Goal: Task Accomplishment & Management: Use online tool/utility

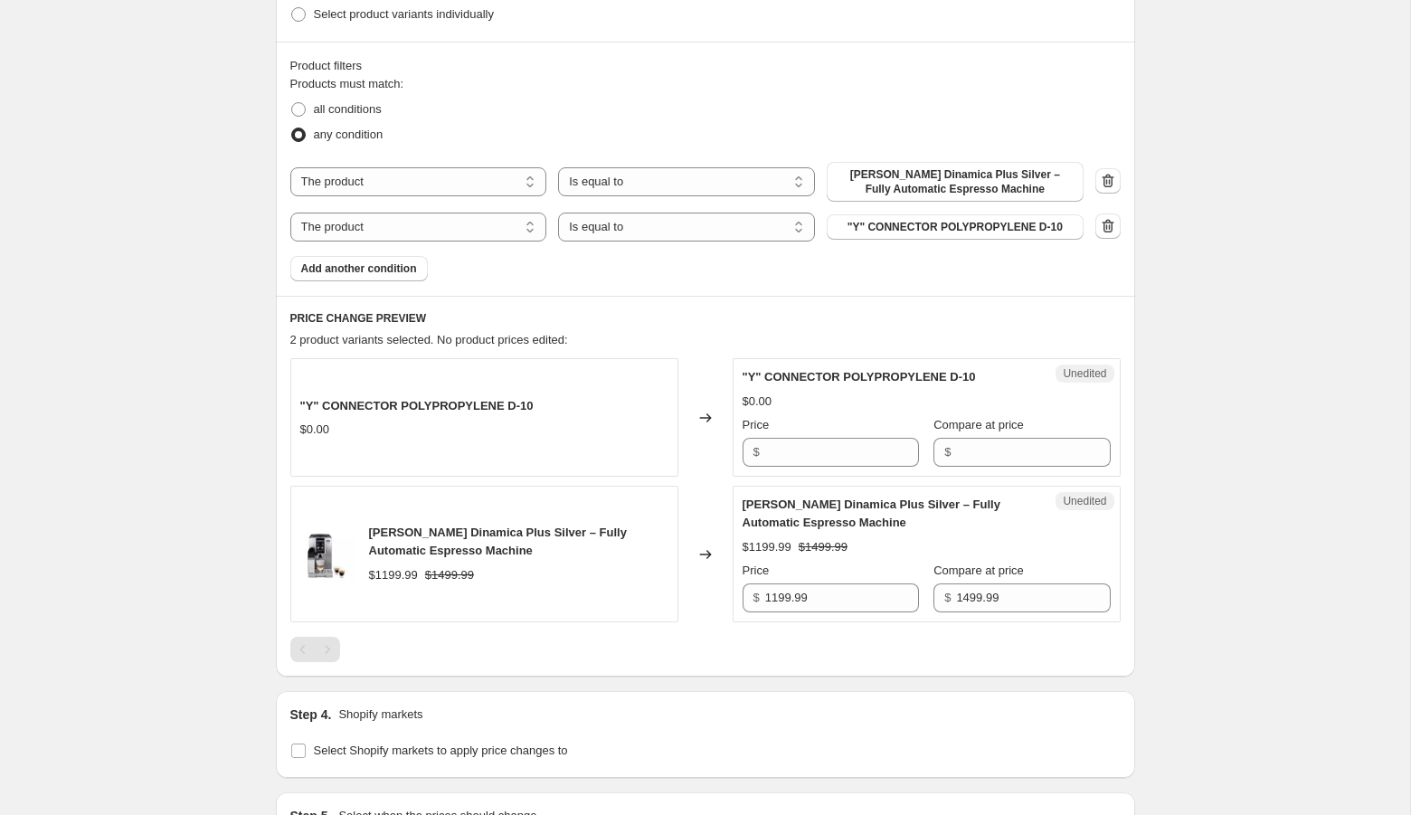
scroll to position [507, 0]
click at [920, 227] on span ""Y" CONNECTOR POLYPROPYLENE D-10" at bounding box center [955, 225] width 215 height 14
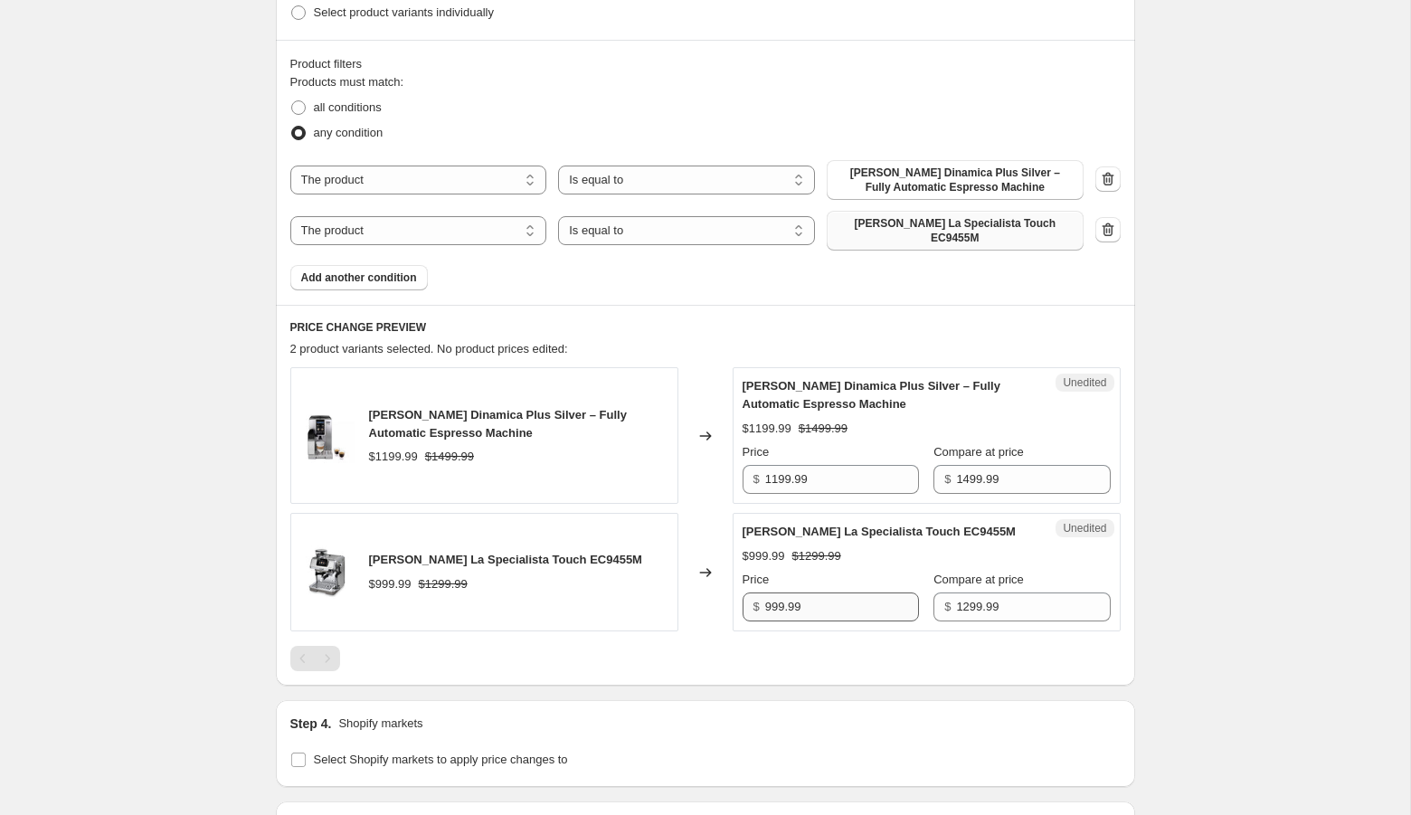
scroll to position [745, 0]
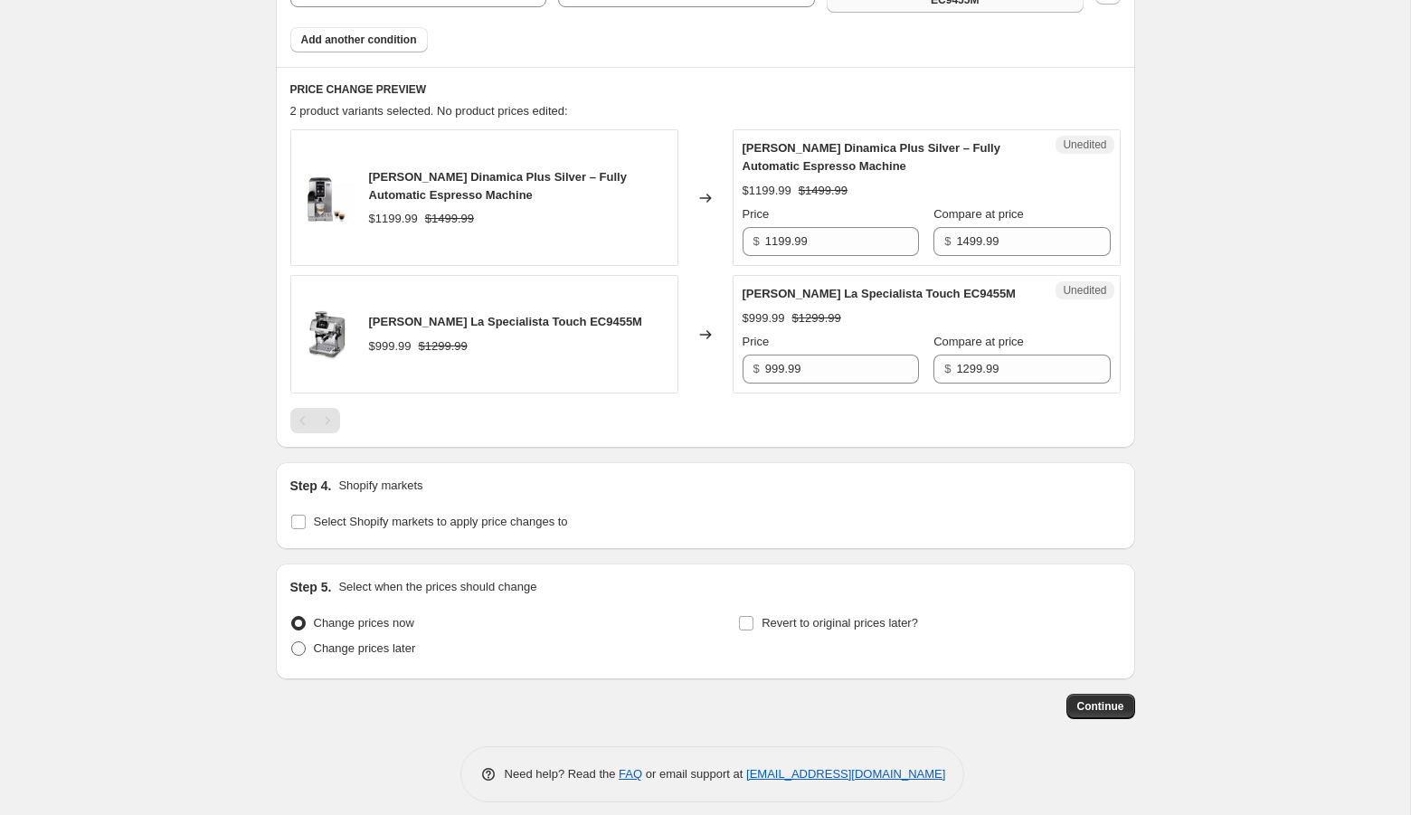
click at [334, 641] on span "Change prices later" at bounding box center [365, 648] width 102 height 14
click at [292, 641] on input "Change prices later" at bounding box center [291, 641] width 1 height 1
radio input "true"
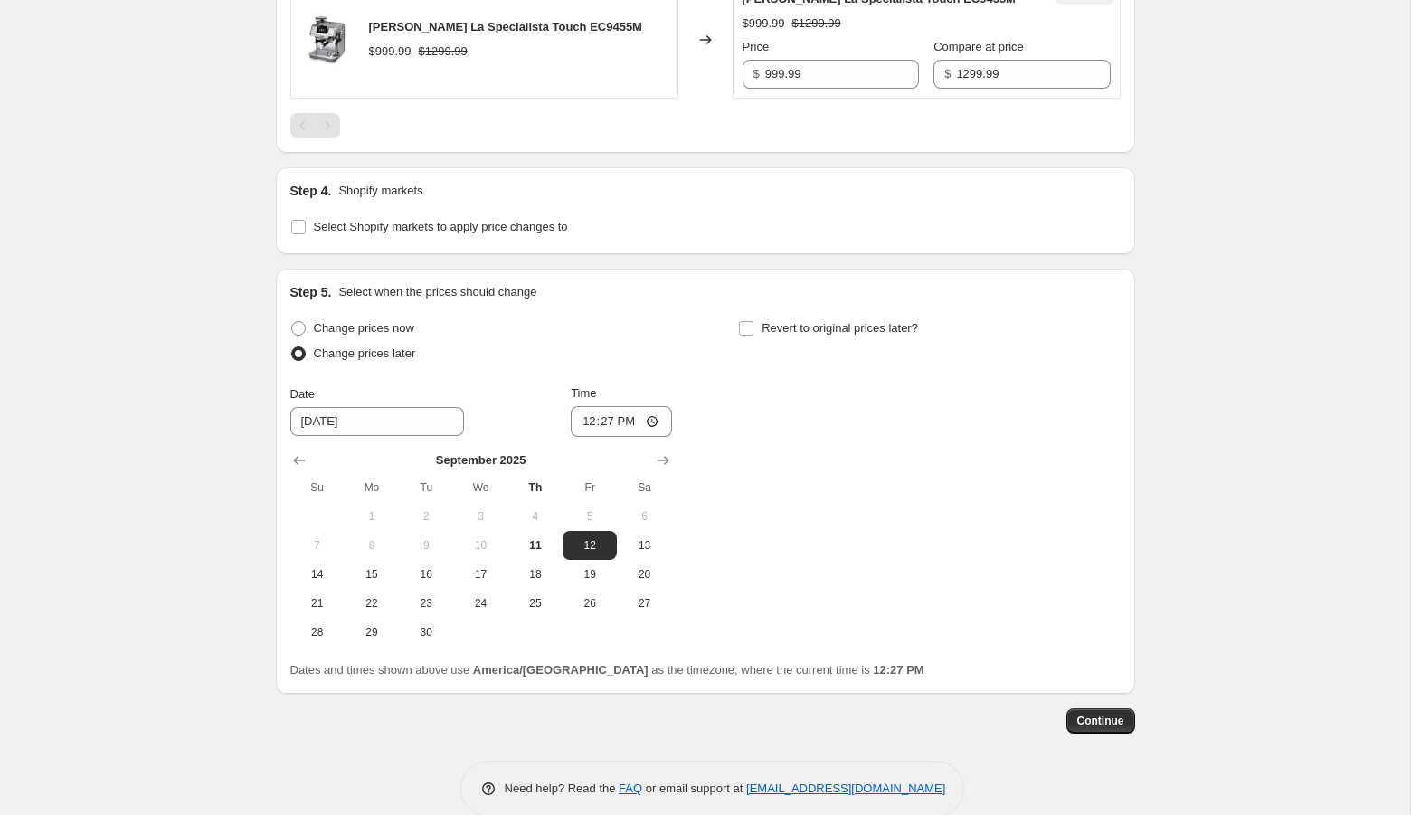
scroll to position [1041, 0]
click at [652, 446] on button "Show next month, October 2025" at bounding box center [662, 458] width 25 height 25
click at [652, 446] on button "Show next month, November 2025" at bounding box center [662, 458] width 25 height 25
click at [576, 508] on span "5" at bounding box center [590, 515] width 40 height 14
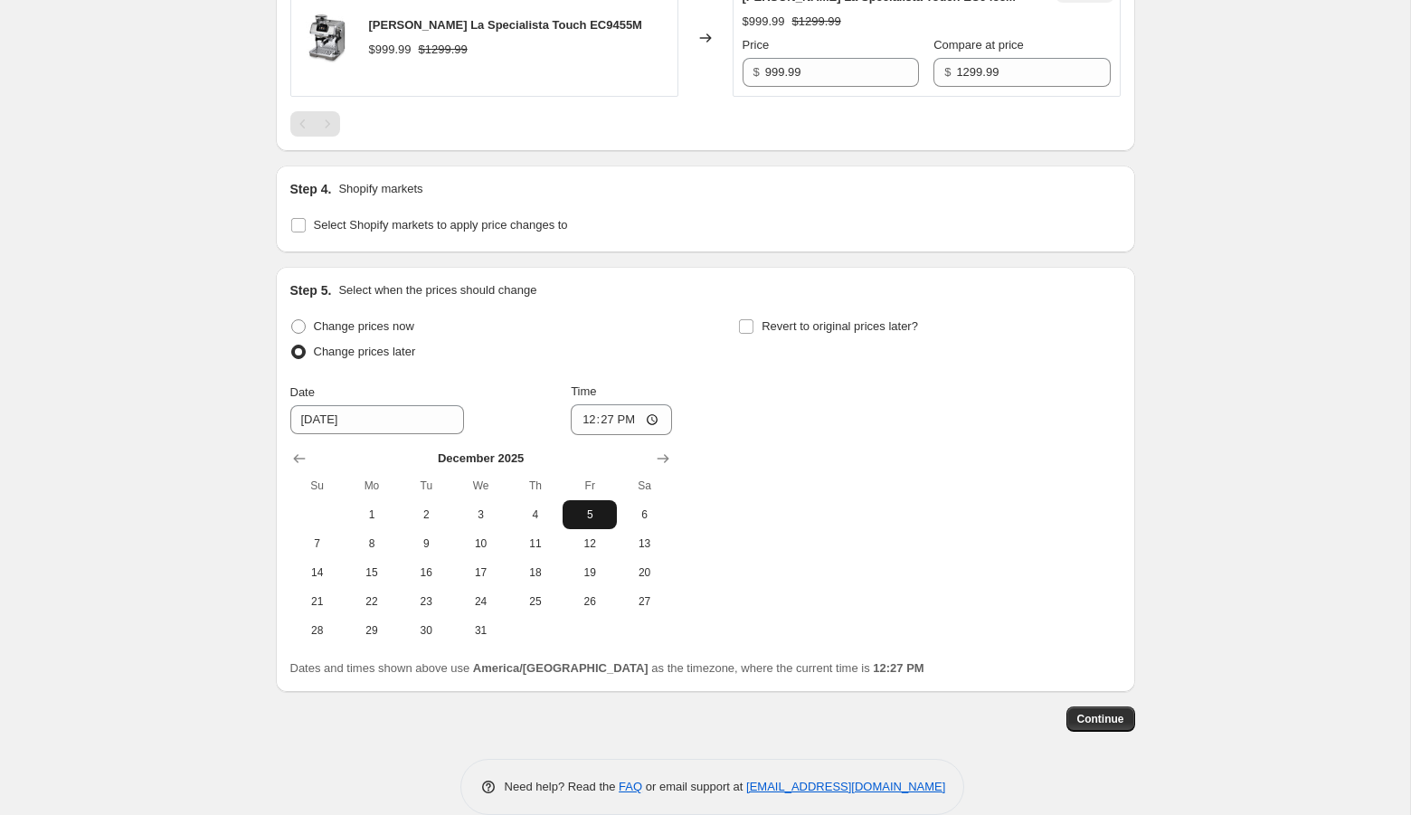
type input "[DATE]"
click at [756, 314] on label "Revert to original prices later?" at bounding box center [828, 326] width 180 height 25
click at [754, 319] on input "Revert to original prices later?" at bounding box center [746, 326] width 14 height 14
checkbox input "true"
click at [1106, 450] on icon "Show next month, October 2025" at bounding box center [1112, 459] width 18 height 18
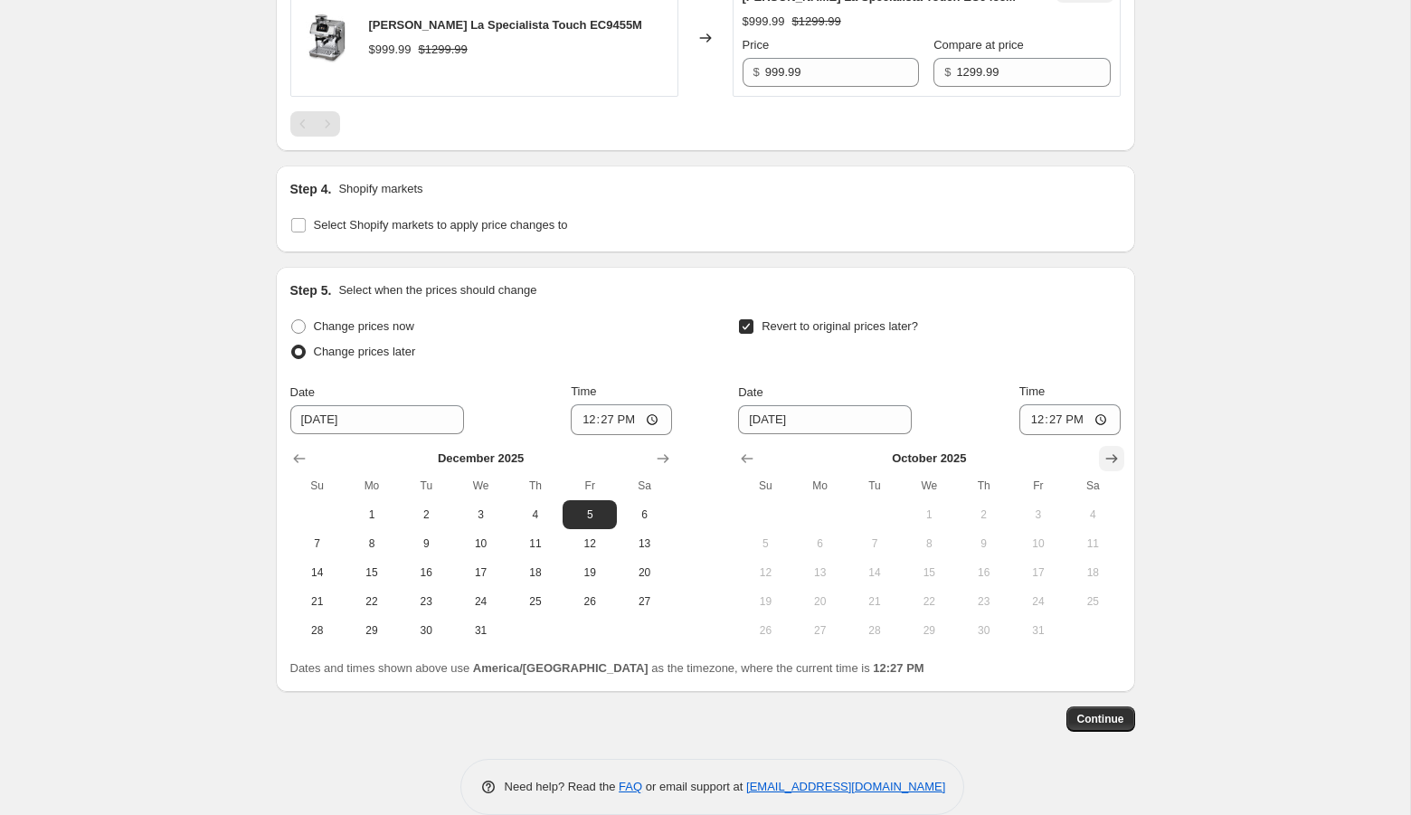
click at [1106, 450] on icon "Show next month, November 2025" at bounding box center [1112, 459] width 18 height 18
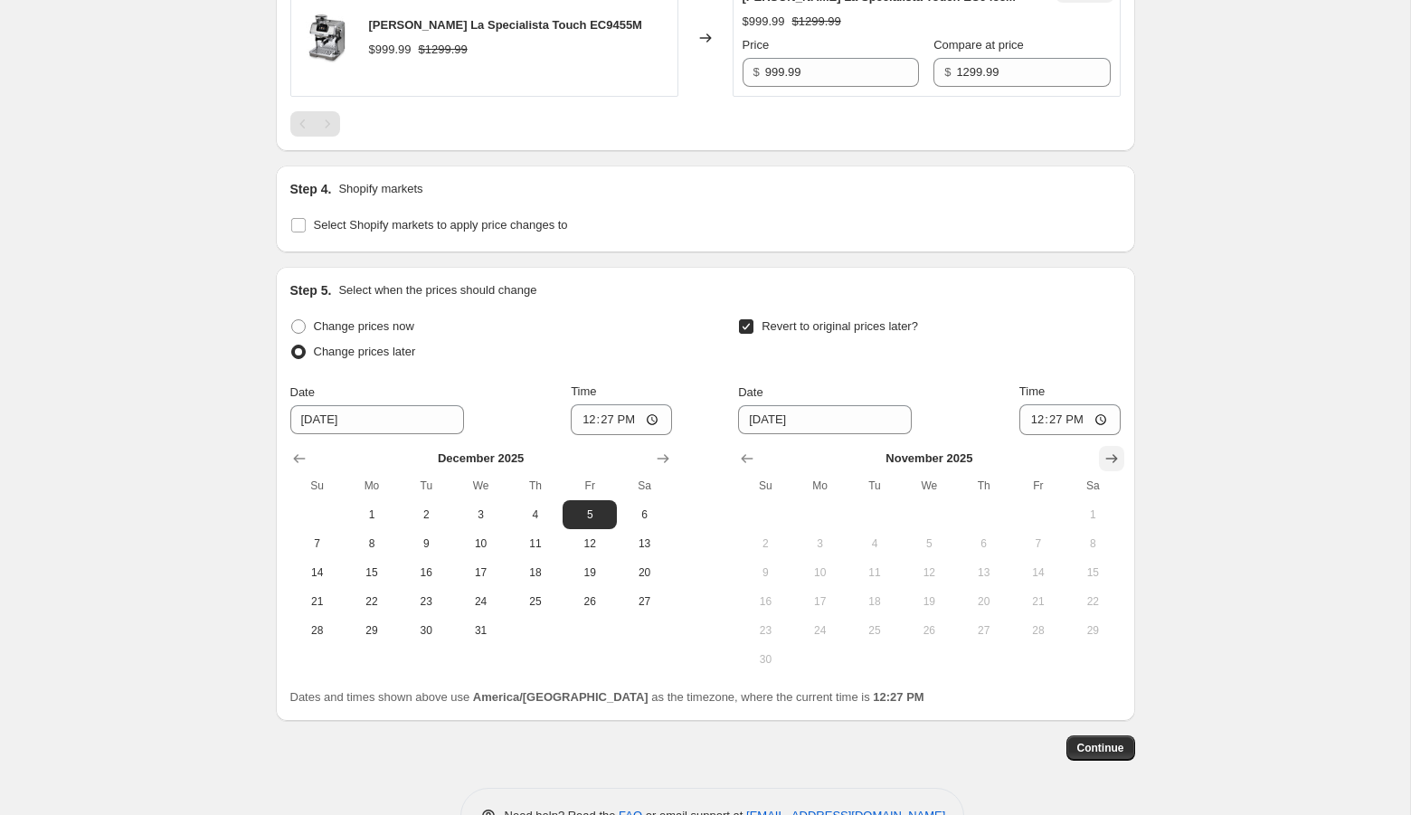
click at [1106, 450] on icon "Show next month, December 2025" at bounding box center [1112, 459] width 18 height 18
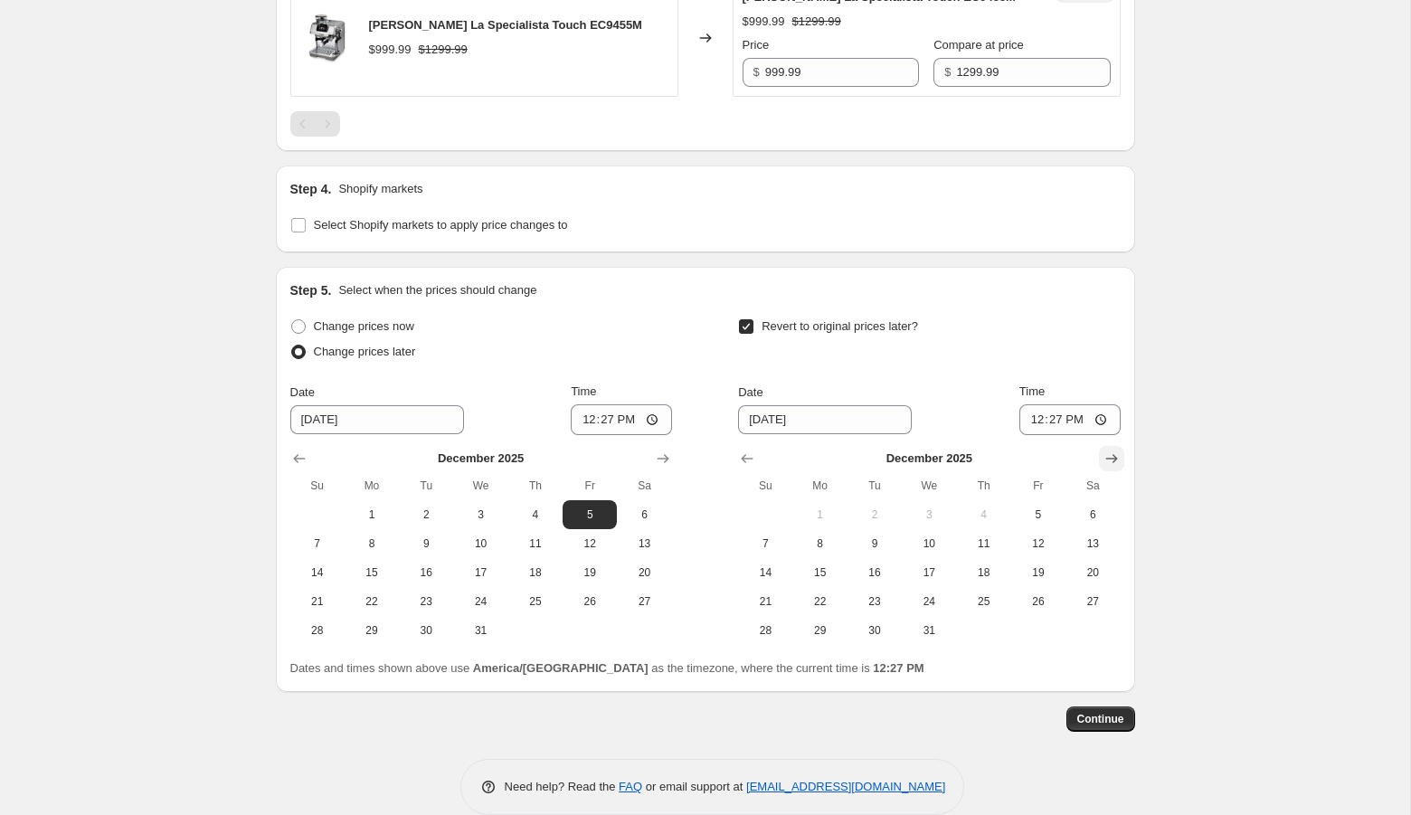
click at [1106, 450] on icon "Show next month, January 2026" at bounding box center [1112, 459] width 18 height 18
click at [983, 508] on span "1" at bounding box center [983, 515] width 40 height 14
type input "[DATE]"
click at [1032, 406] on input "12:27" at bounding box center [1070, 419] width 101 height 31
type input "23:59"
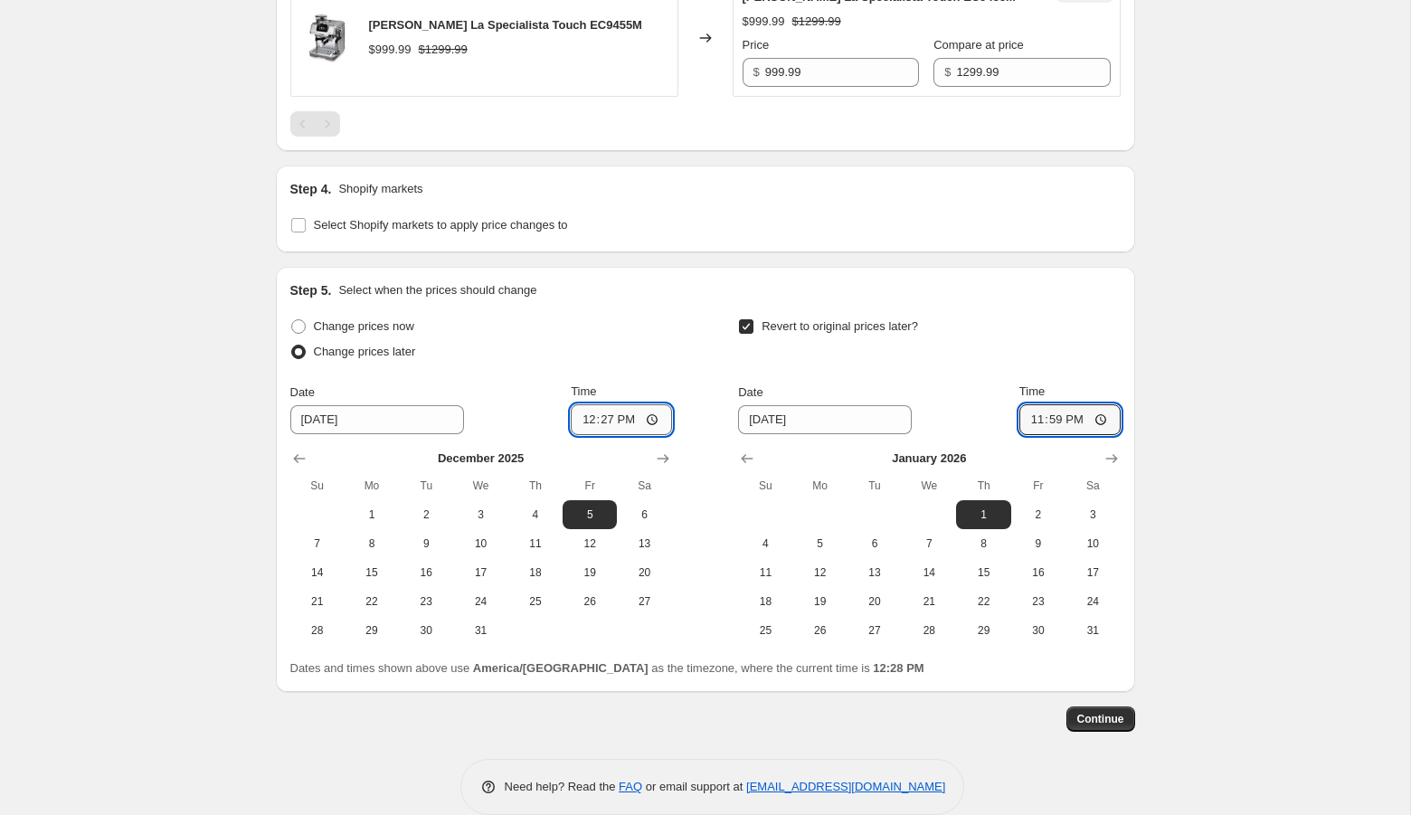
click at [607, 407] on input "12:27" at bounding box center [621, 419] width 101 height 31
type input "00:01"
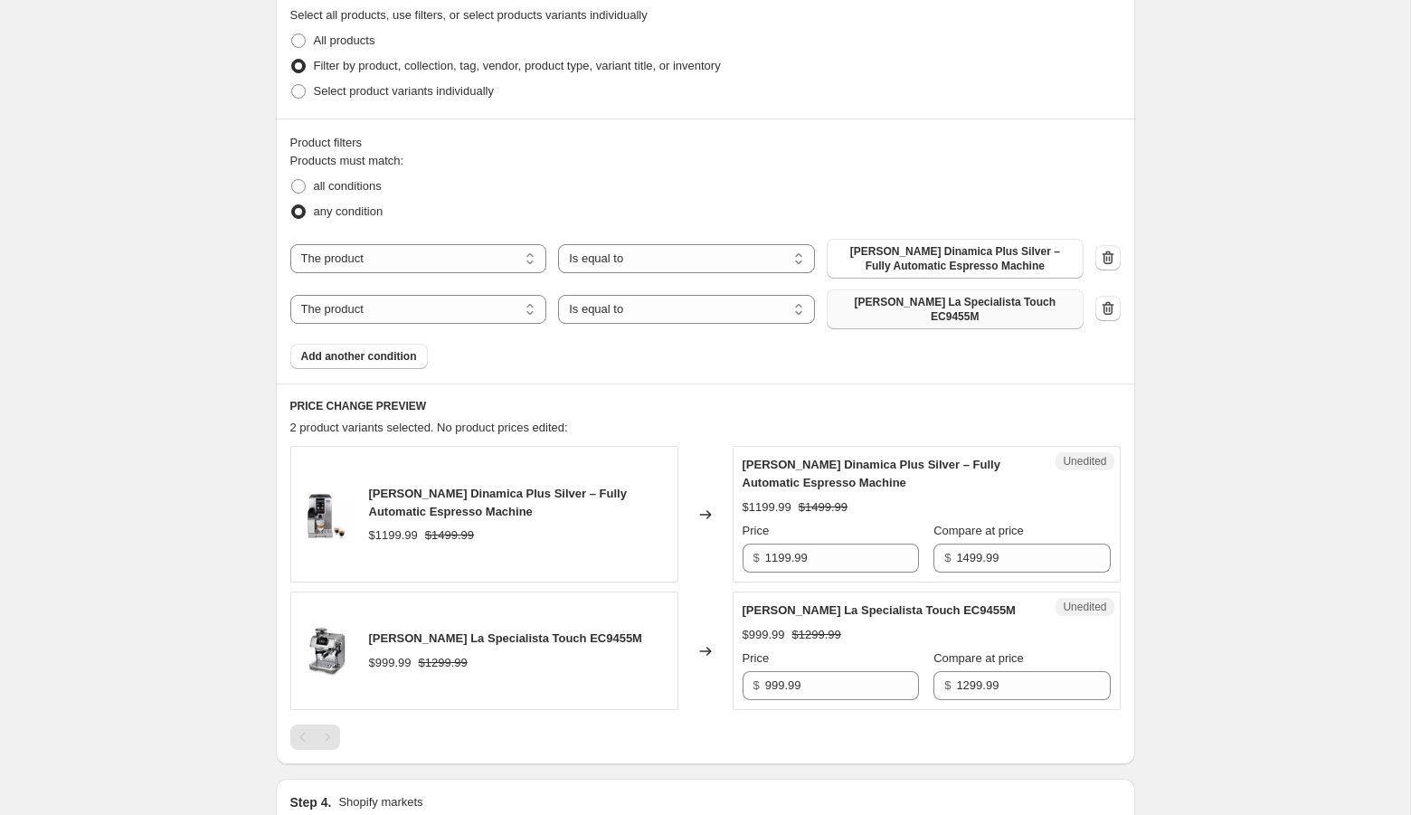
scroll to position [0, 0]
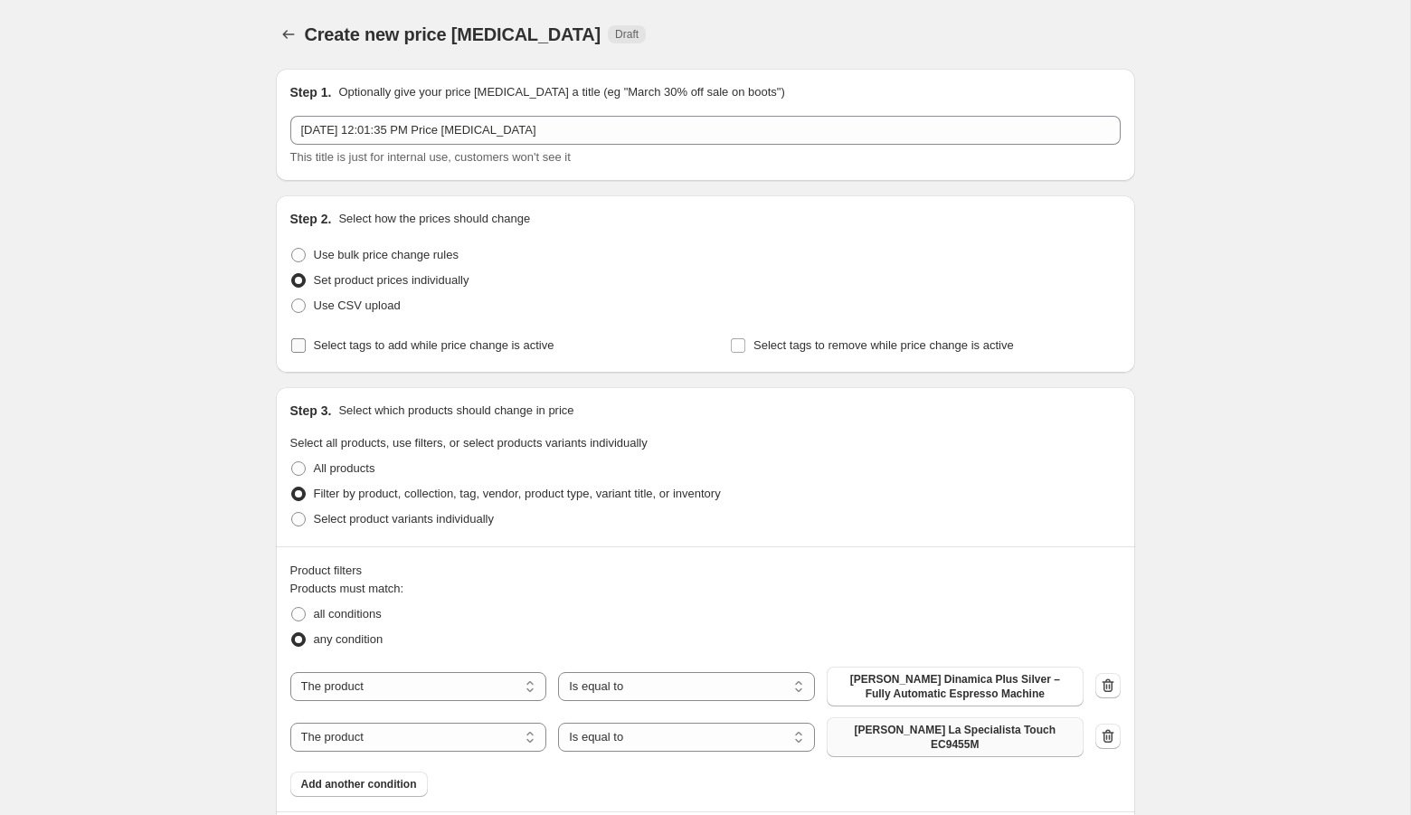
click at [419, 347] on span "Select tags to add while price change is active" at bounding box center [434, 345] width 241 height 14
click at [306, 347] on input "Select tags to add while price change is active" at bounding box center [298, 345] width 14 height 14
checkbox input "true"
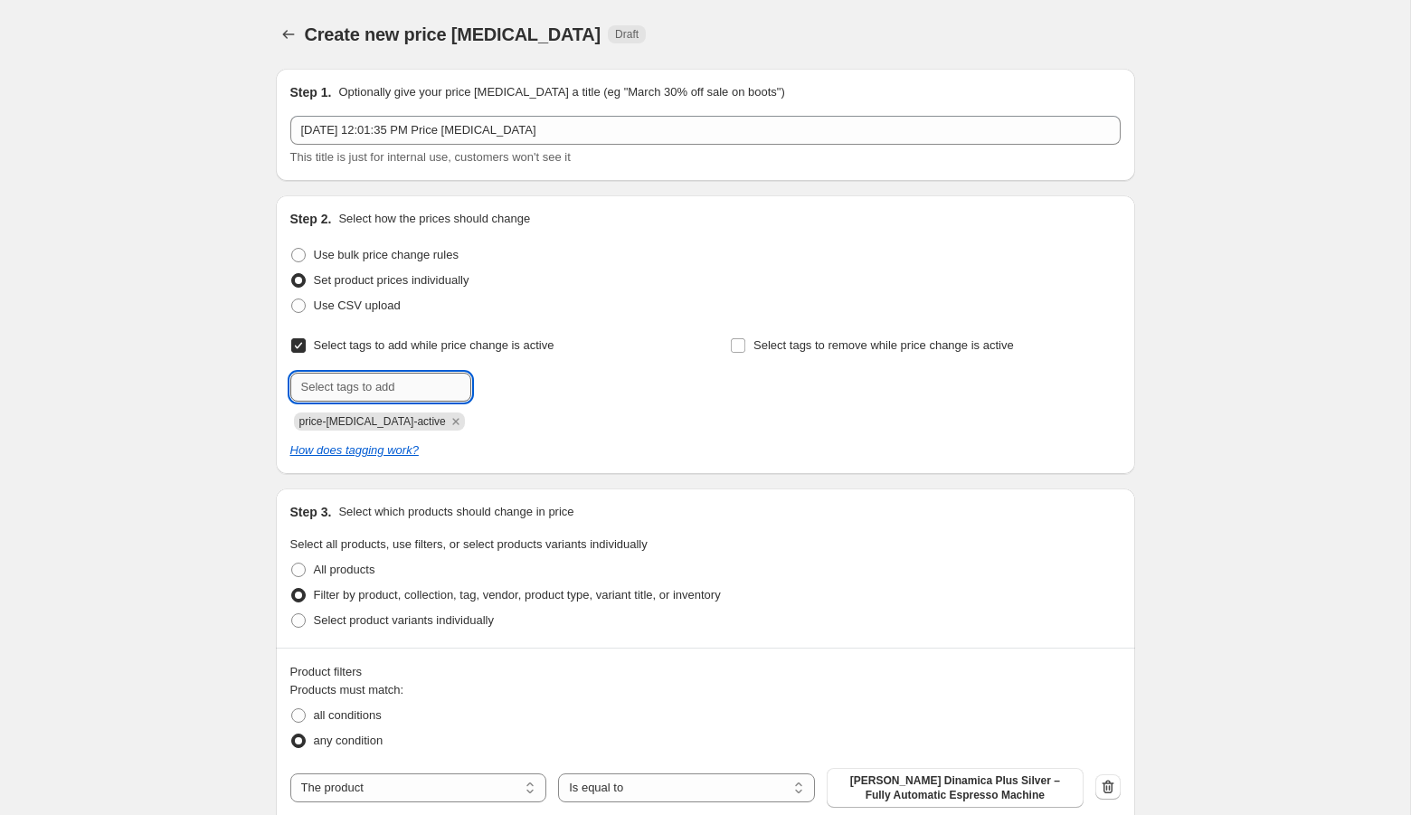
click at [413, 392] on input "text" at bounding box center [380, 387] width 181 height 29
type input "[DATE]"
click at [500, 387] on b "Add" at bounding box center [497, 385] width 21 height 13
click at [384, 383] on input "text" at bounding box center [380, 387] width 181 height 29
type input "winter sale"
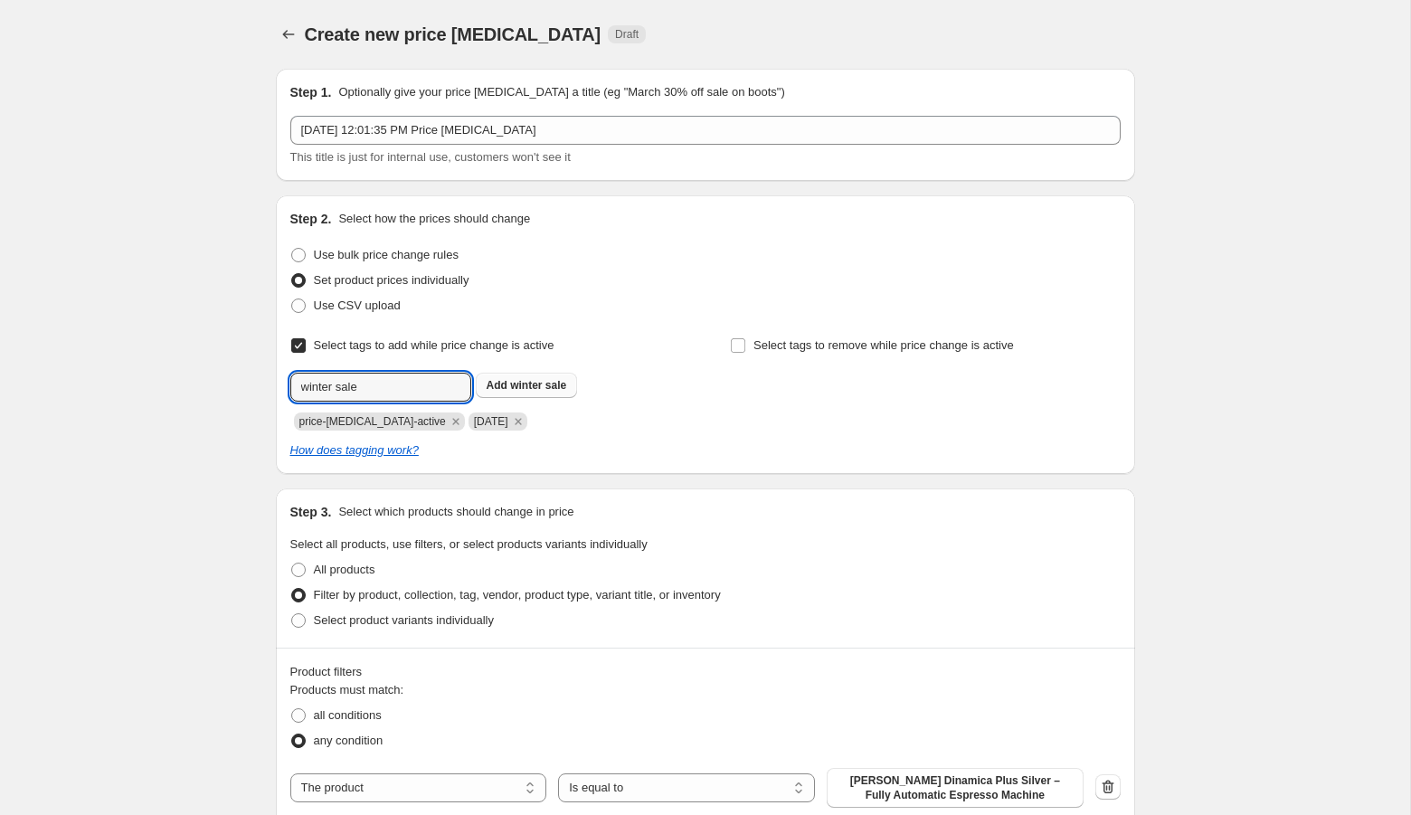
click at [534, 387] on span "winter sale" at bounding box center [538, 385] width 56 height 13
click at [817, 341] on span "Select tags to remove while price change is active" at bounding box center [884, 345] width 261 height 14
click at [745, 341] on input "Select tags to remove while price change is active" at bounding box center [738, 345] width 14 height 14
checkbox input "true"
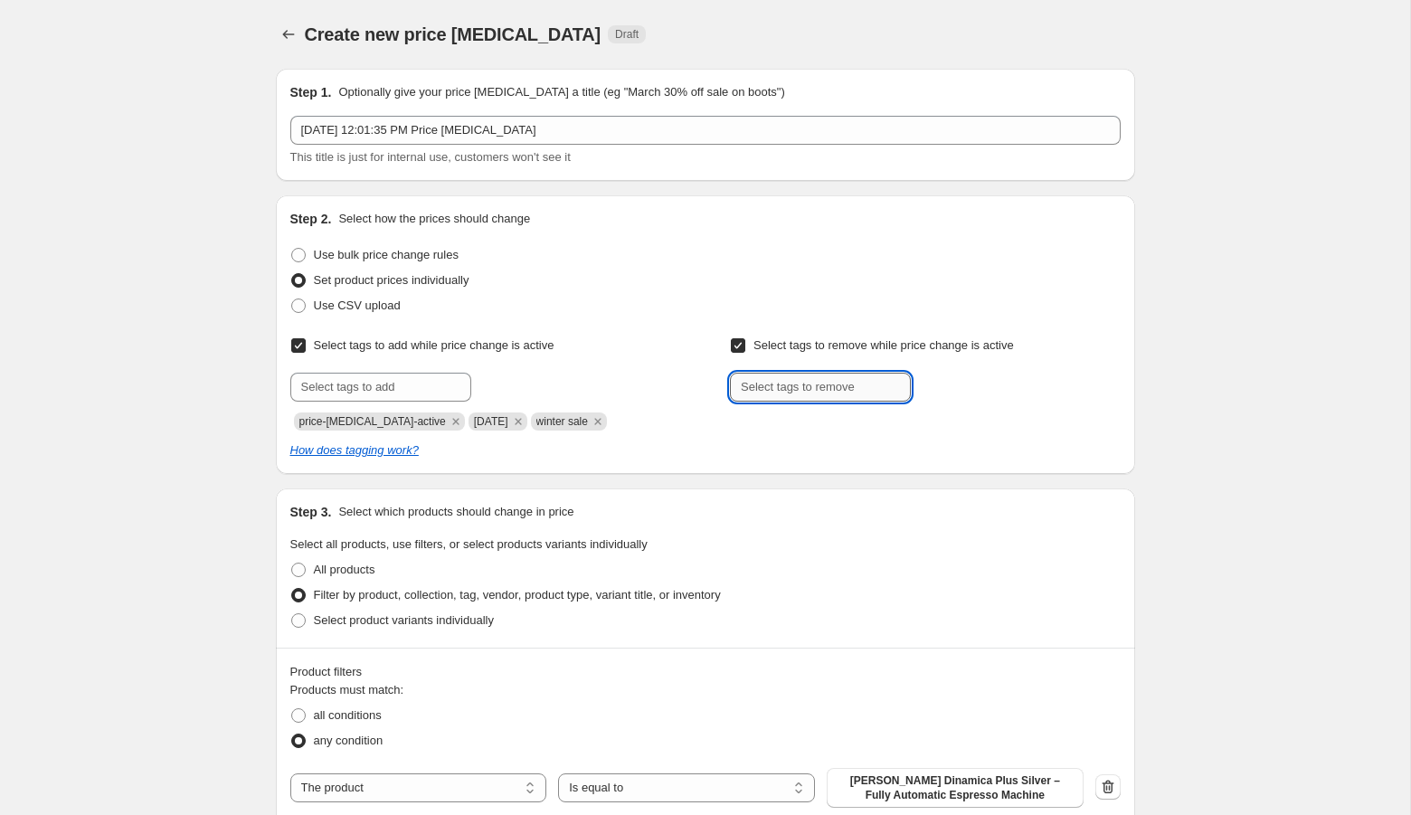
click at [807, 379] on input "text" at bounding box center [820, 387] width 181 height 29
type input "[DATE]"
click at [982, 384] on span "[DATE]" at bounding box center [969, 385] width 36 height 13
click at [833, 389] on input "text" at bounding box center [820, 387] width 181 height 29
type input "winter sale"
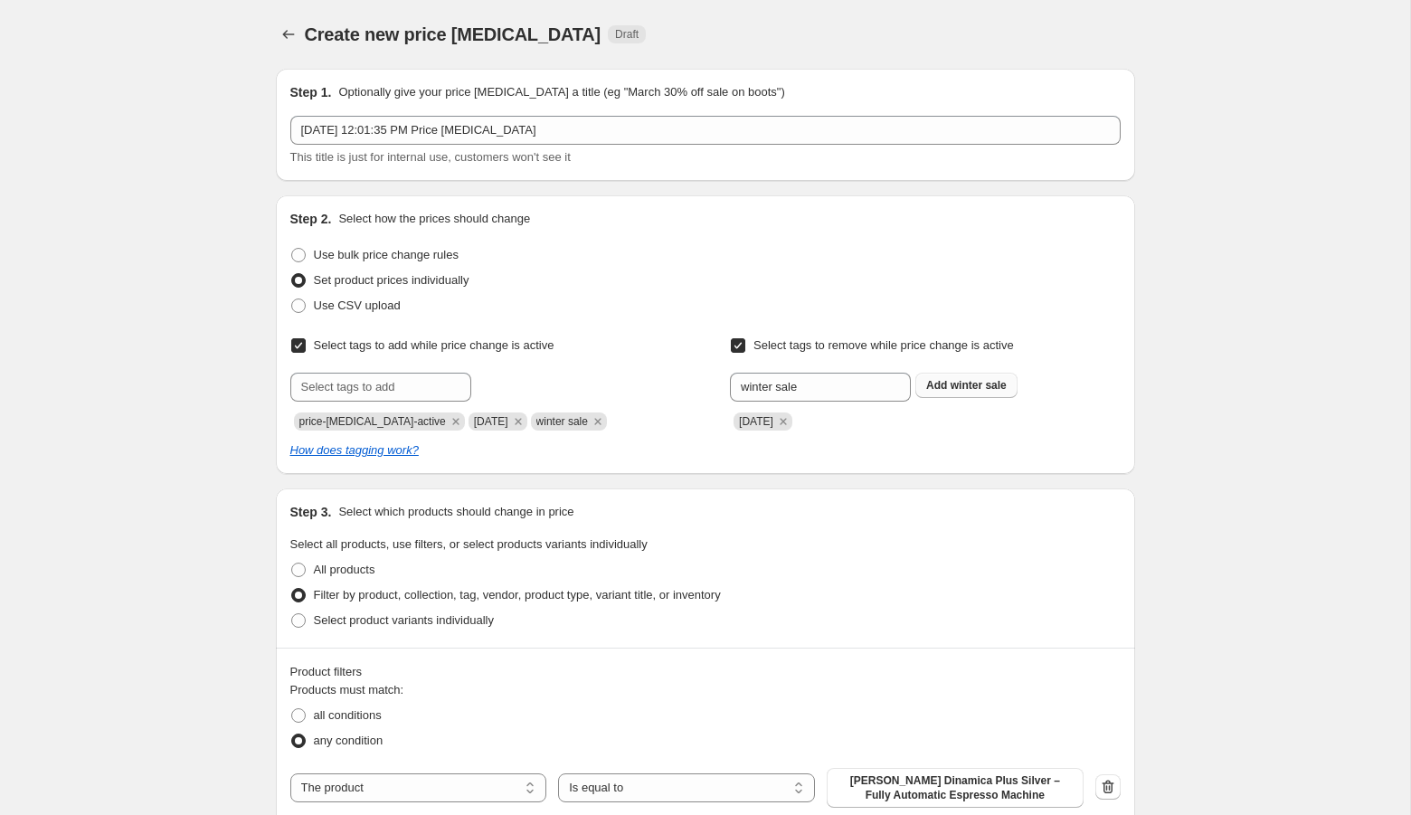
click at [963, 379] on span "winter sale" at bounding box center [979, 385] width 56 height 13
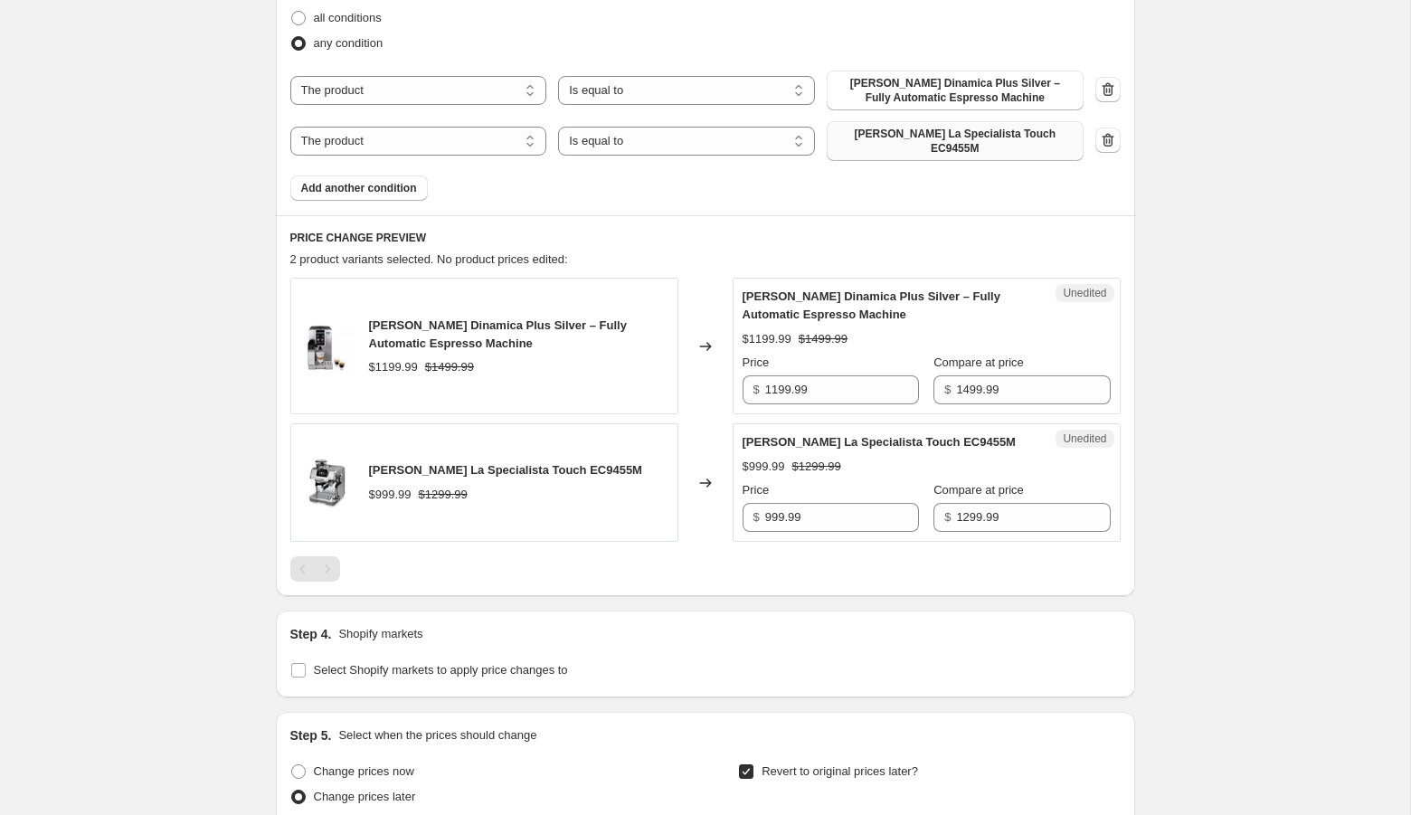
scroll to position [1155, 0]
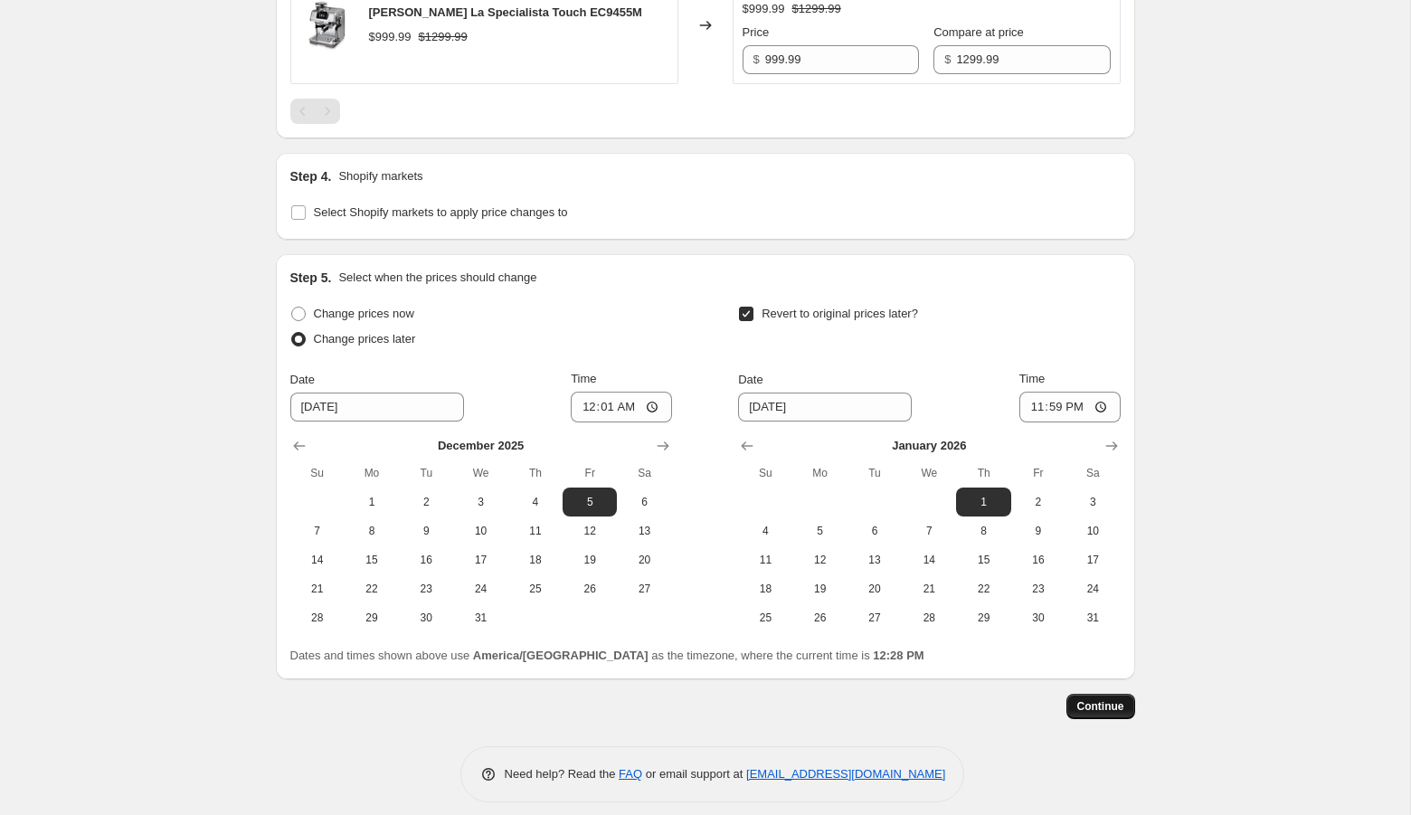
click at [1100, 699] on span "Continue" at bounding box center [1100, 706] width 47 height 14
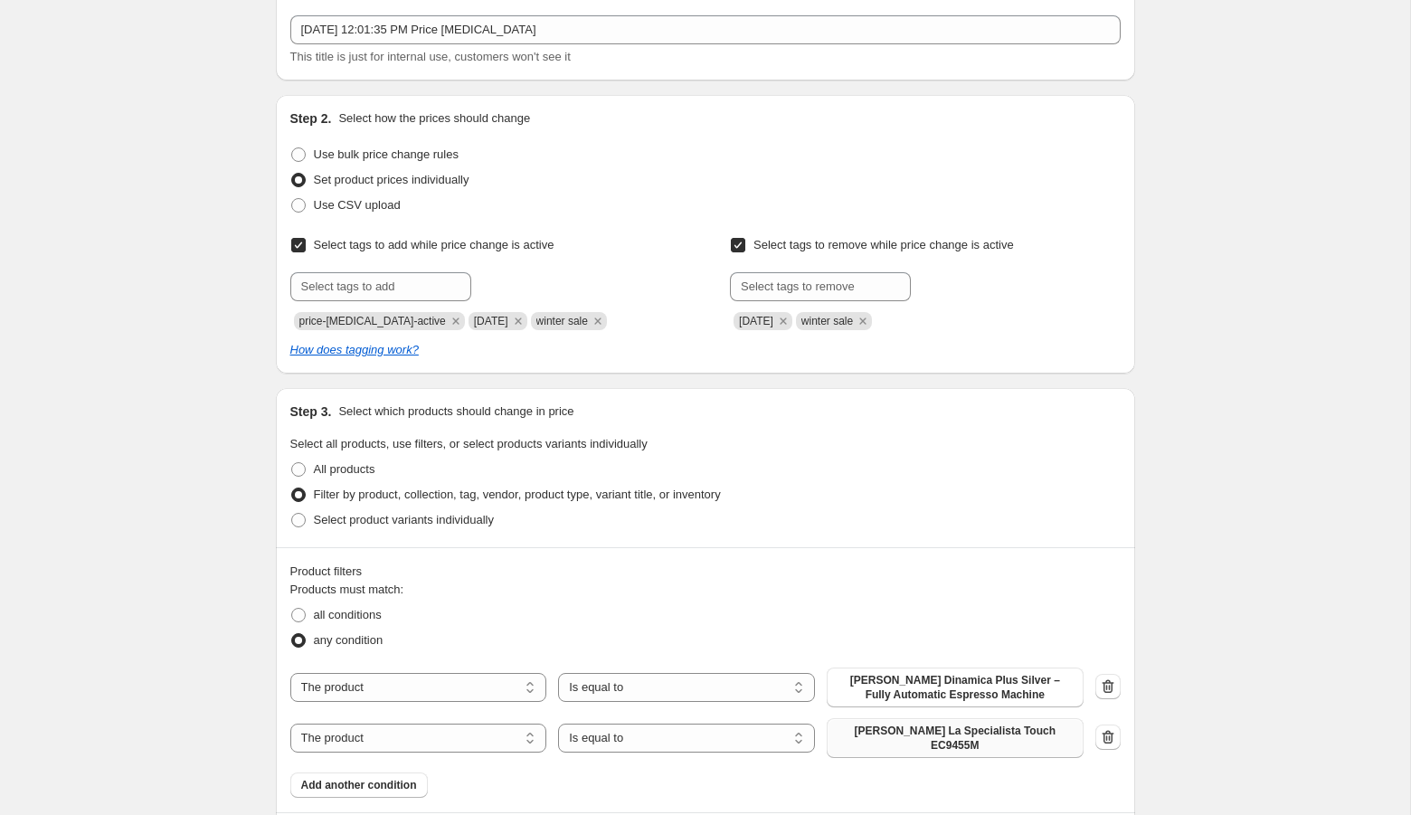
scroll to position [43, 0]
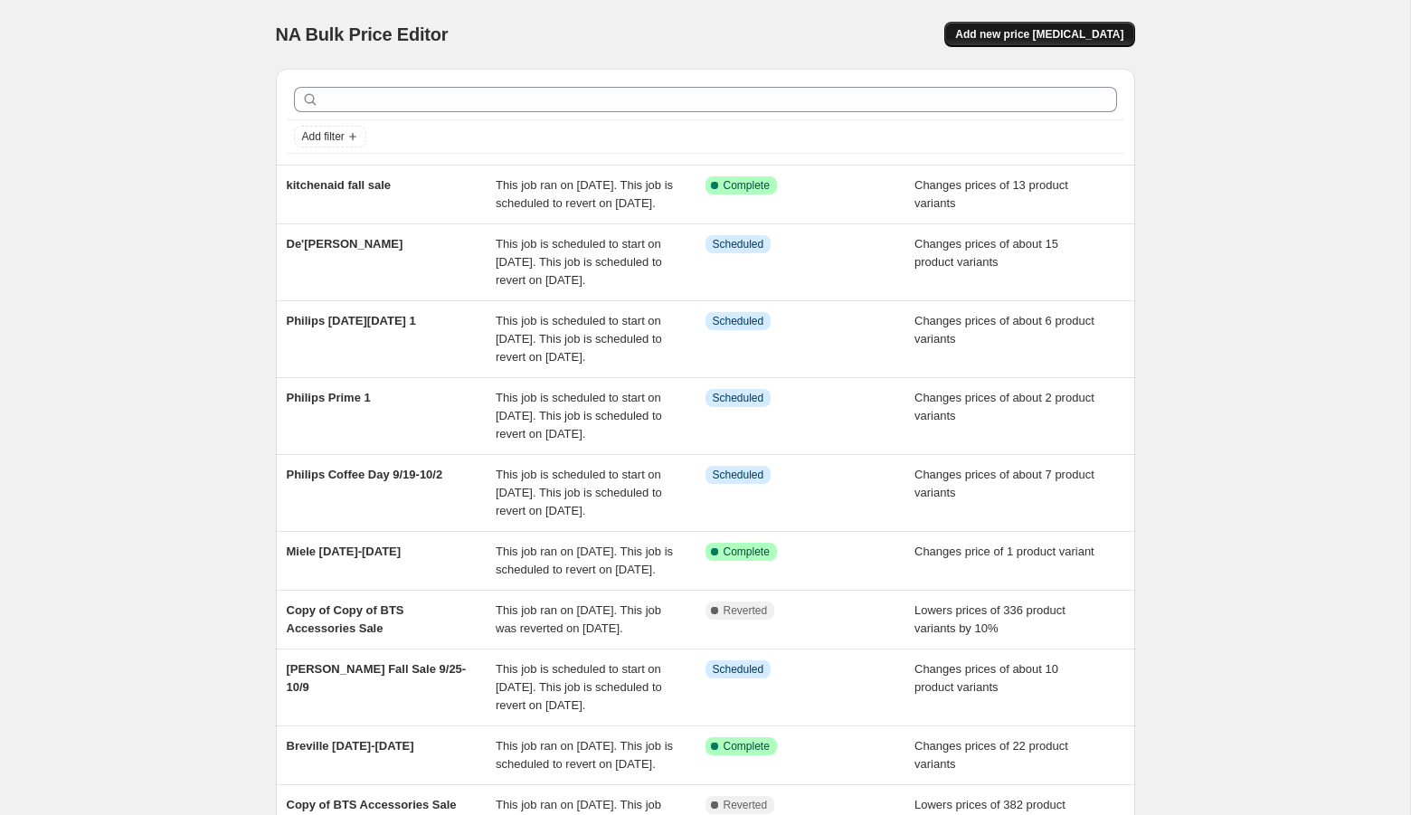
click at [1054, 29] on span "Add new price [MEDICAL_DATA]" at bounding box center [1039, 34] width 168 height 14
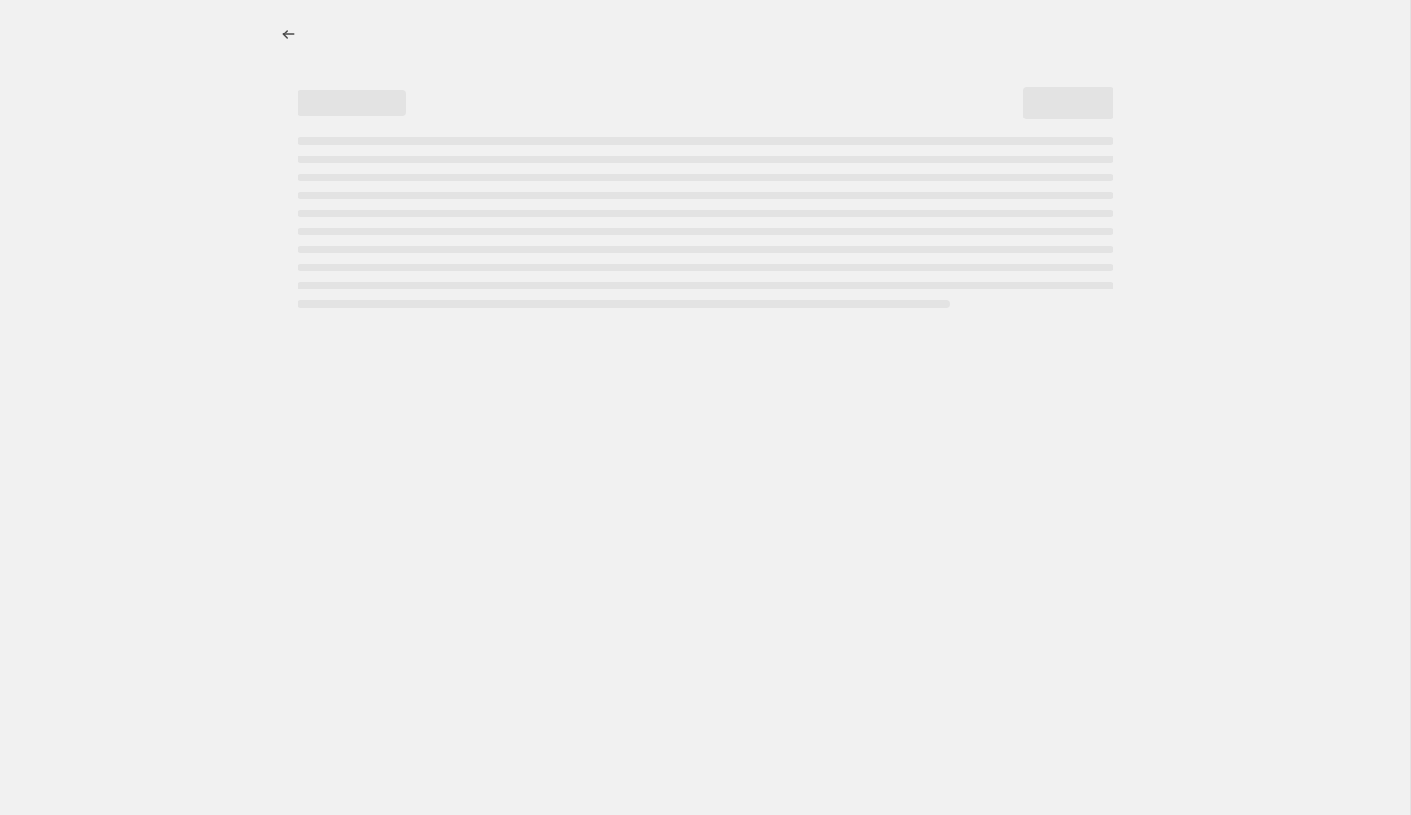
select select "percentage"
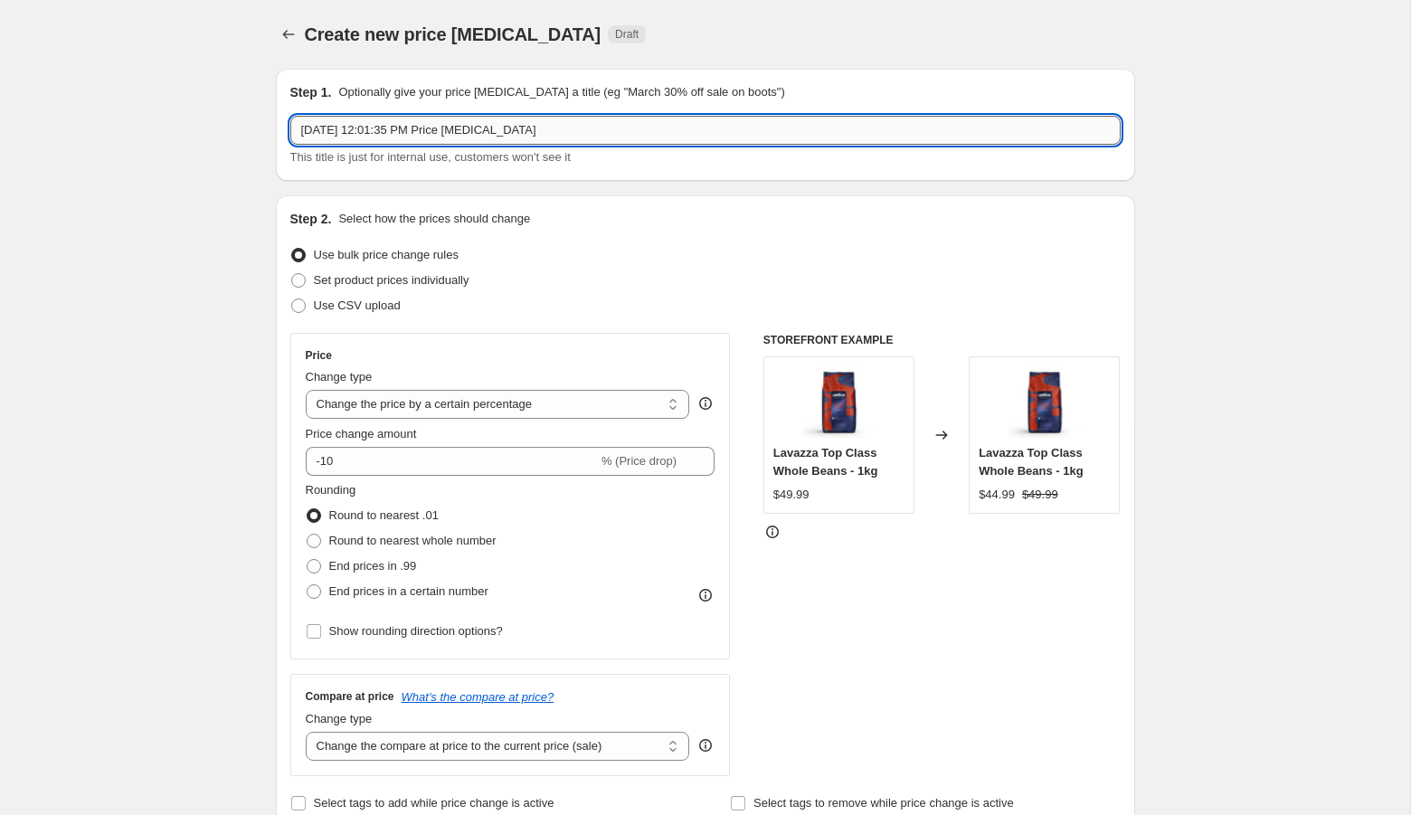
click at [435, 134] on input "[DATE] 12:01:35 PM Price [MEDICAL_DATA]" at bounding box center [705, 130] width 831 height 29
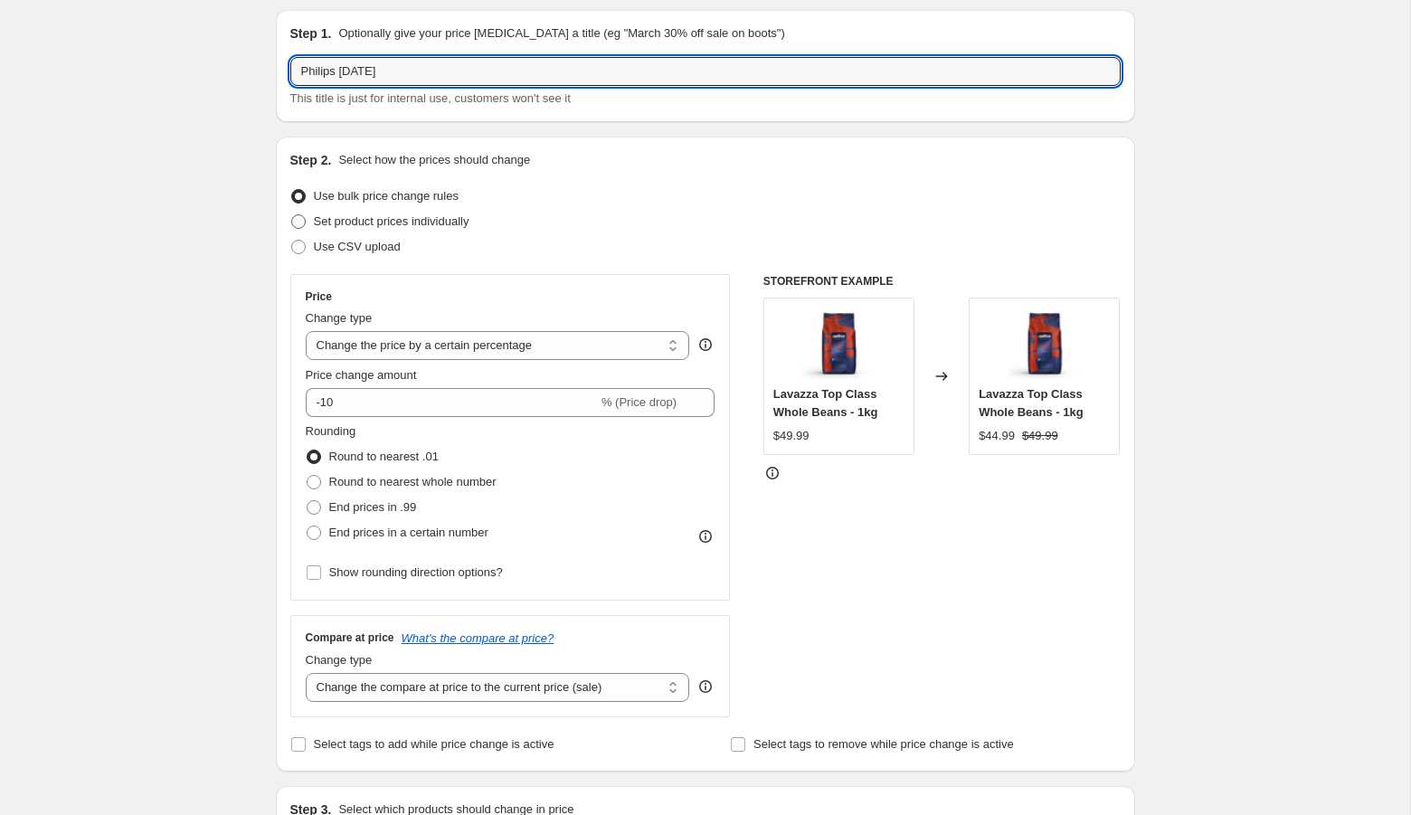
type input "Philips [DATE]"
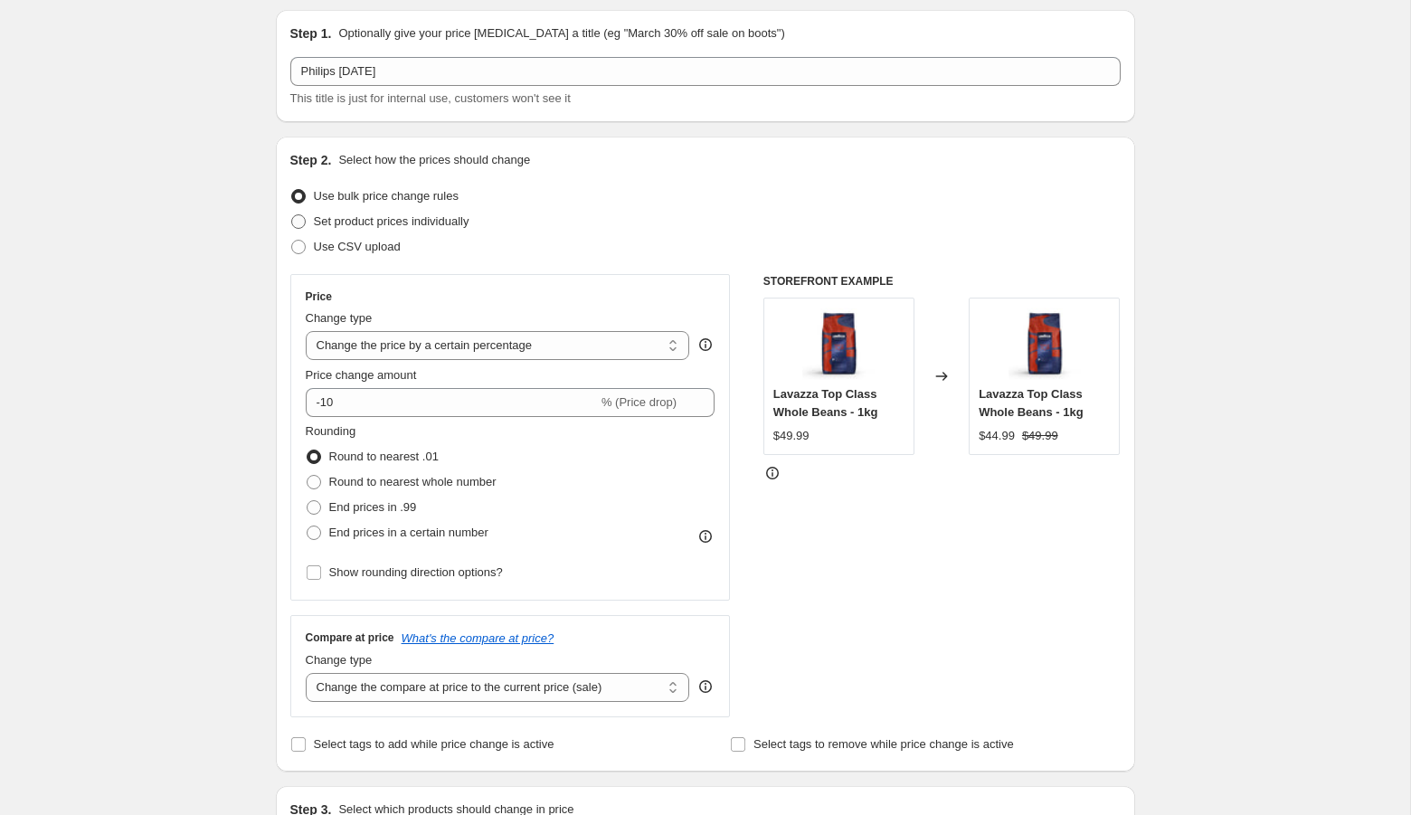
click at [392, 224] on span "Set product prices individually" at bounding box center [392, 221] width 156 height 14
click at [292, 215] on input "Set product prices individually" at bounding box center [291, 214] width 1 height 1
radio input "true"
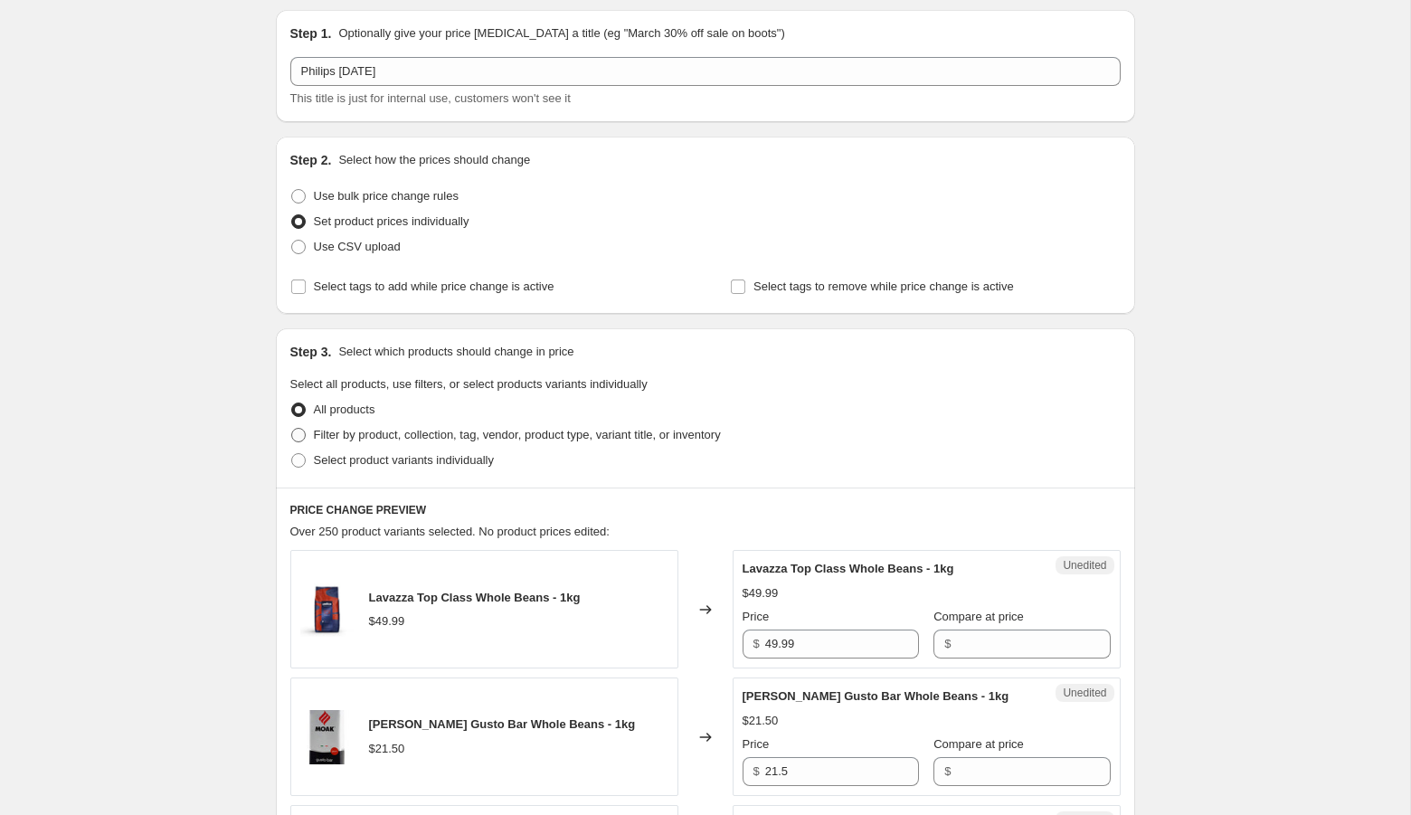
click at [446, 435] on span "Filter by product, collection, tag, vendor, product type, variant title, or inv…" at bounding box center [517, 435] width 407 height 14
click at [292, 429] on input "Filter by product, collection, tag, vendor, product type, variant title, or inv…" at bounding box center [291, 428] width 1 height 1
radio input "true"
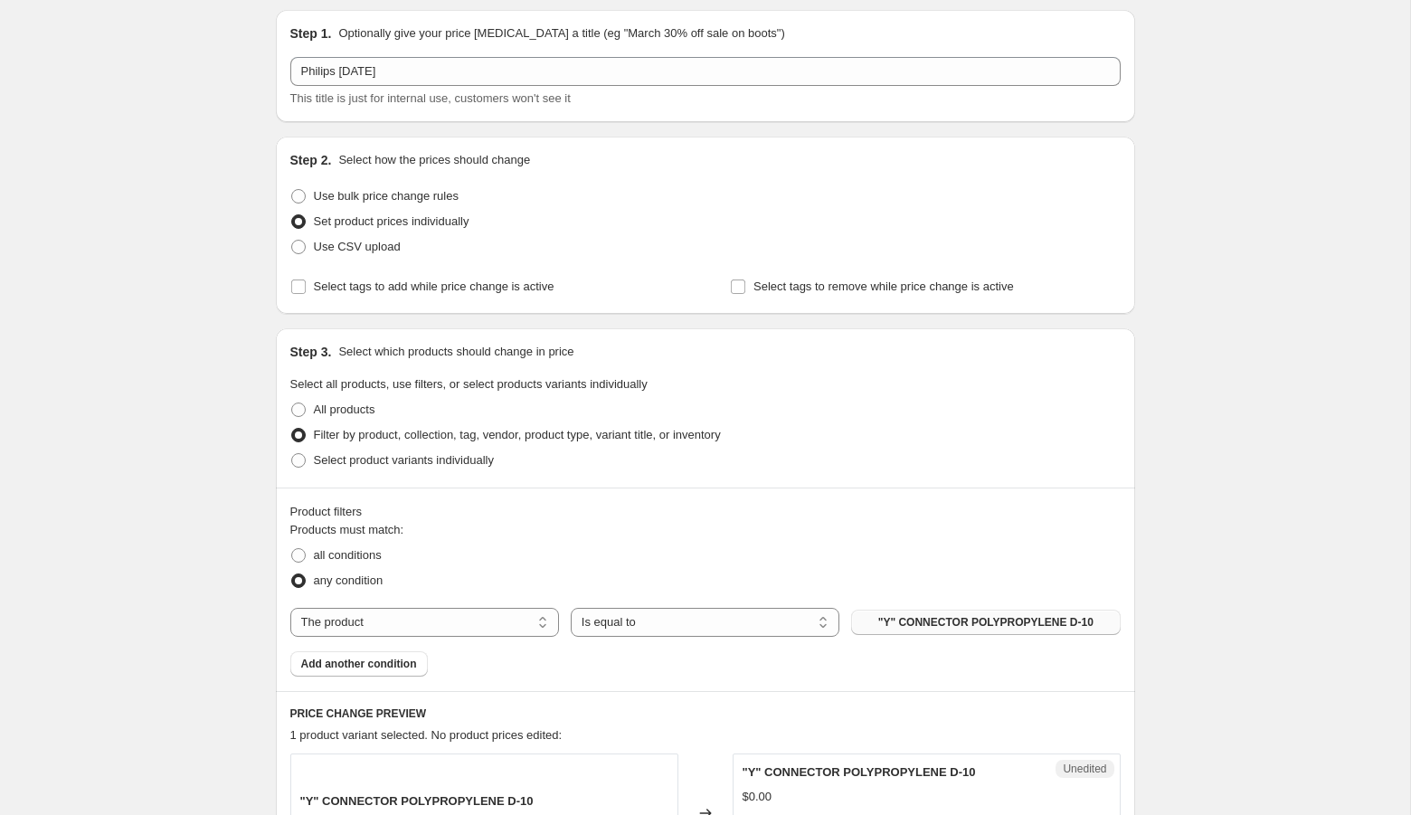
click at [948, 626] on span ""Y" CONNECTOR POLYPROPYLENE D-10" at bounding box center [985, 622] width 215 height 14
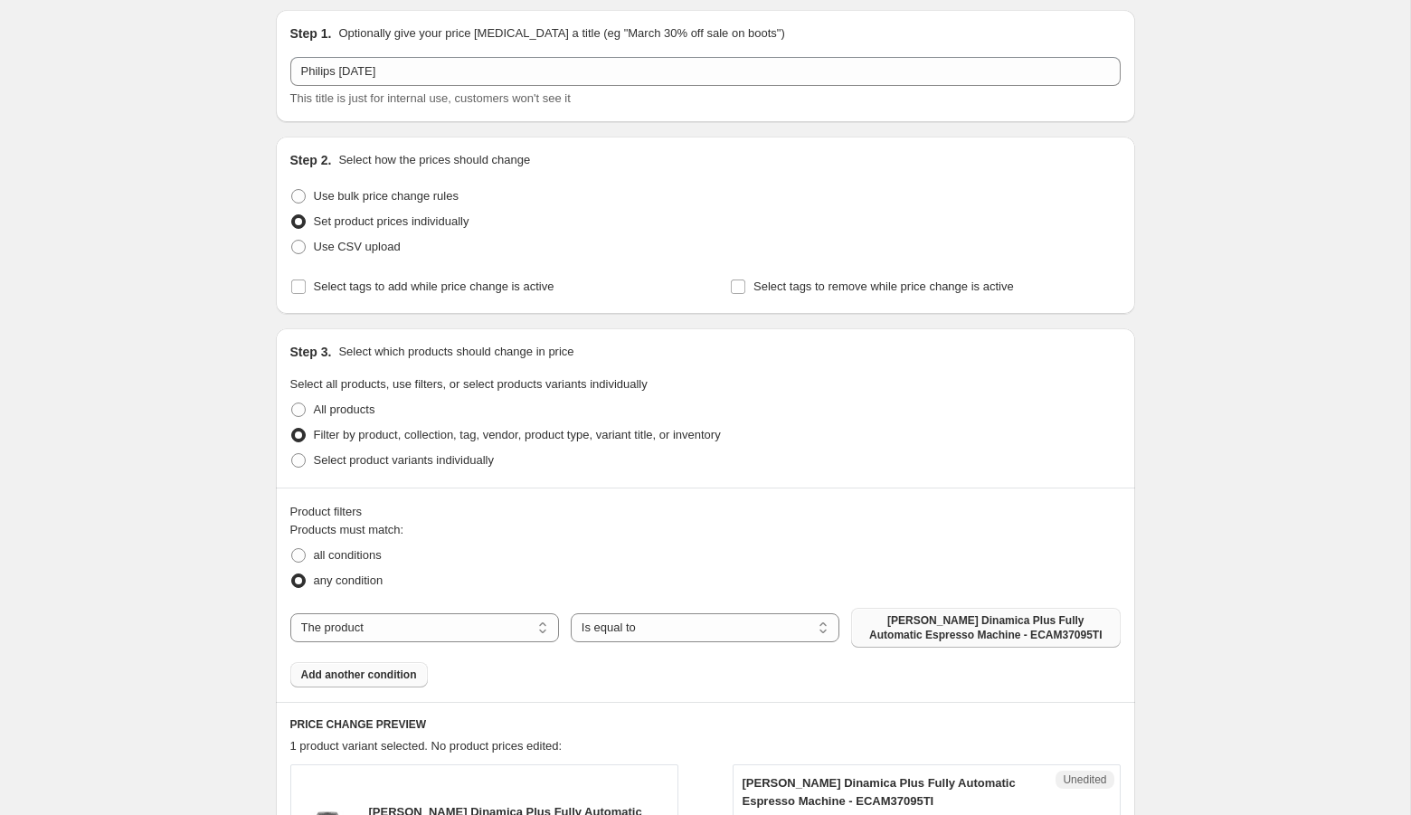
click at [384, 674] on span "Add another condition" at bounding box center [359, 675] width 116 height 14
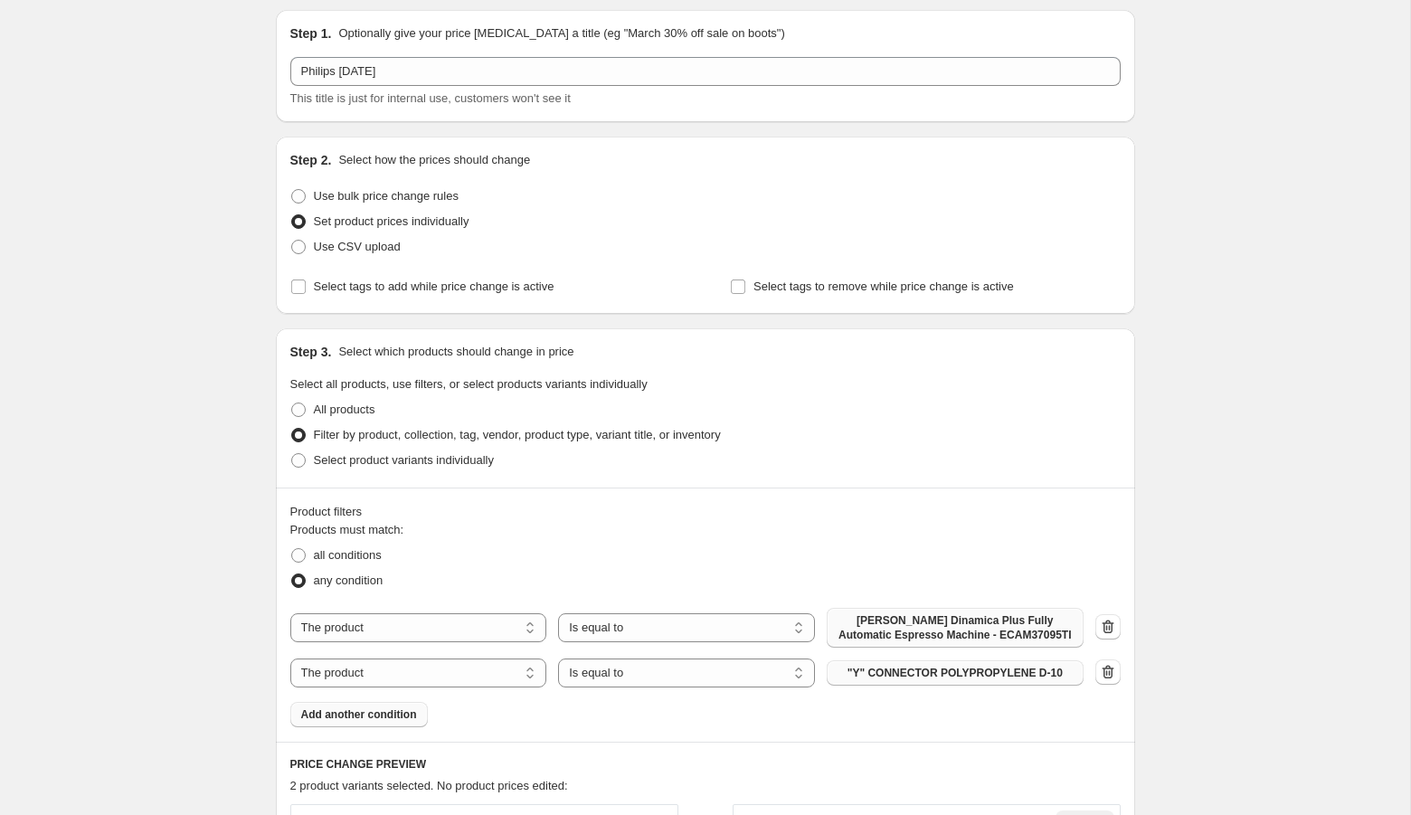
click at [888, 676] on span ""Y" CONNECTOR POLYPROPYLENE D-10" at bounding box center [955, 673] width 215 height 14
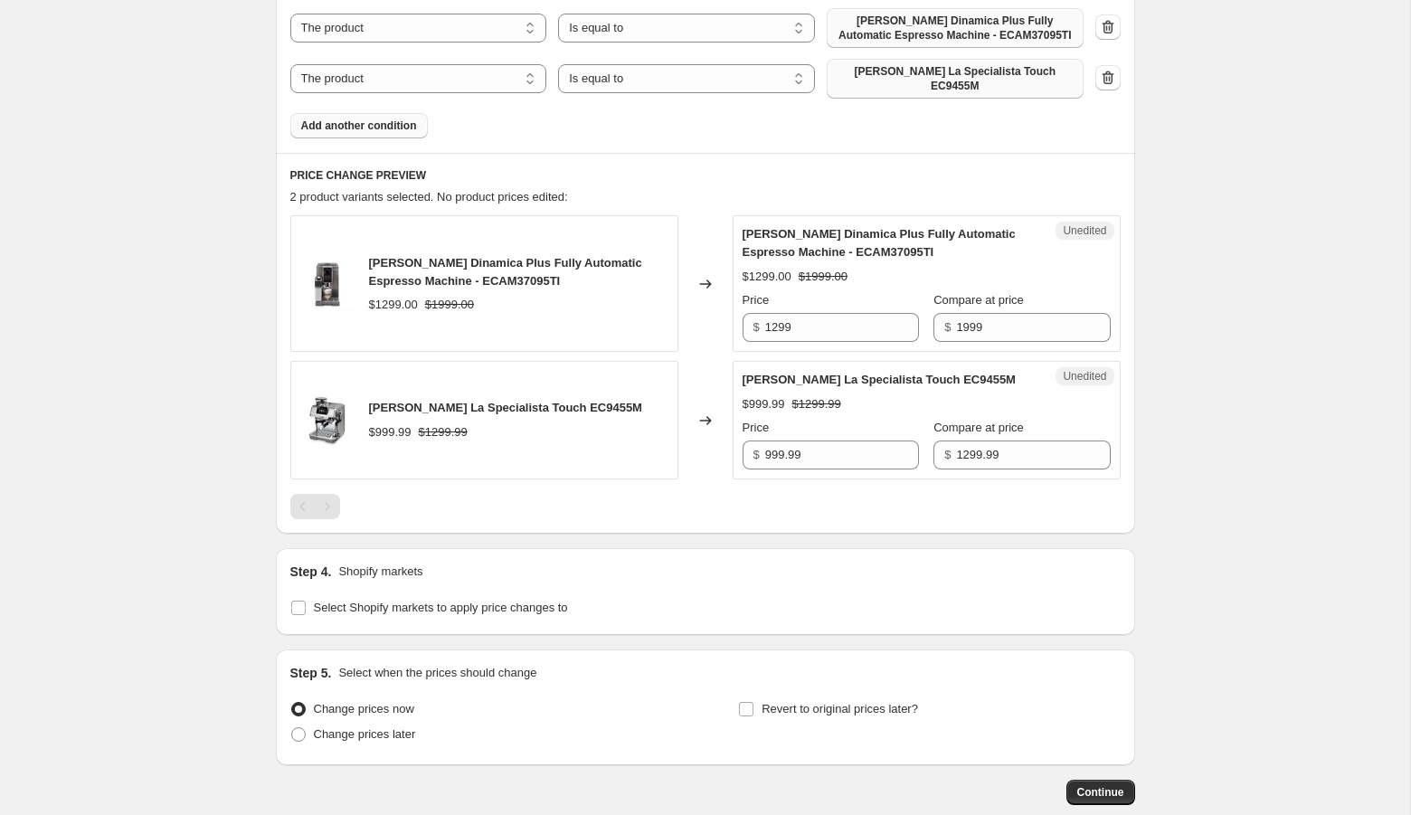
scroll to position [671, 0]
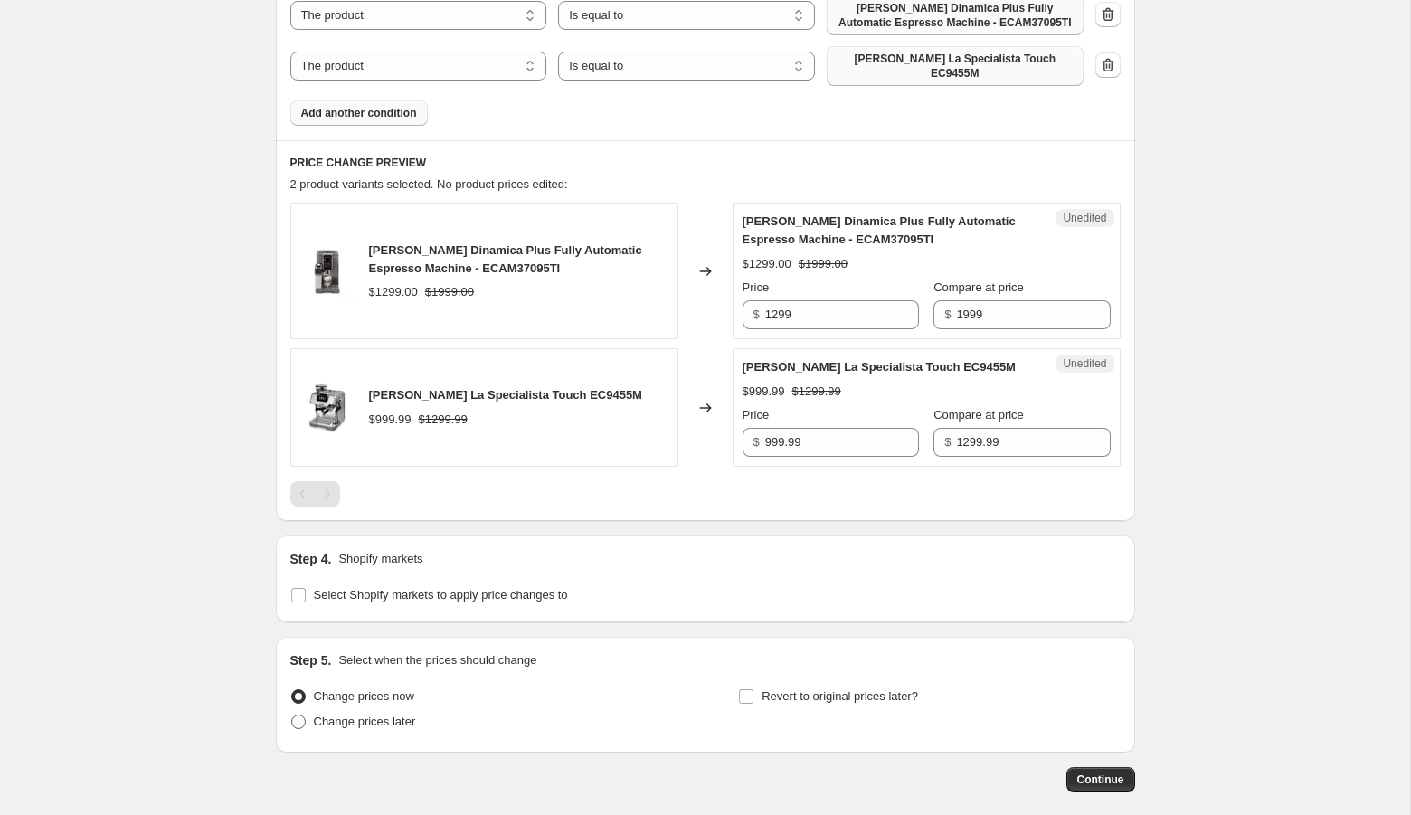
click at [365, 715] on span "Change prices later" at bounding box center [365, 722] width 102 height 14
click at [292, 715] on input "Change prices later" at bounding box center [291, 715] width 1 height 1
radio input "true"
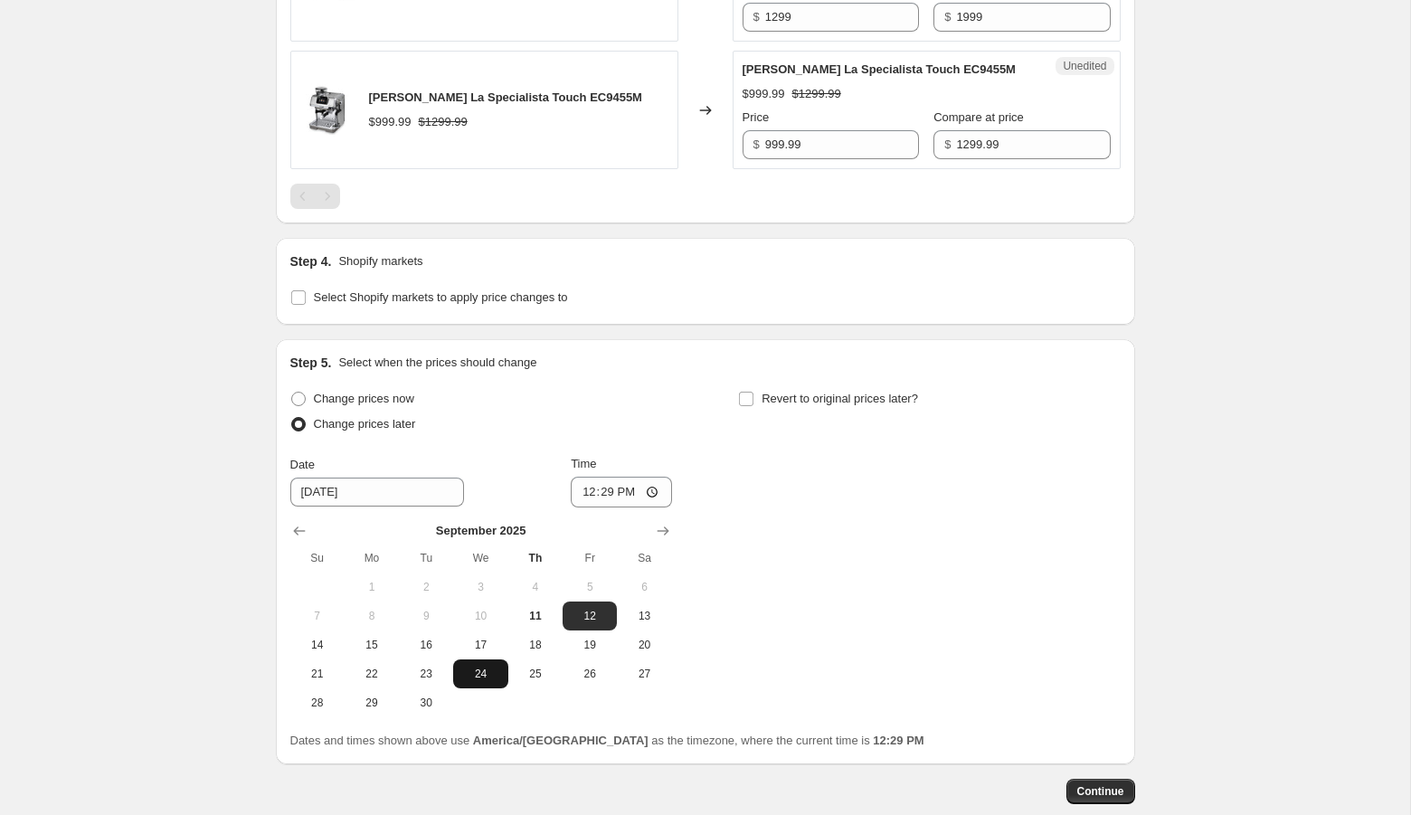
scroll to position [977, 0]
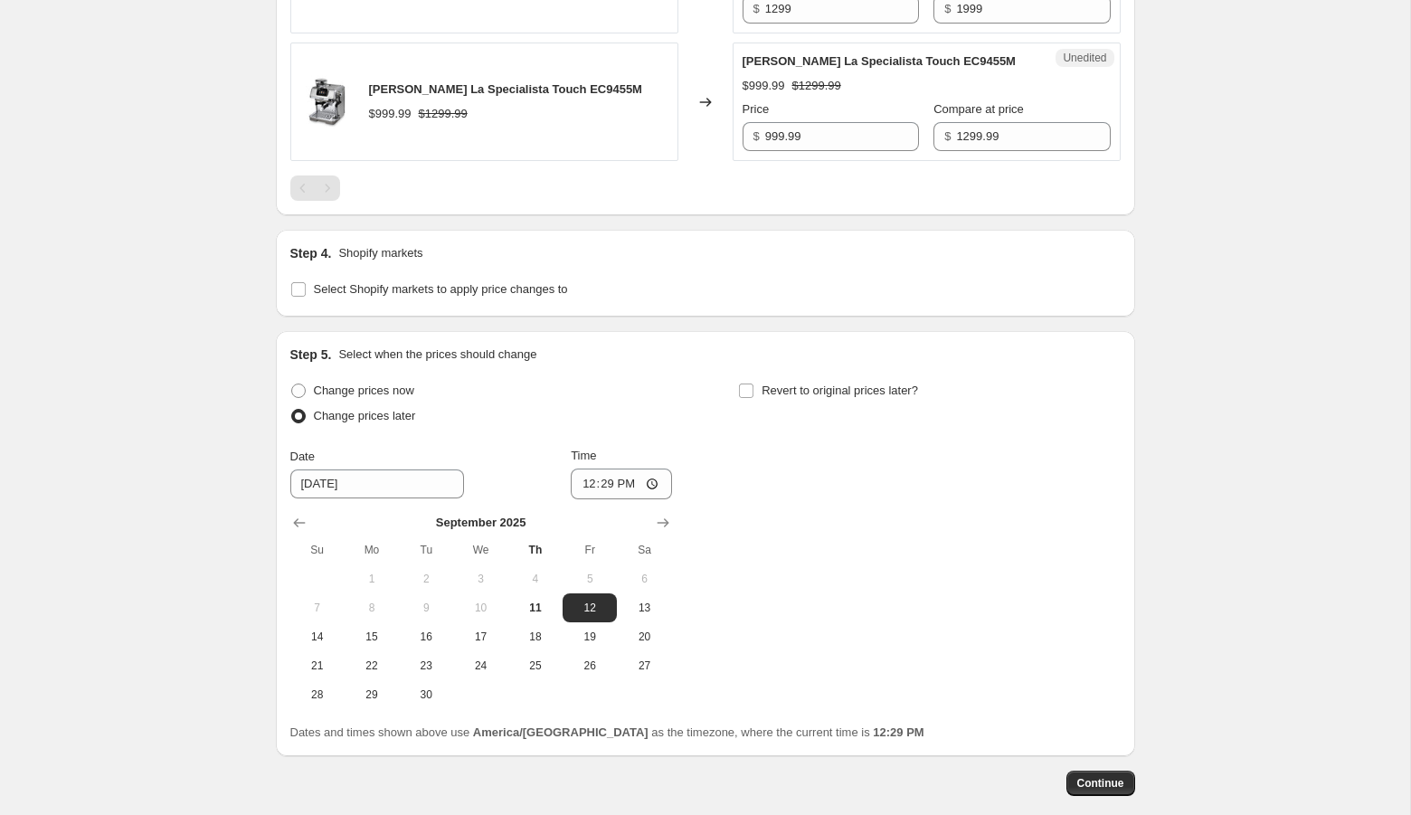
click at [676, 502] on div "Change prices now Change prices later Date [DATE] Time 12:[DATE] Mo Tu We Th Fr…" at bounding box center [705, 543] width 831 height 331
click at [670, 514] on icon "Show next month, October 2025" at bounding box center [663, 523] width 18 height 18
click at [670, 514] on icon "Show next month, November 2025" at bounding box center [663, 523] width 18 height 18
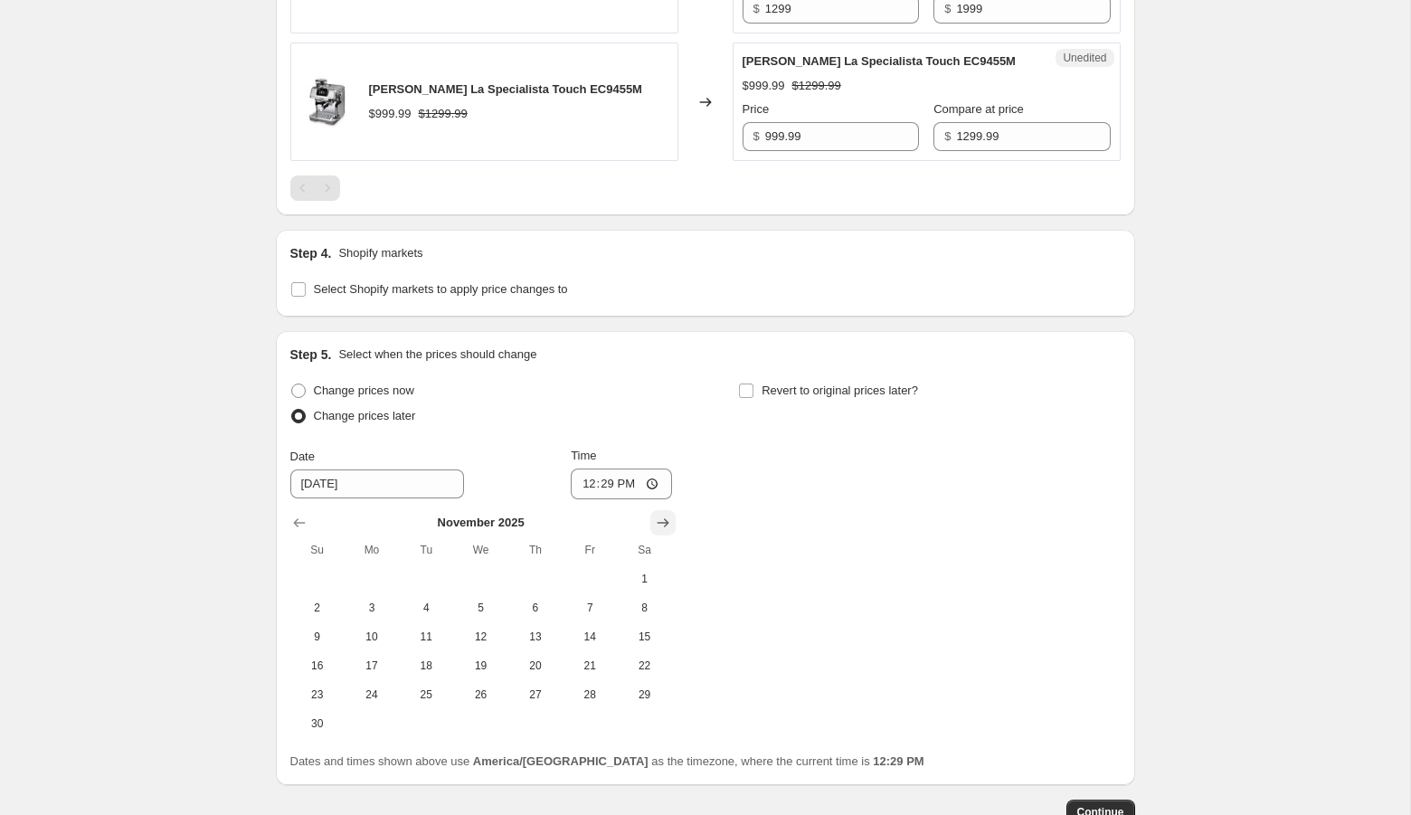
click at [670, 514] on icon "Show next month, December 2025" at bounding box center [663, 523] width 18 height 18
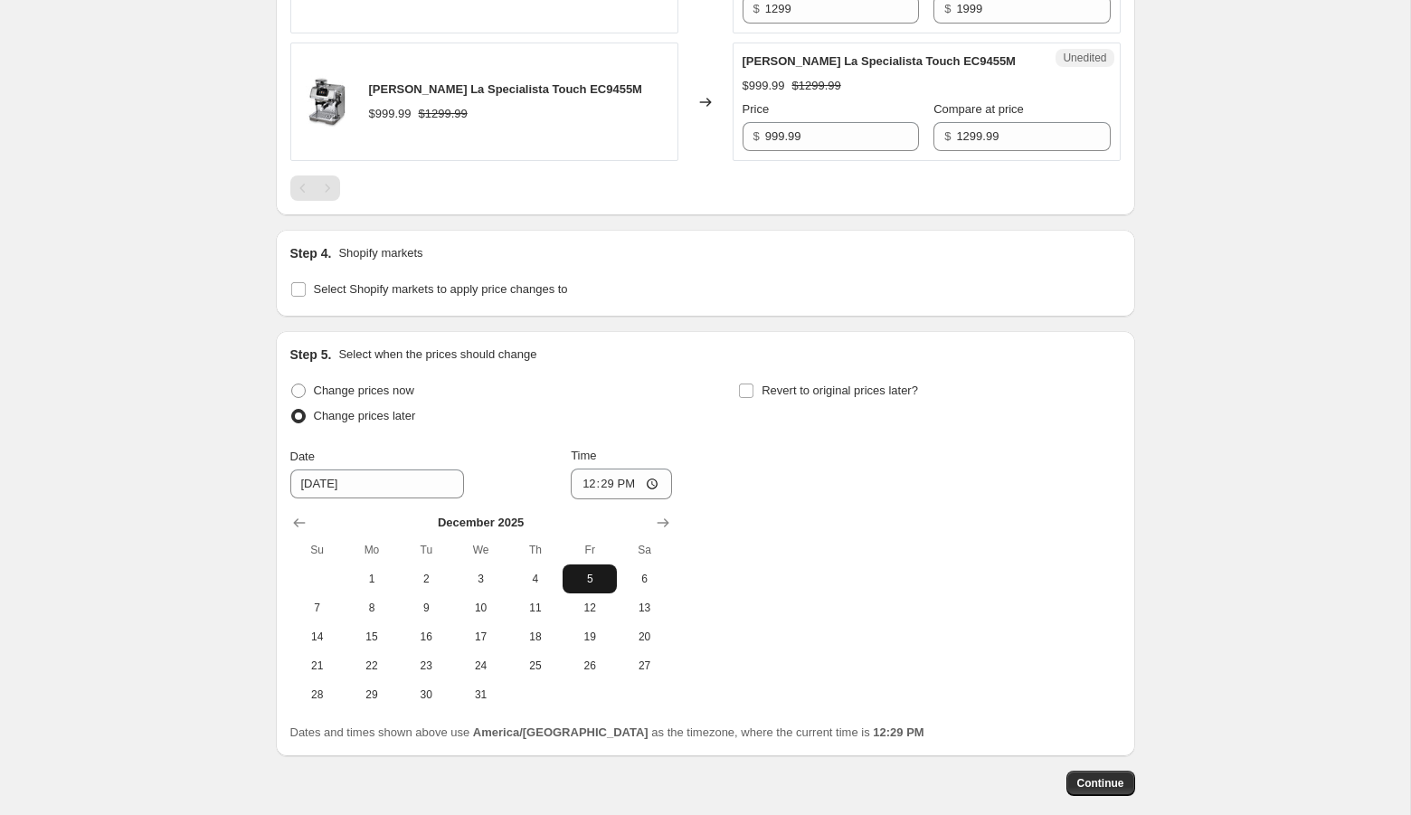
click at [593, 572] on span "5" at bounding box center [590, 579] width 40 height 14
type input "[DATE]"
click at [826, 384] on span "Revert to original prices later?" at bounding box center [840, 391] width 157 height 14
click at [754, 384] on input "Revert to original prices later?" at bounding box center [746, 391] width 14 height 14
checkbox input "true"
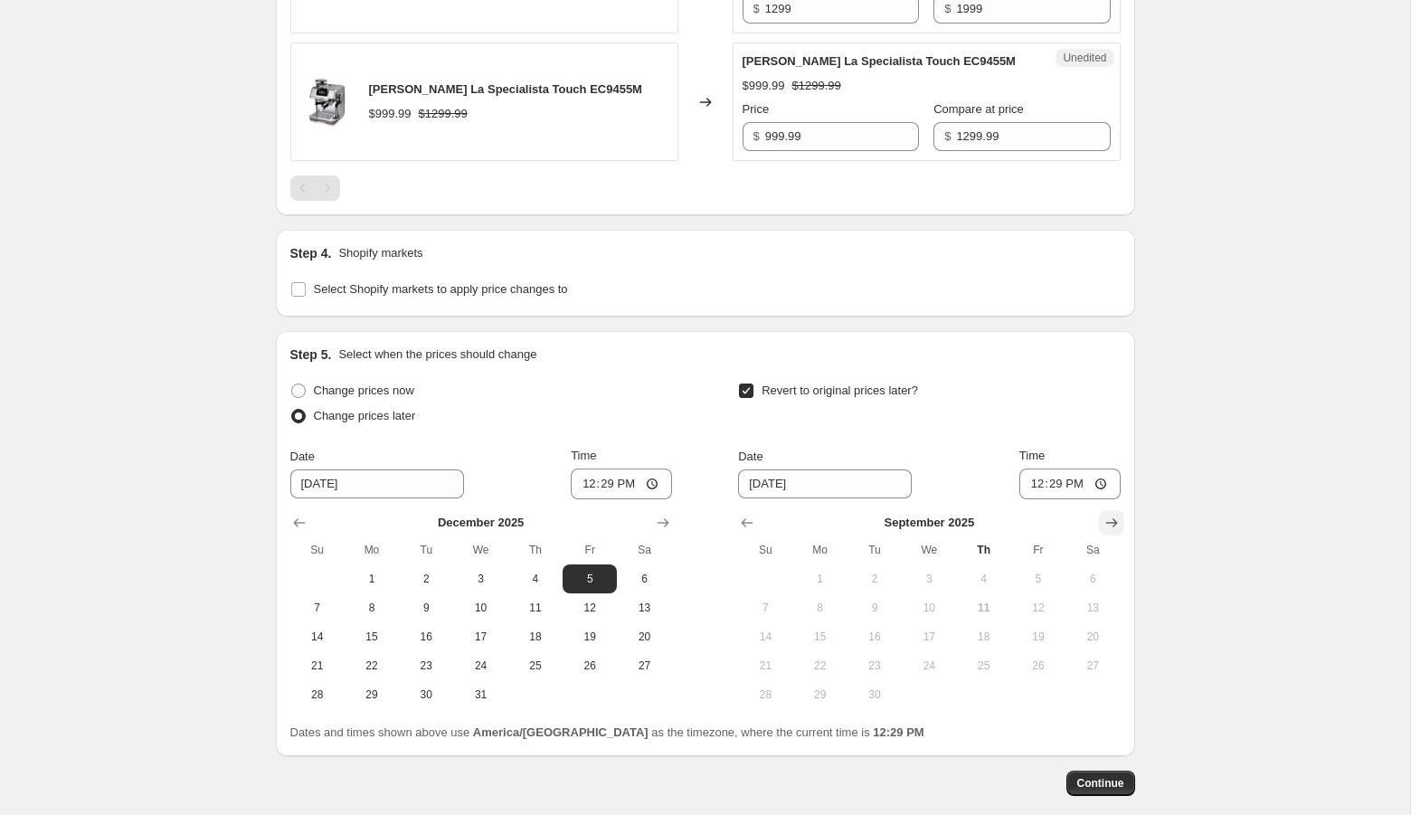
click at [1101, 510] on button "Show next month, October 2025" at bounding box center [1111, 522] width 25 height 25
click at [1102, 510] on button "Show next month, November 2025" at bounding box center [1111, 522] width 25 height 25
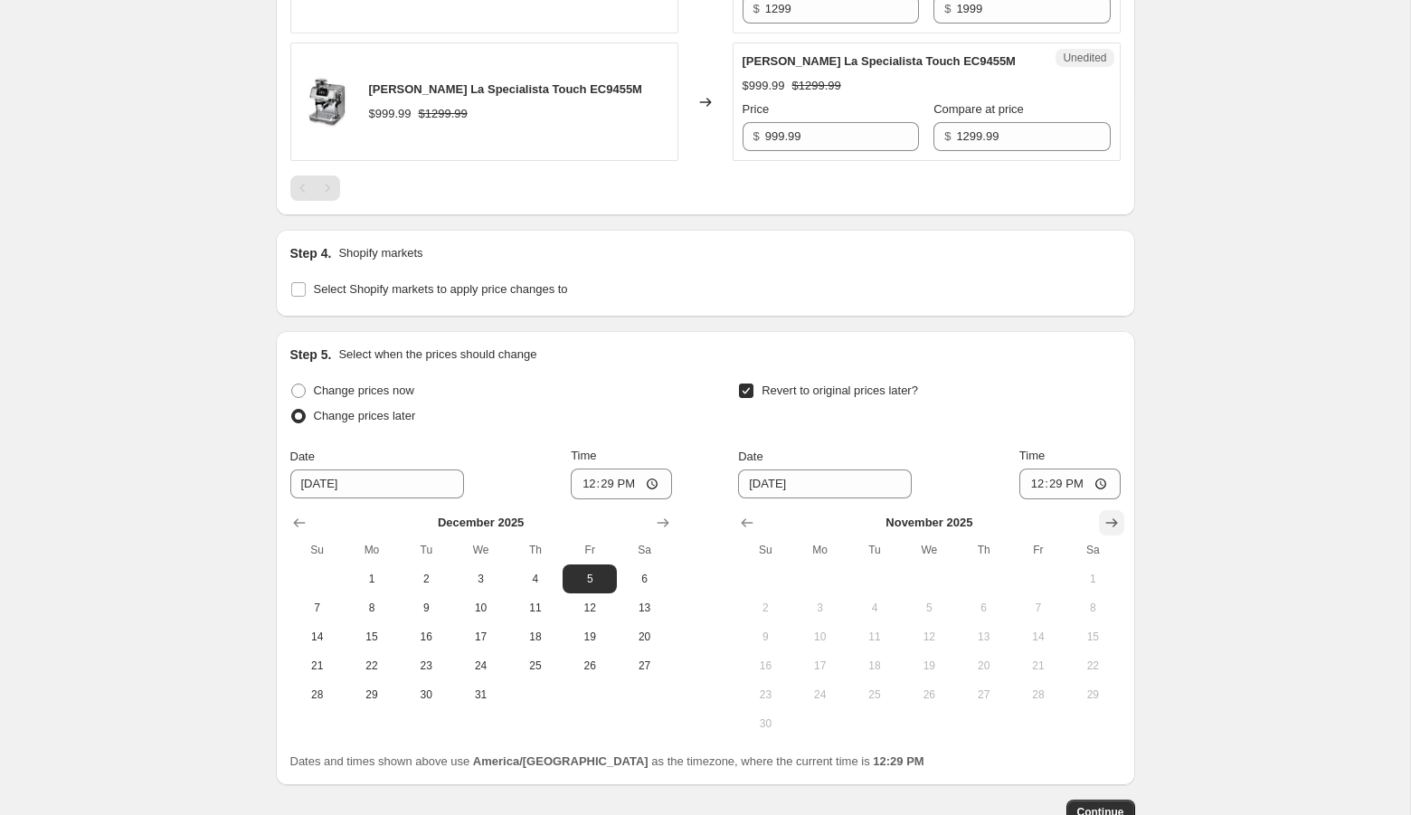
click at [1102, 510] on button "Show next month, December 2025" at bounding box center [1111, 522] width 25 height 25
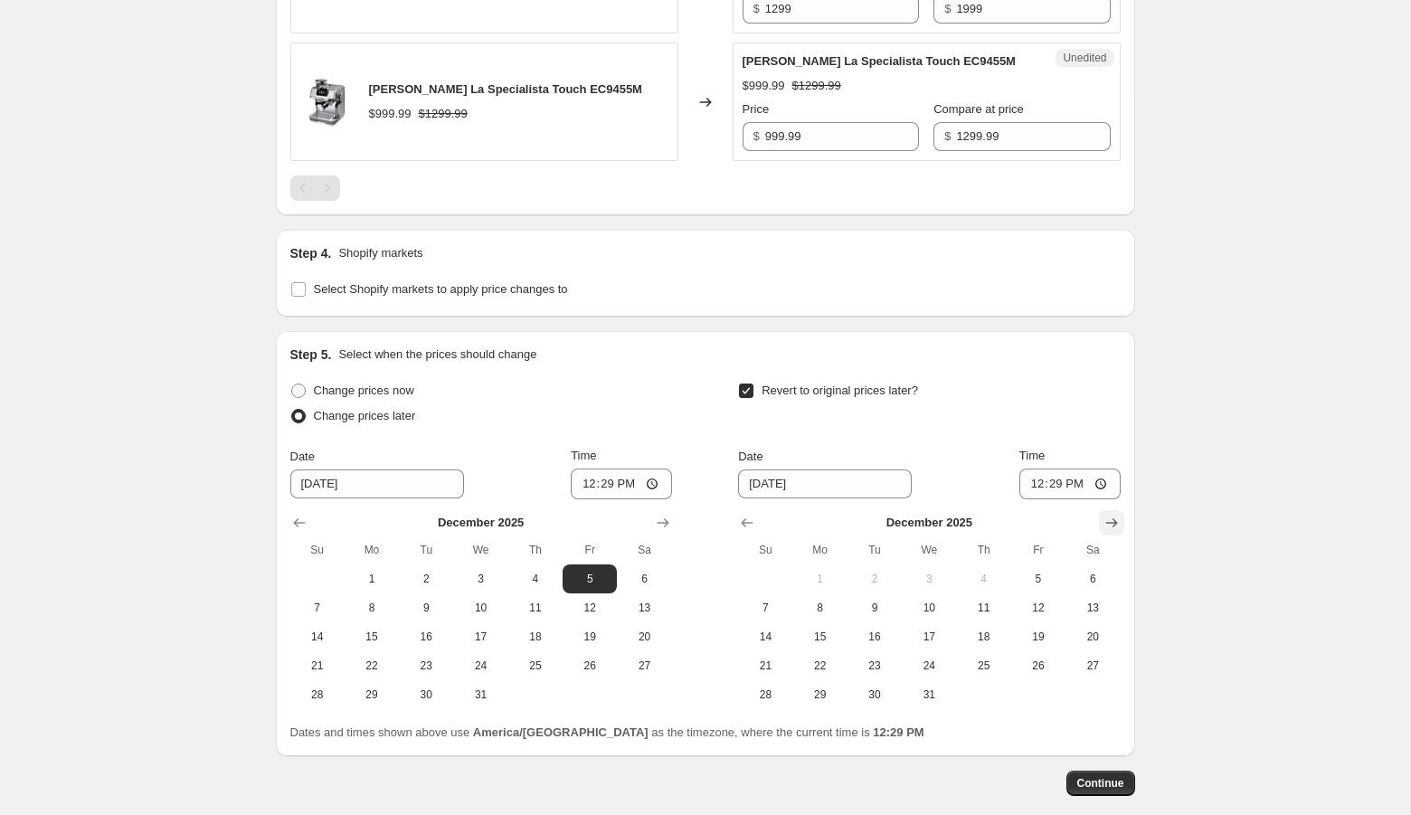
click at [1102, 510] on button "Show next month, January 2026" at bounding box center [1111, 522] width 25 height 25
click at [993, 572] on span "1" at bounding box center [983, 579] width 40 height 14
type input "[DATE]"
click at [1029, 475] on input "12:29" at bounding box center [1070, 484] width 101 height 31
type input "23:59"
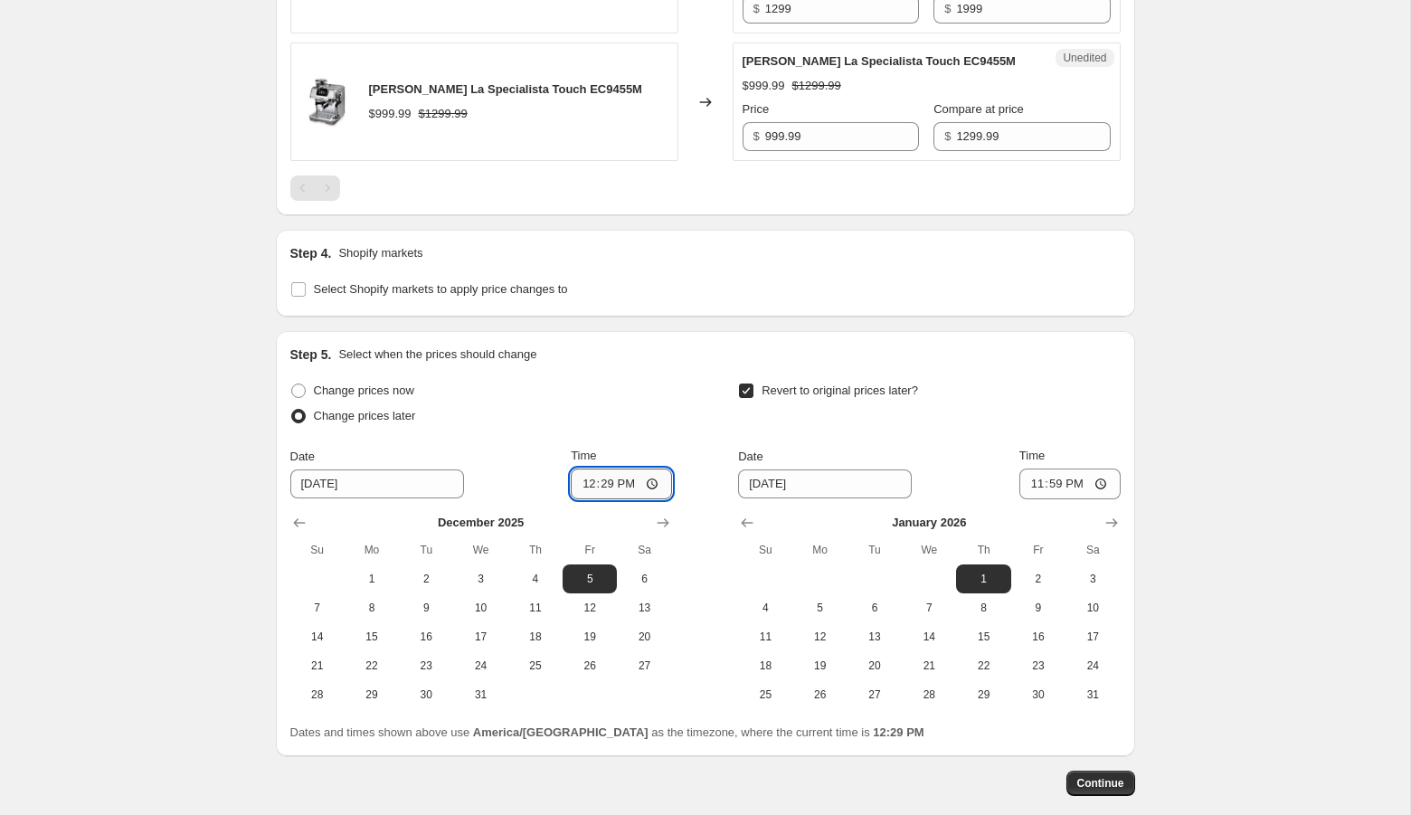
click at [586, 470] on input "12:29" at bounding box center [621, 484] width 101 height 31
click at [602, 477] on input "12:29" at bounding box center [621, 484] width 101 height 31
type input "00:01"
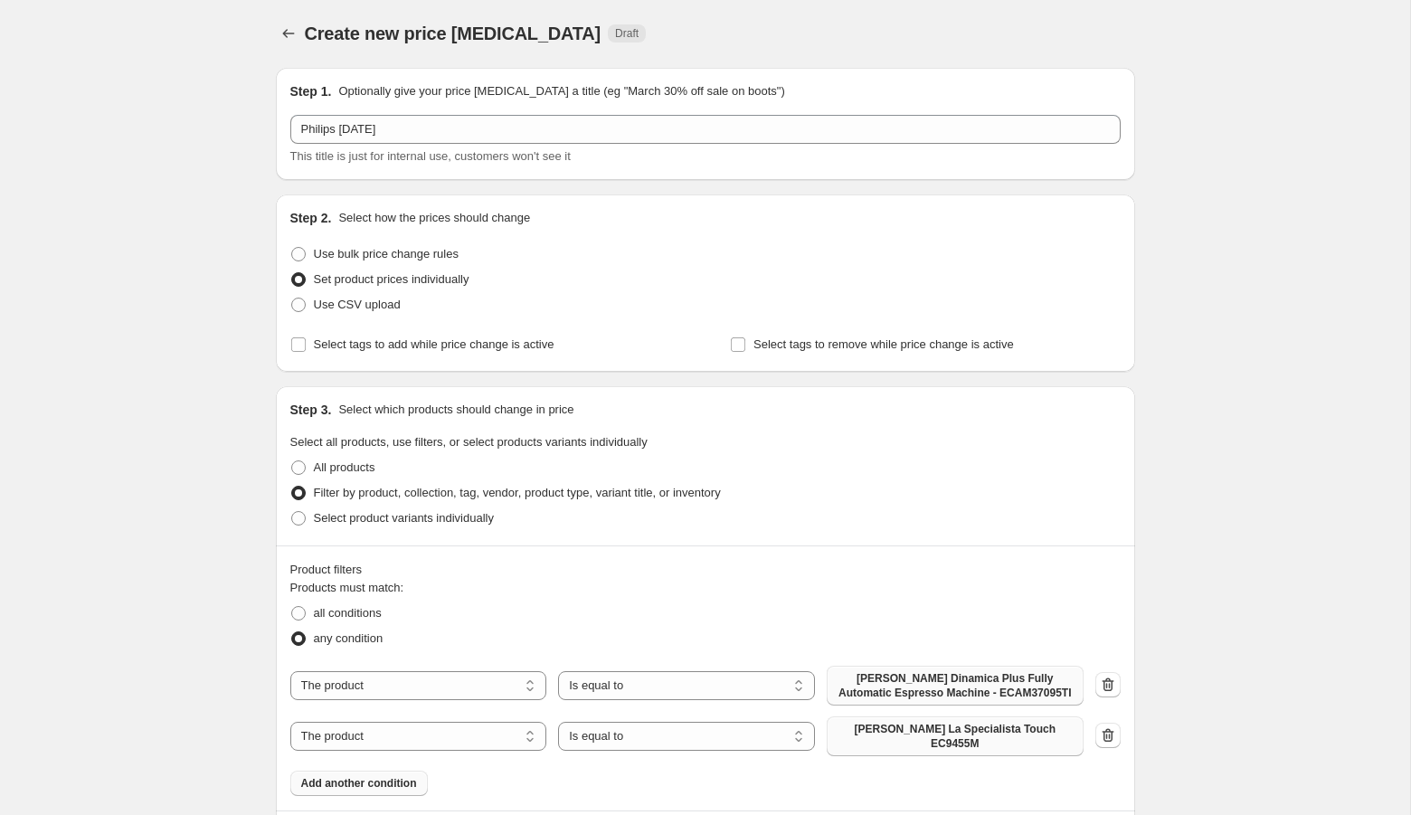
scroll to position [6, 0]
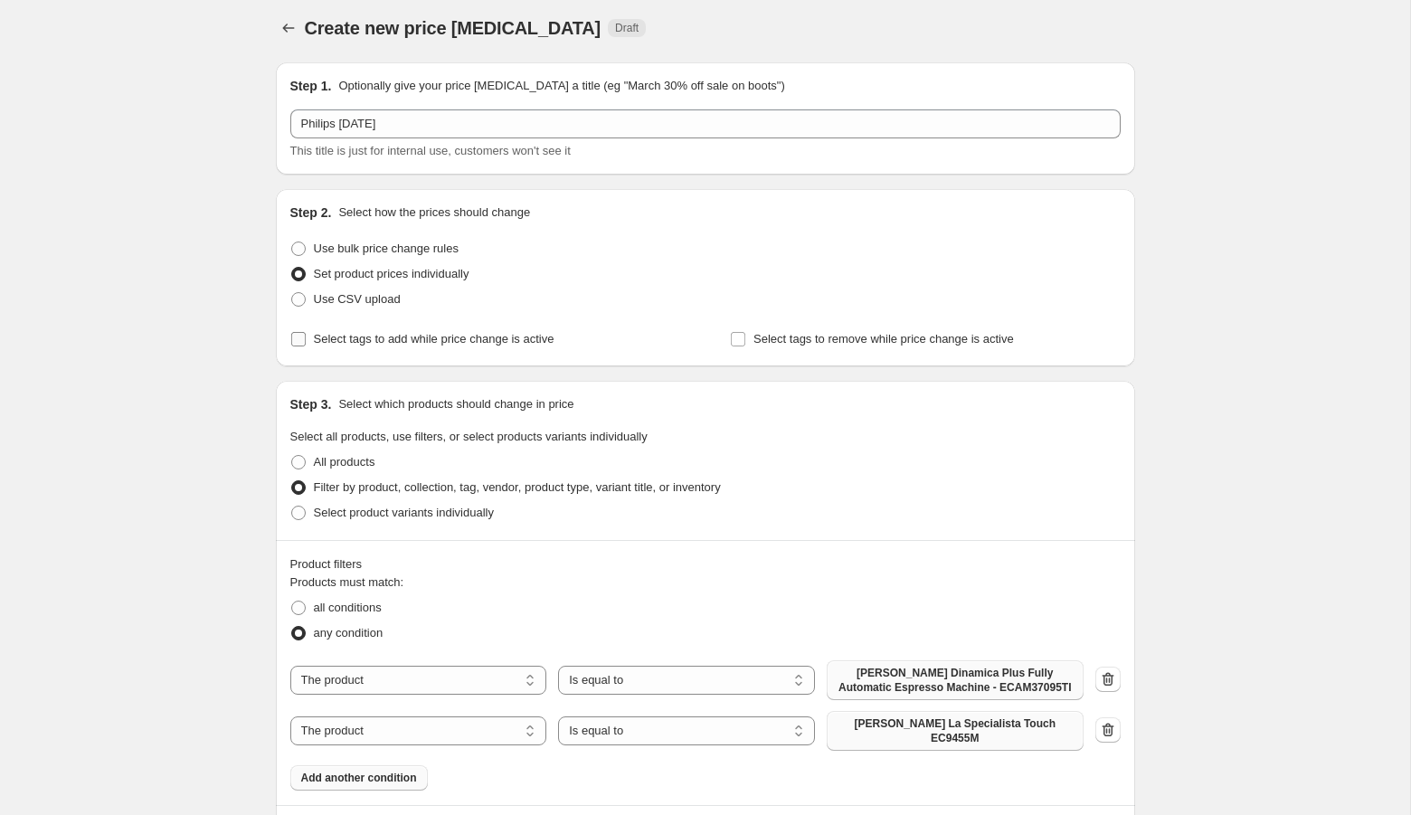
click at [356, 339] on span "Select tags to add while price change is active" at bounding box center [434, 339] width 241 height 14
click at [306, 339] on input "Select tags to add while price change is active" at bounding box center [298, 339] width 14 height 14
checkbox input "true"
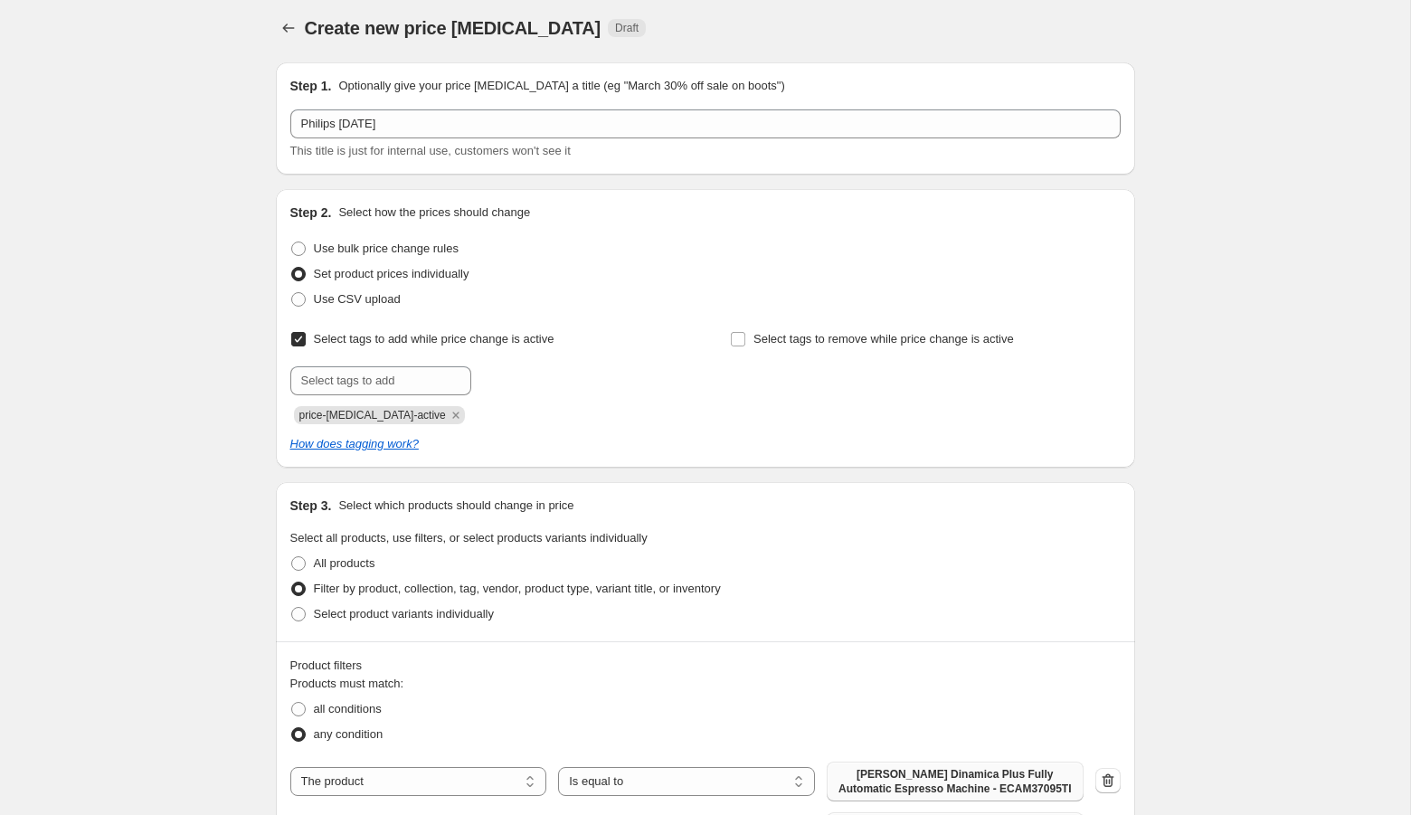
click at [354, 399] on div "Submit price-[MEDICAL_DATA]-active" at bounding box center [485, 395] width 390 height 58
click at [351, 381] on input "text" at bounding box center [380, 380] width 181 height 29
type input "[DATE]"
click at [511, 387] on button "Add [DATE]" at bounding box center [516, 378] width 81 height 25
click at [415, 376] on input "text" at bounding box center [380, 380] width 181 height 29
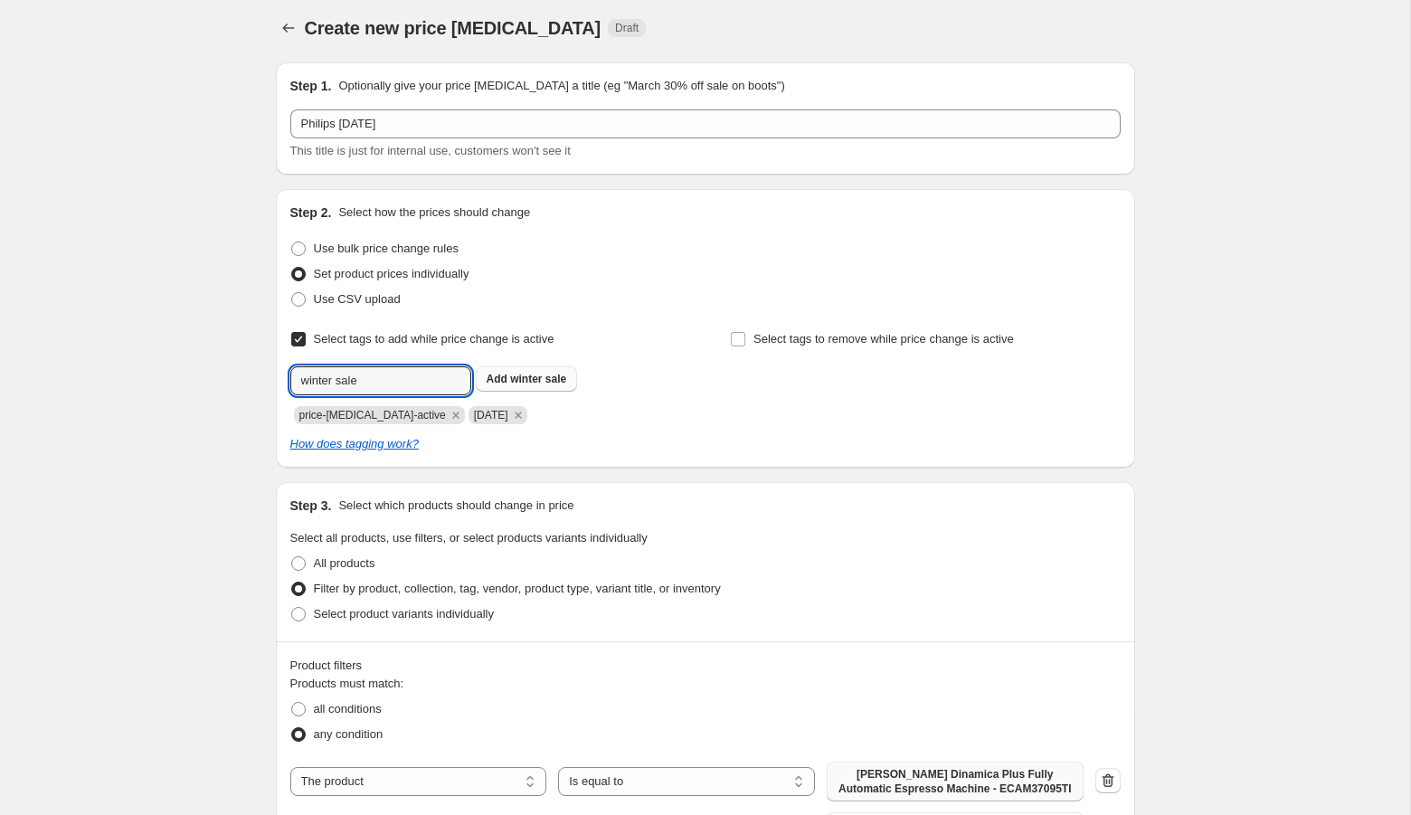
type input "winter sale"
click at [564, 375] on span "winter sale" at bounding box center [538, 379] width 56 height 13
click at [796, 334] on span "Select tags to remove while price change is active" at bounding box center [884, 339] width 261 height 14
click at [745, 334] on input "Select tags to remove while price change is active" at bounding box center [738, 339] width 14 height 14
checkbox input "true"
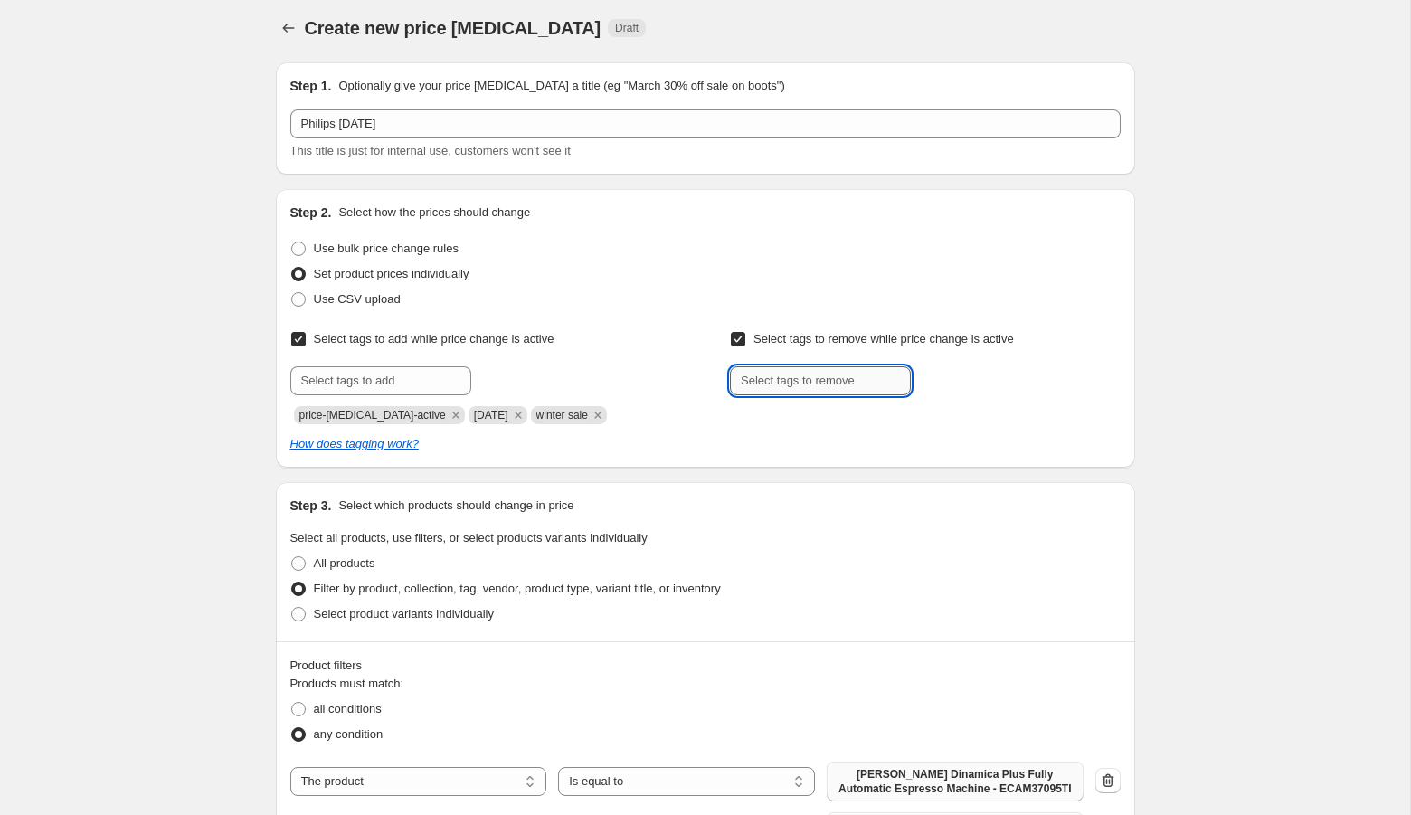
click at [796, 384] on input "text" at bounding box center [820, 380] width 181 height 29
type input "[DATE]"
click at [933, 378] on b "Add" at bounding box center [936, 379] width 21 height 13
click at [865, 373] on input "text" at bounding box center [820, 380] width 181 height 29
type input "winter sale"
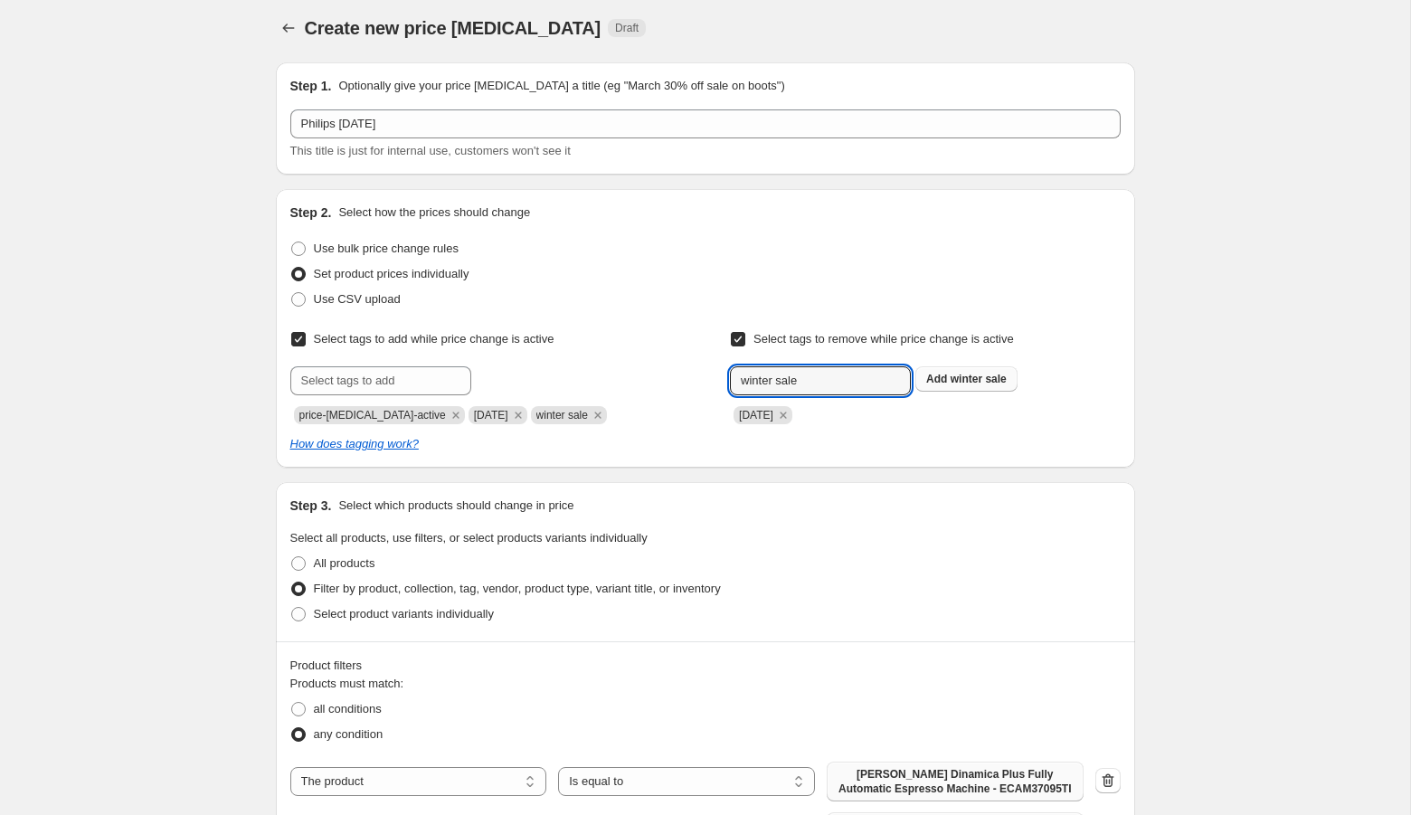
click at [987, 380] on span "winter sale" at bounding box center [979, 379] width 56 height 13
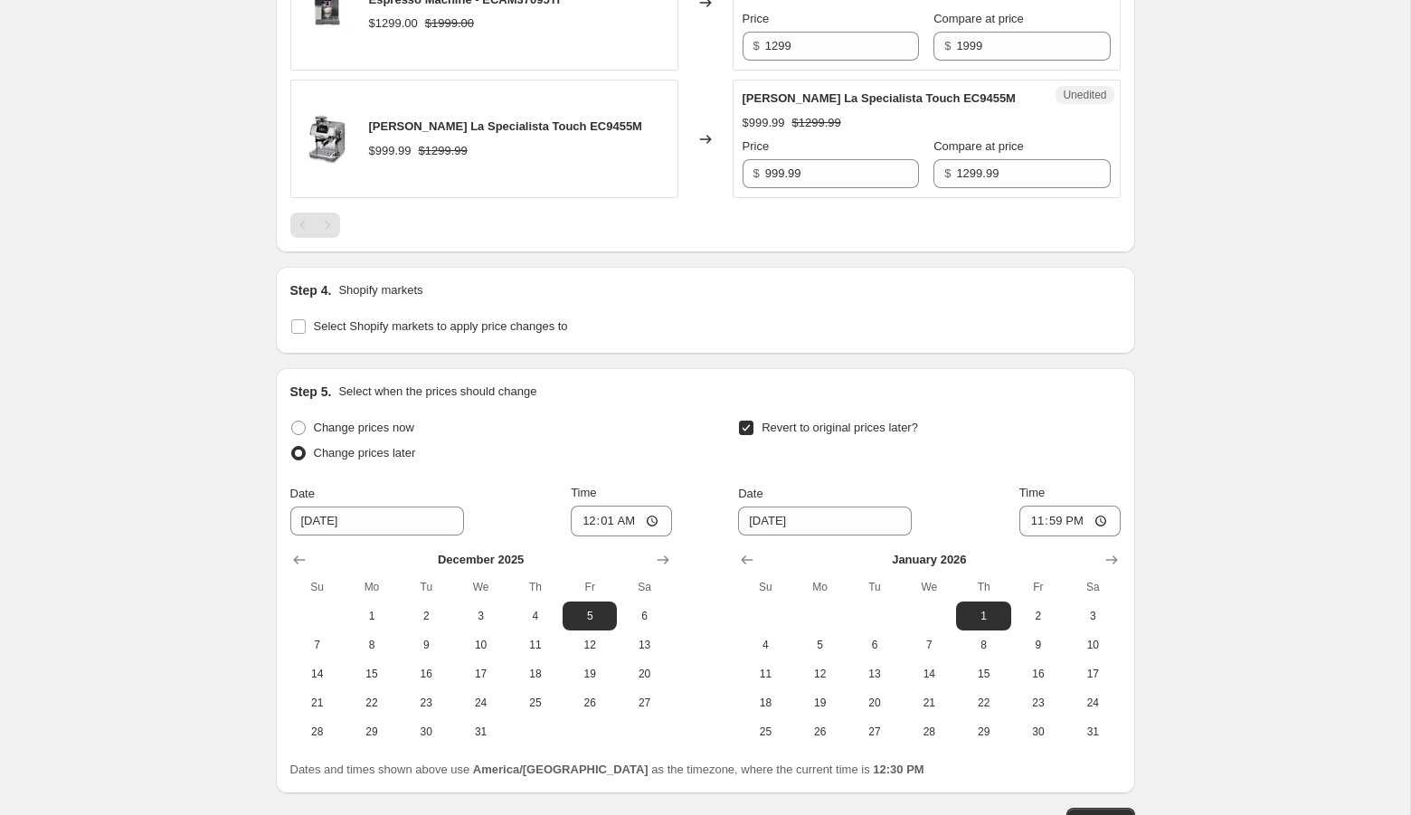
scroll to position [1155, 0]
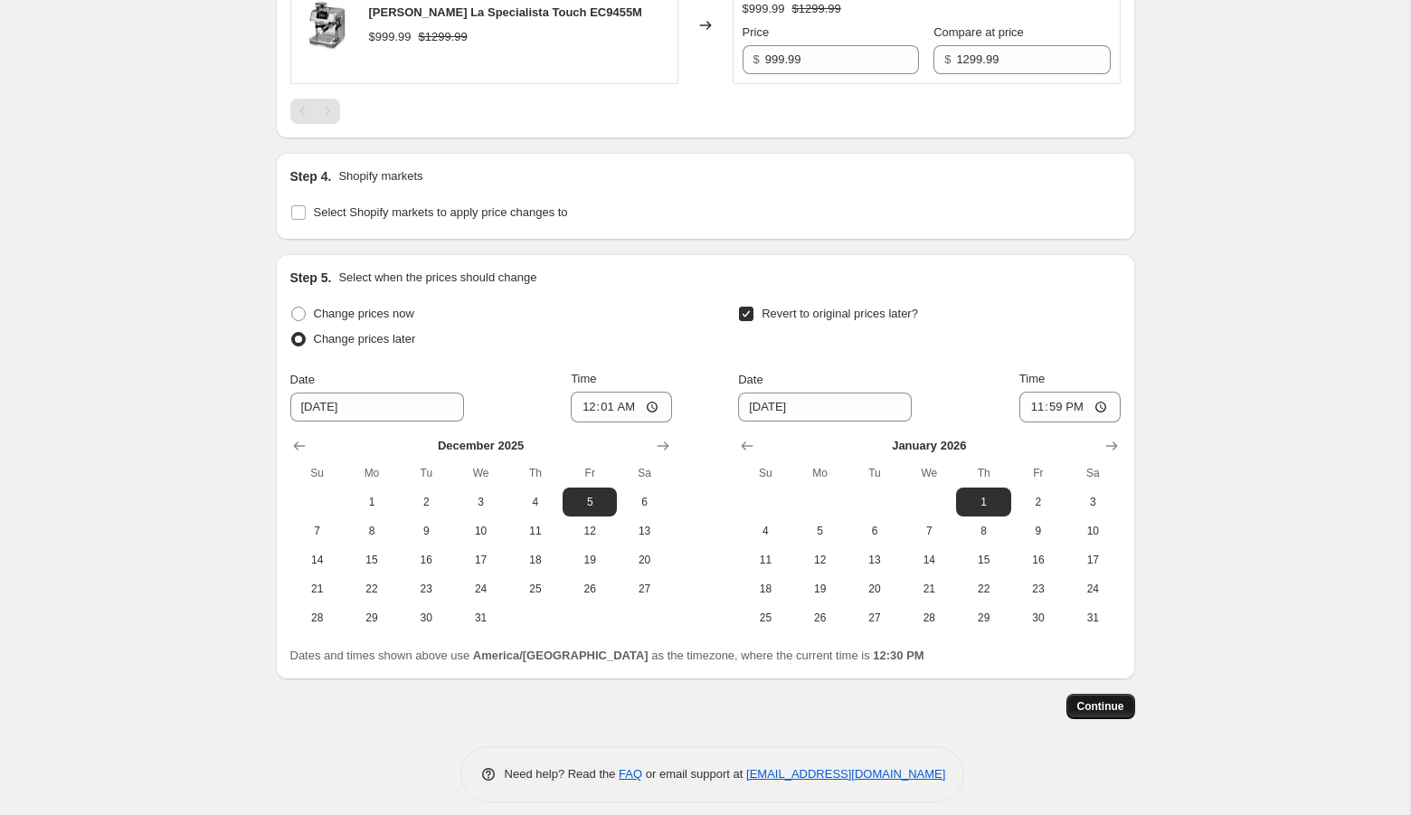
click at [1114, 701] on button "Continue" at bounding box center [1101, 706] width 69 height 25
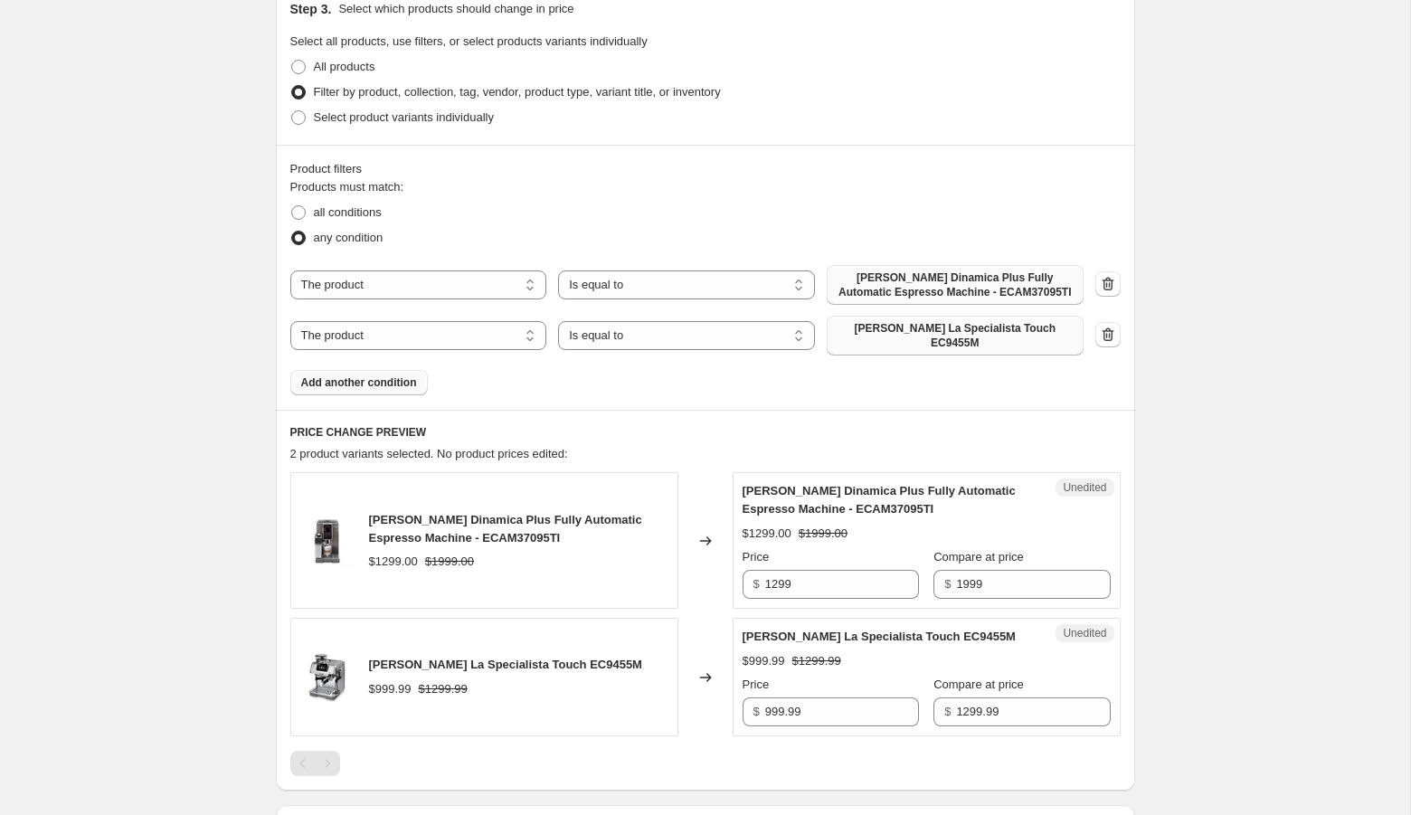
scroll to position [612, 0]
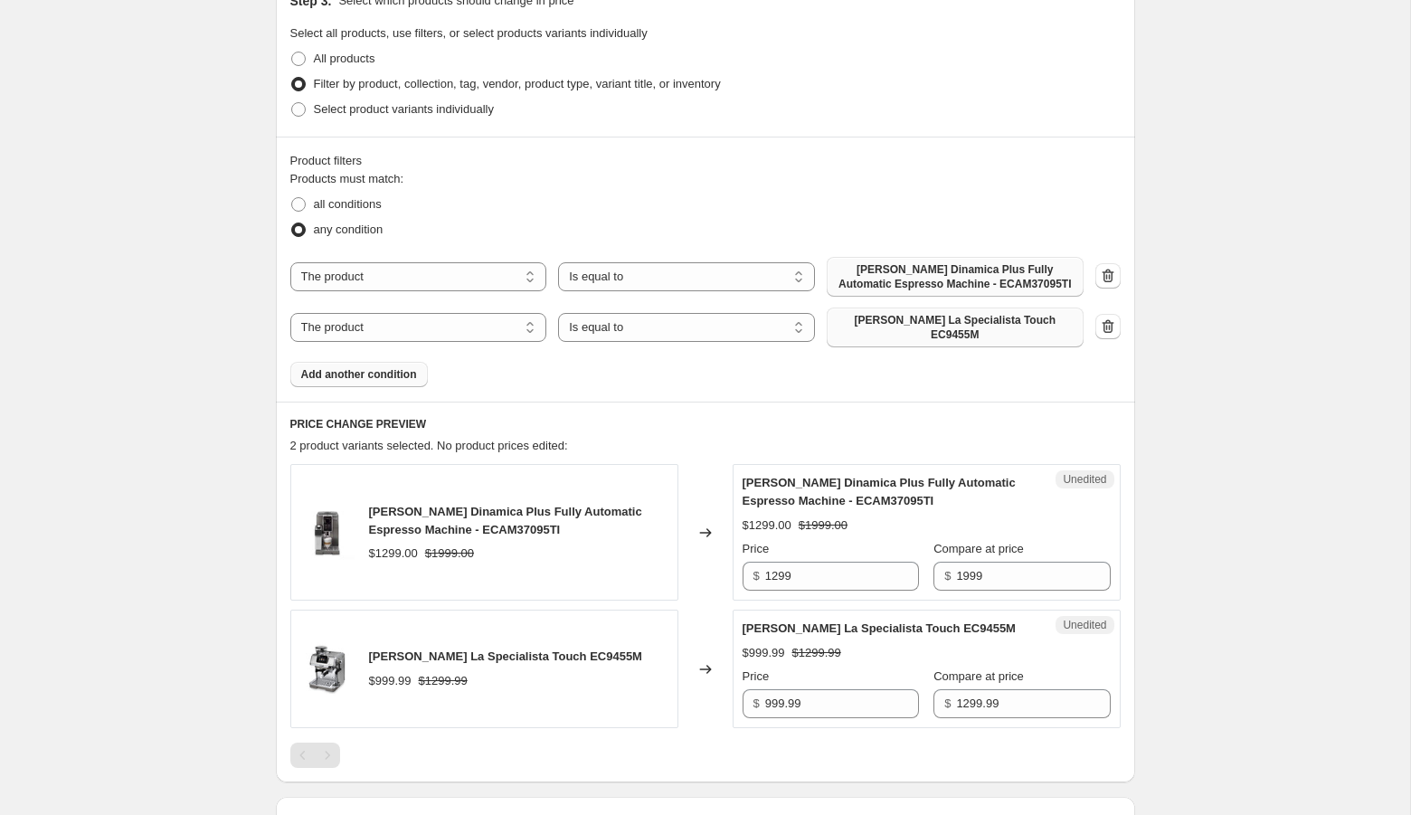
click at [823, 417] on h6 "PRICE CHANGE PREVIEW" at bounding box center [705, 424] width 831 height 14
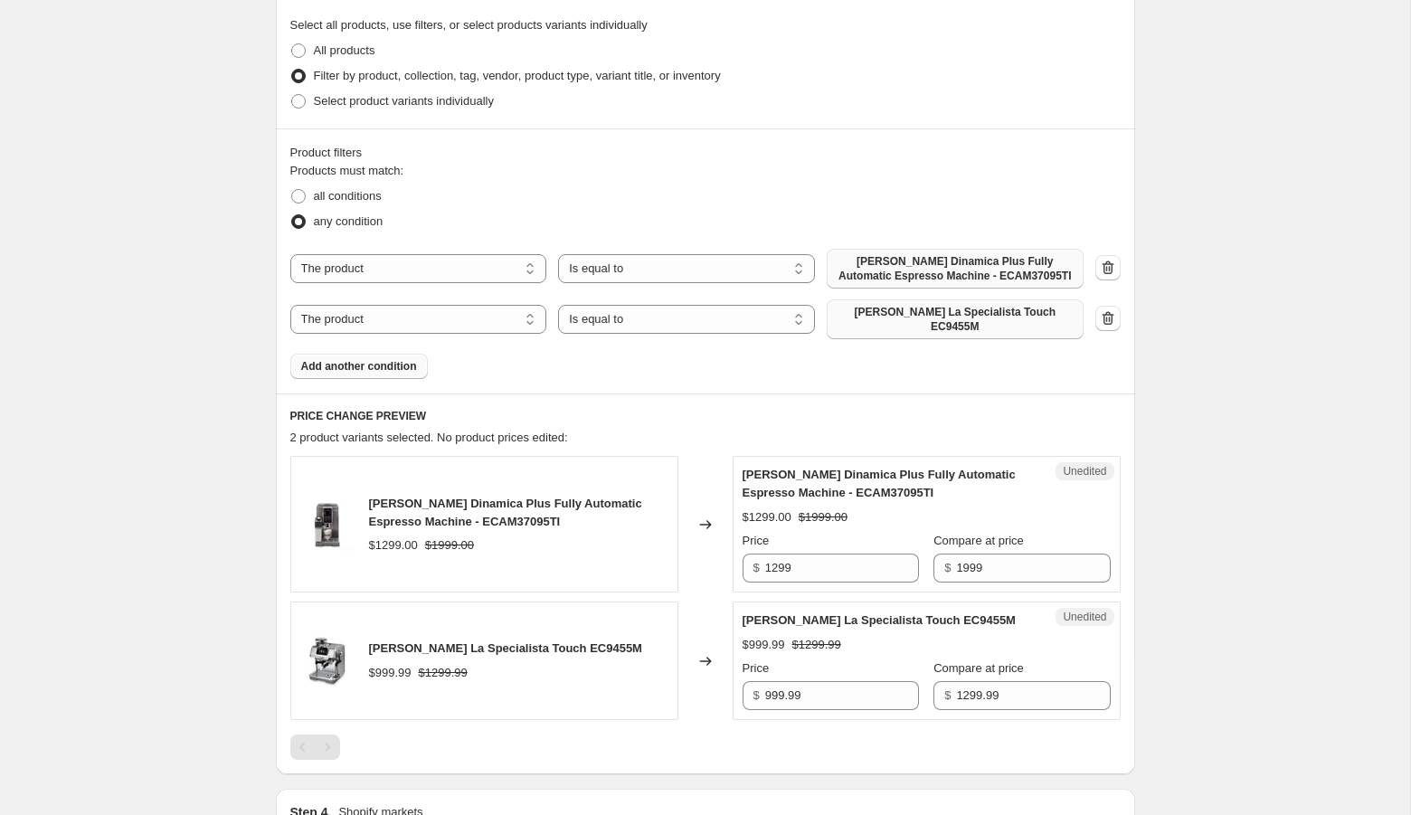
scroll to position [629, 0]
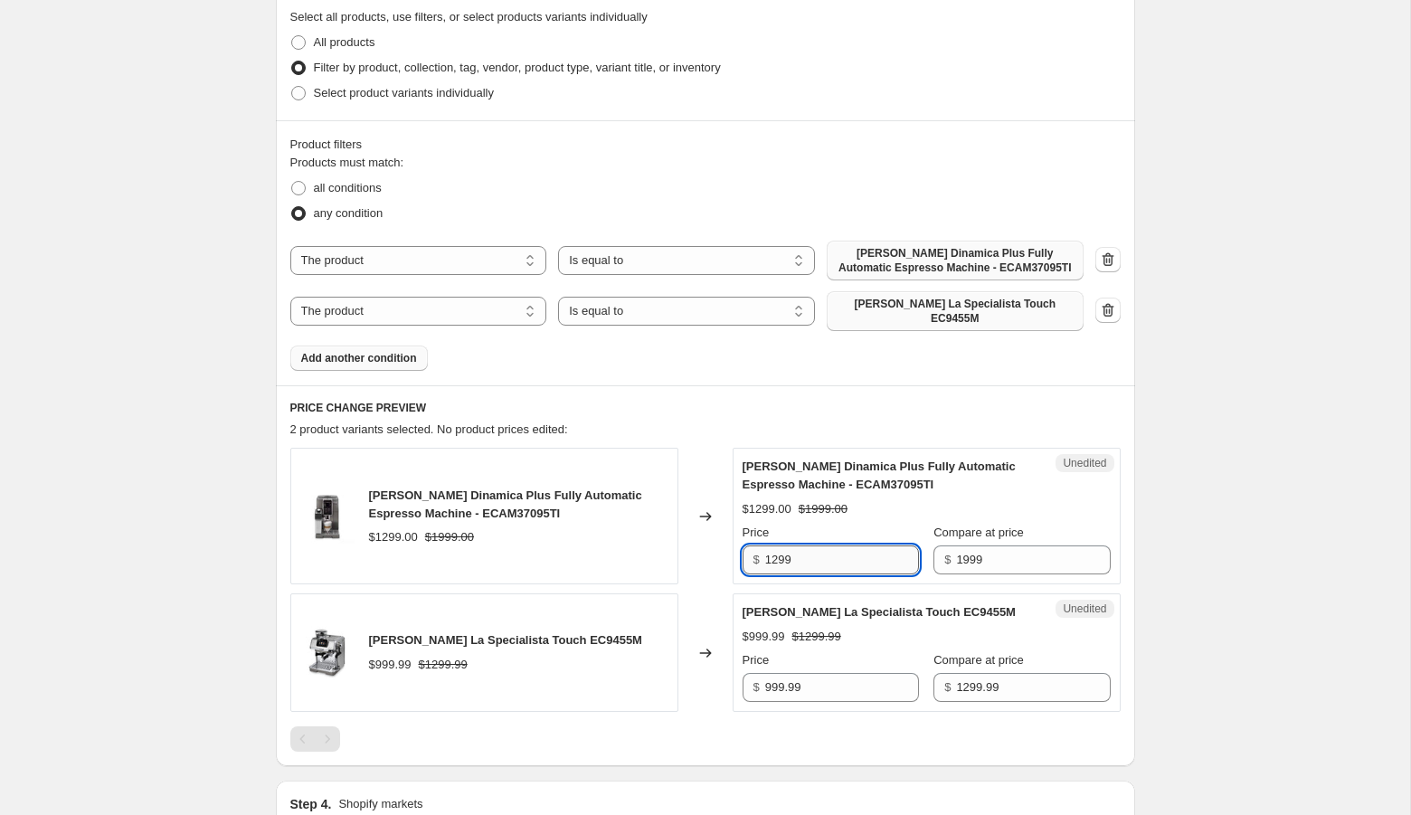
click at [790, 555] on input "1299" at bounding box center [842, 560] width 154 height 29
click at [779, 550] on input "1299" at bounding box center [842, 560] width 154 height 29
click at [860, 550] on input "1299" at bounding box center [842, 560] width 154 height 29
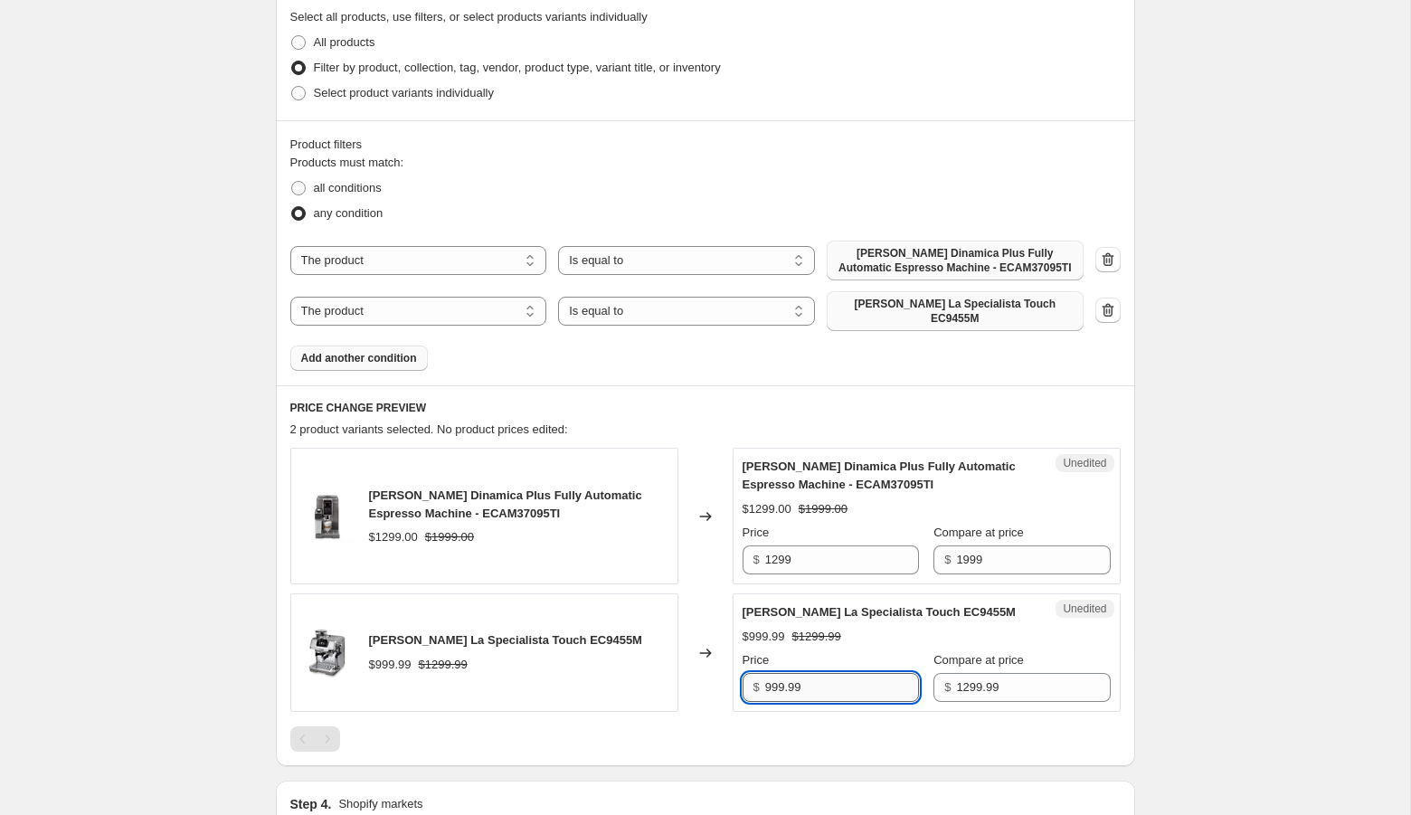
click at [849, 677] on input "999.99" at bounding box center [842, 687] width 154 height 29
click at [1281, 551] on div "Create new price [MEDICAL_DATA]. This page is ready Create new price [MEDICAL_D…" at bounding box center [705, 414] width 1410 height 2086
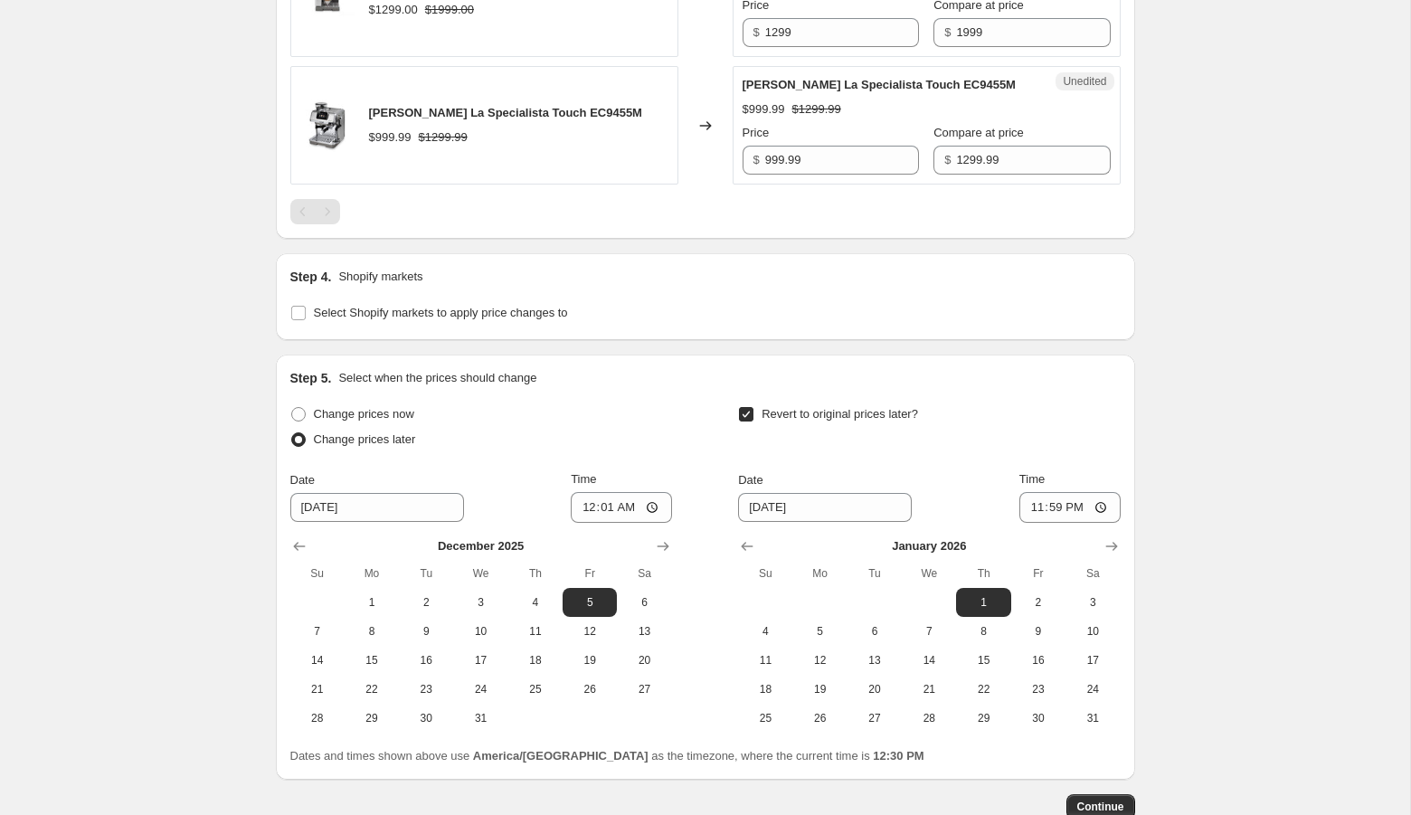
scroll to position [1257, 0]
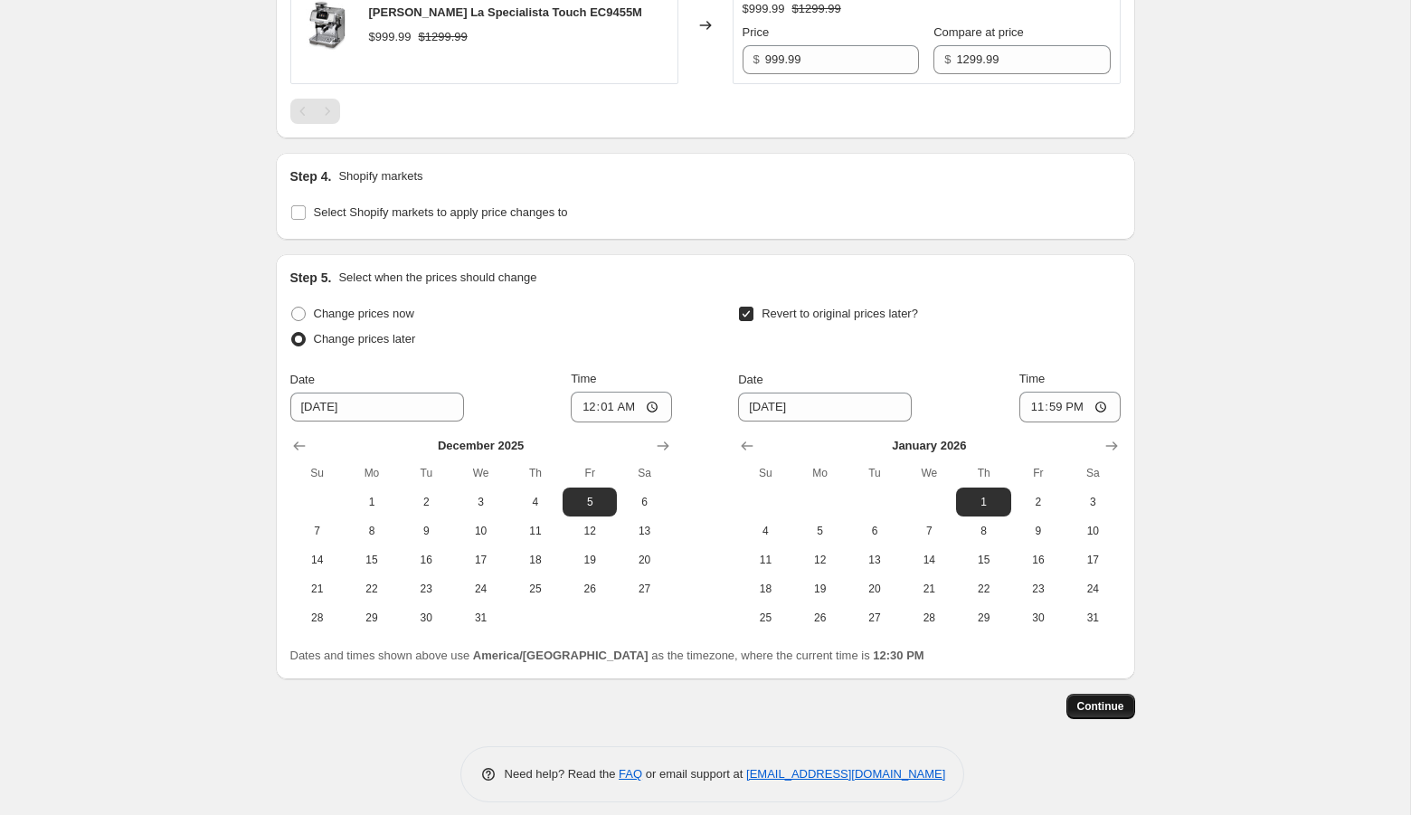
click at [1117, 699] on span "Continue" at bounding box center [1100, 706] width 47 height 14
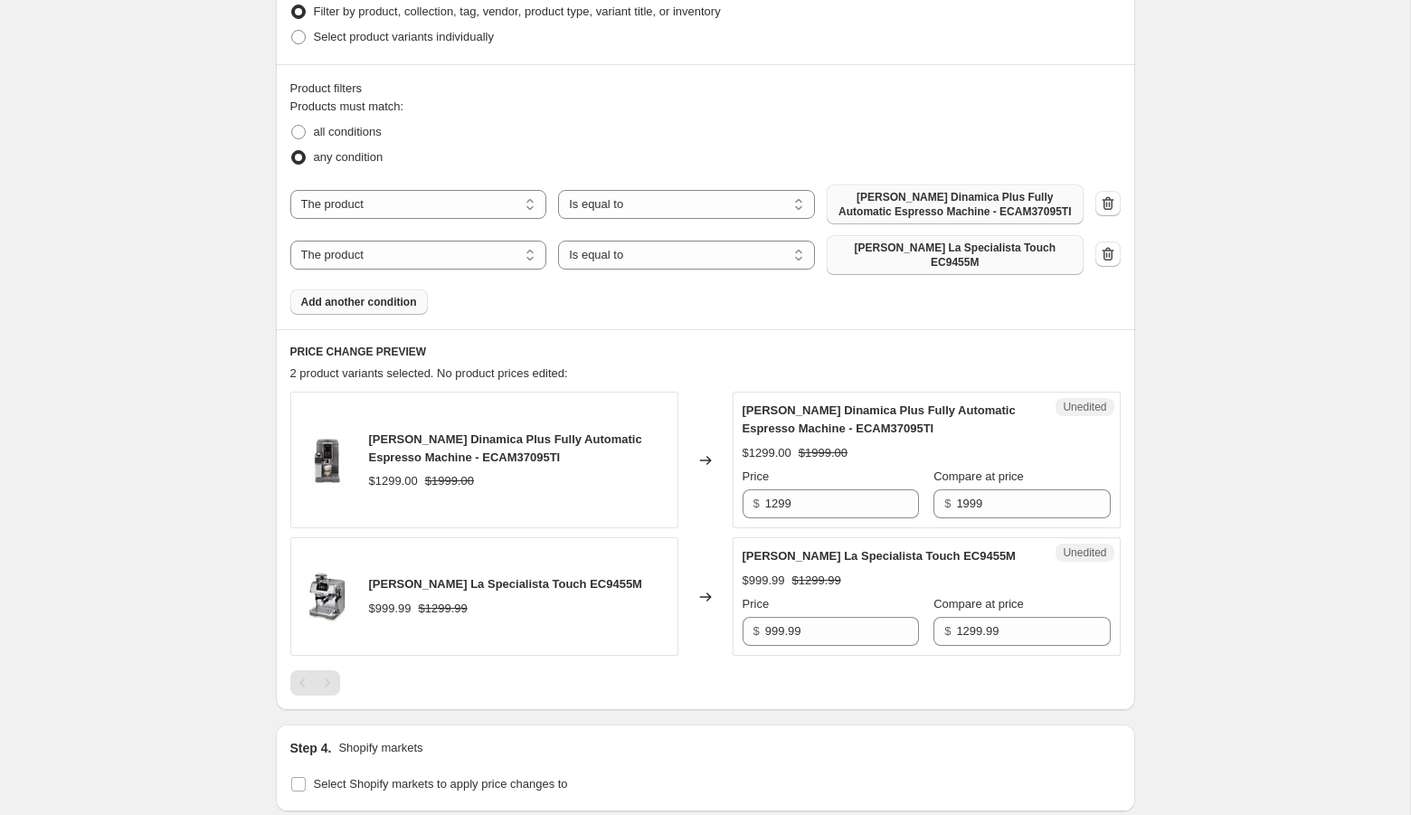
scroll to position [702, 0]
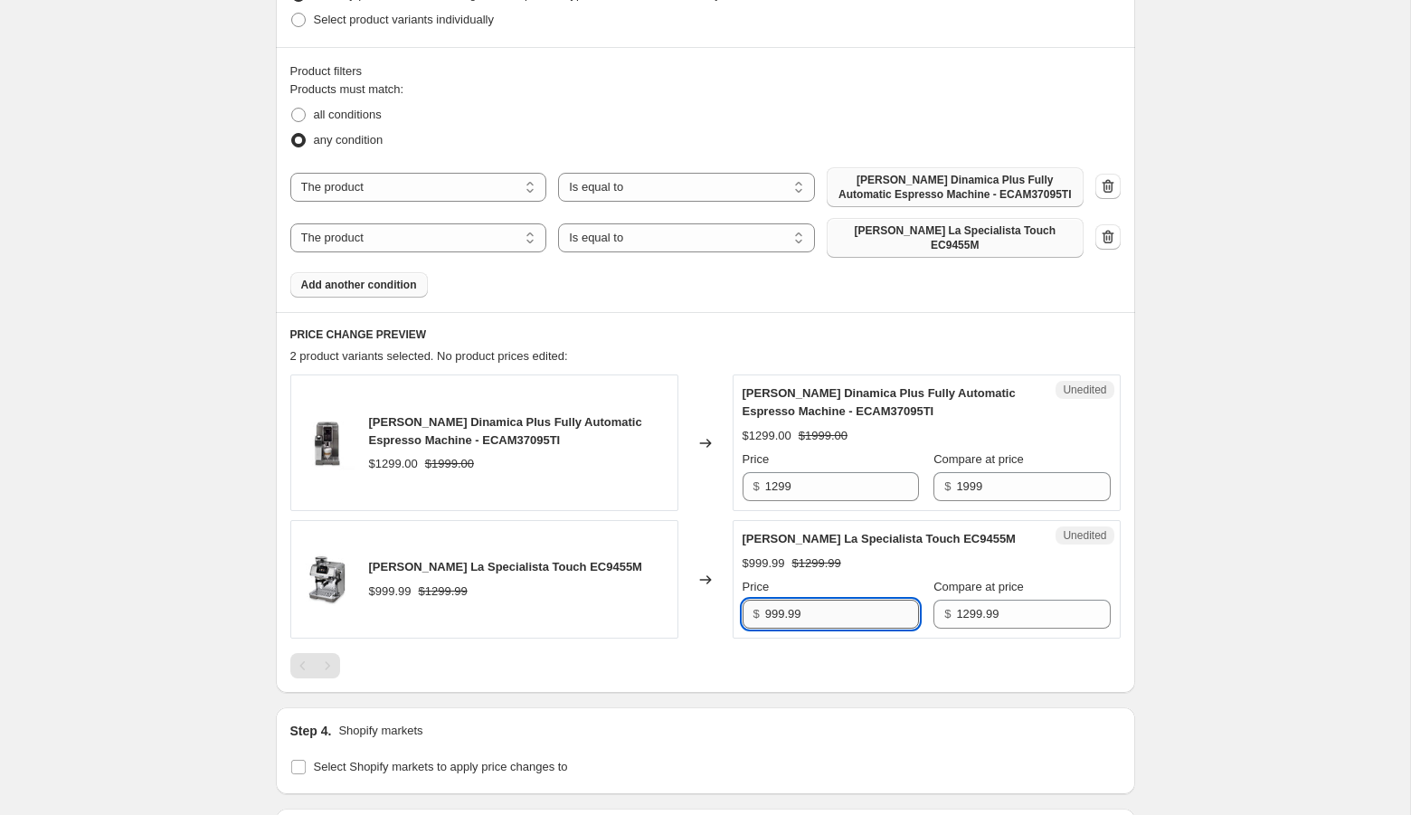
click at [814, 607] on input "999.99" at bounding box center [842, 614] width 154 height 29
type input "999.99"
click at [1248, 631] on div "Create new price [MEDICAL_DATA]. This page is ready Create new price [MEDICAL_D…" at bounding box center [705, 341] width 1410 height 2086
click at [992, 475] on input "1999" at bounding box center [1033, 486] width 154 height 29
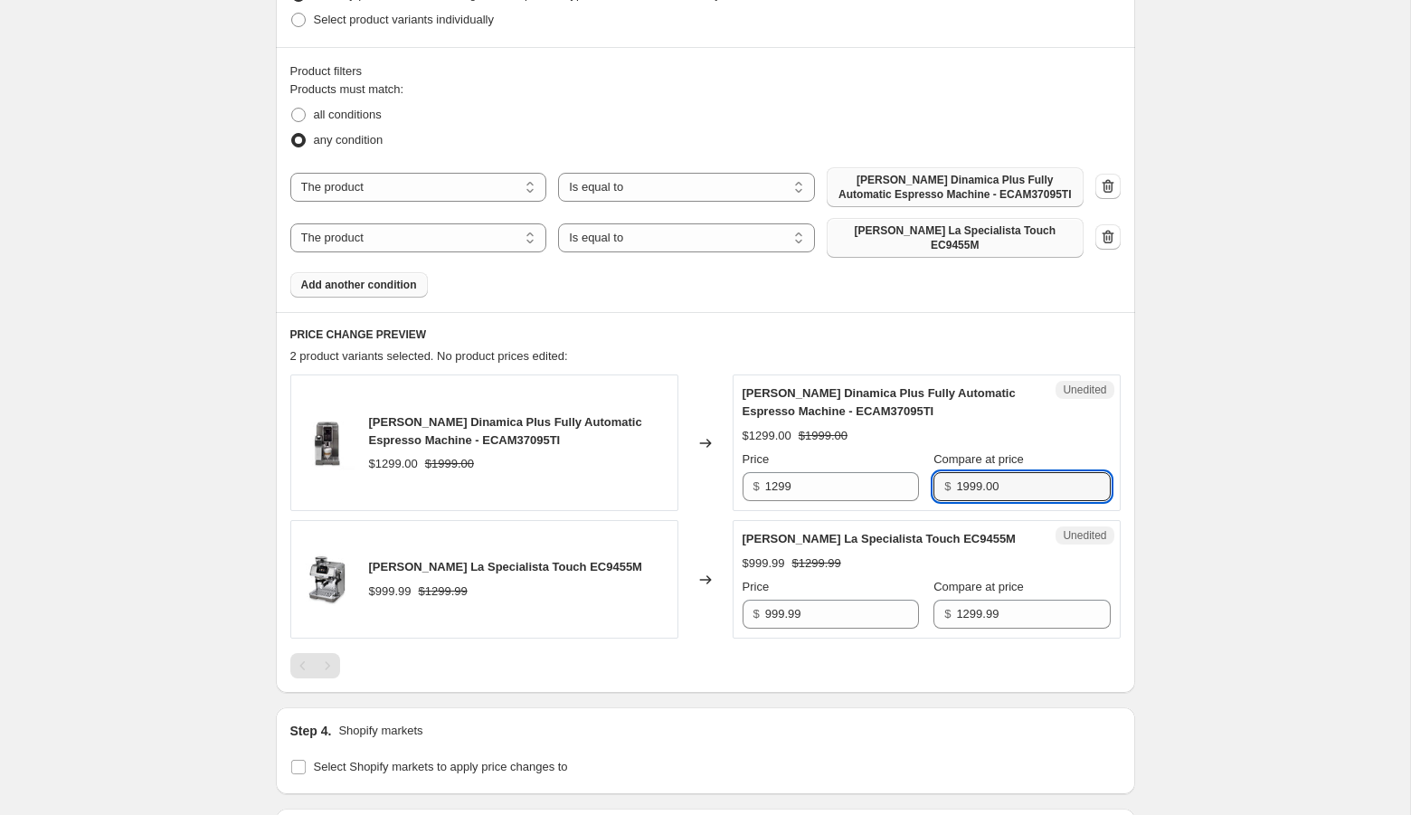
type input "1999.00"
click at [839, 490] on div "Unedited [PERSON_NAME] Dinamica Plus Fully Automatic Espresso Machine - ECAM370…" at bounding box center [927, 443] width 388 height 137
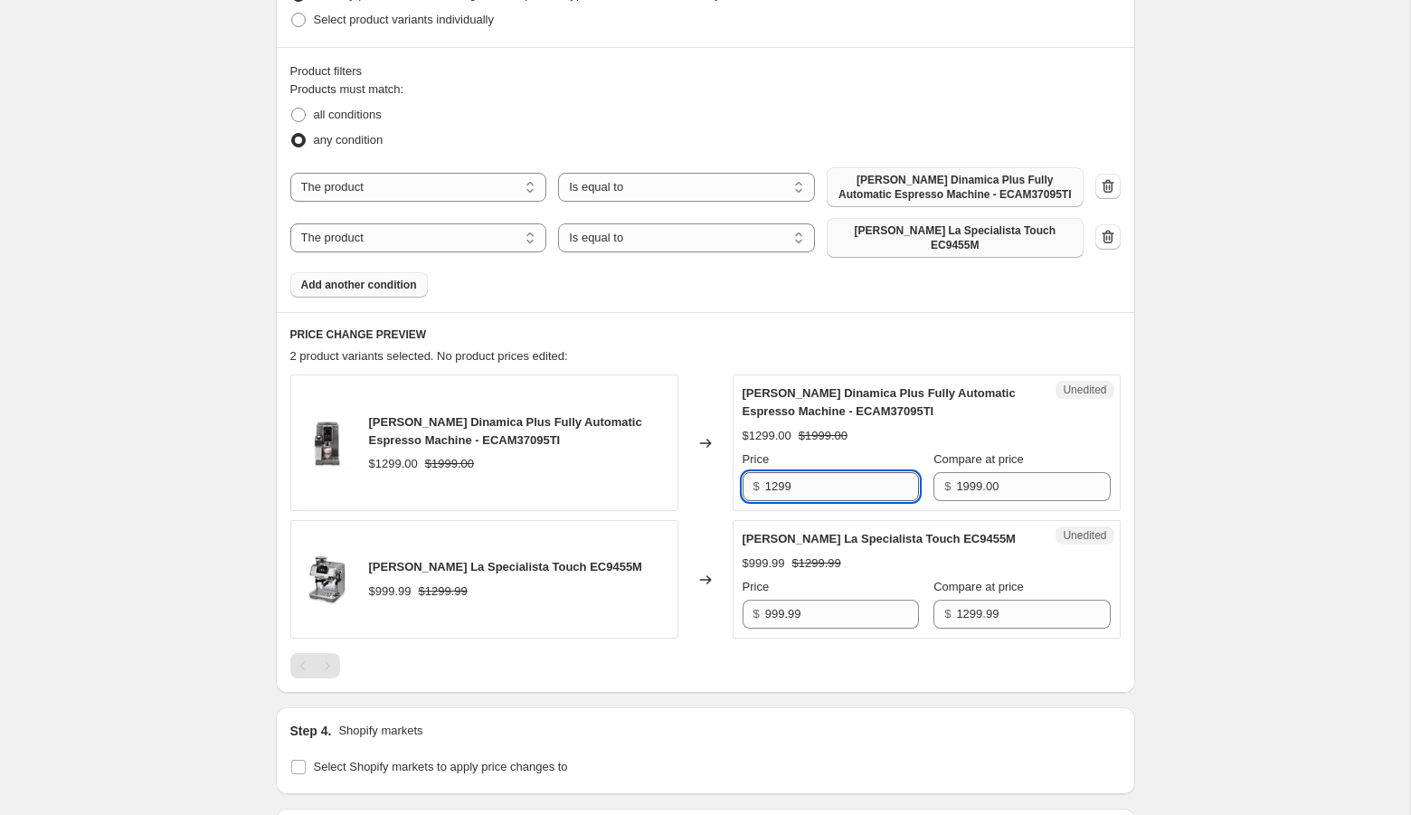
click at [836, 472] on input "1299" at bounding box center [842, 486] width 154 height 29
click at [1189, 605] on div "Create new price [MEDICAL_DATA]. This page is ready Create new price [MEDICAL_D…" at bounding box center [705, 341] width 1410 height 2086
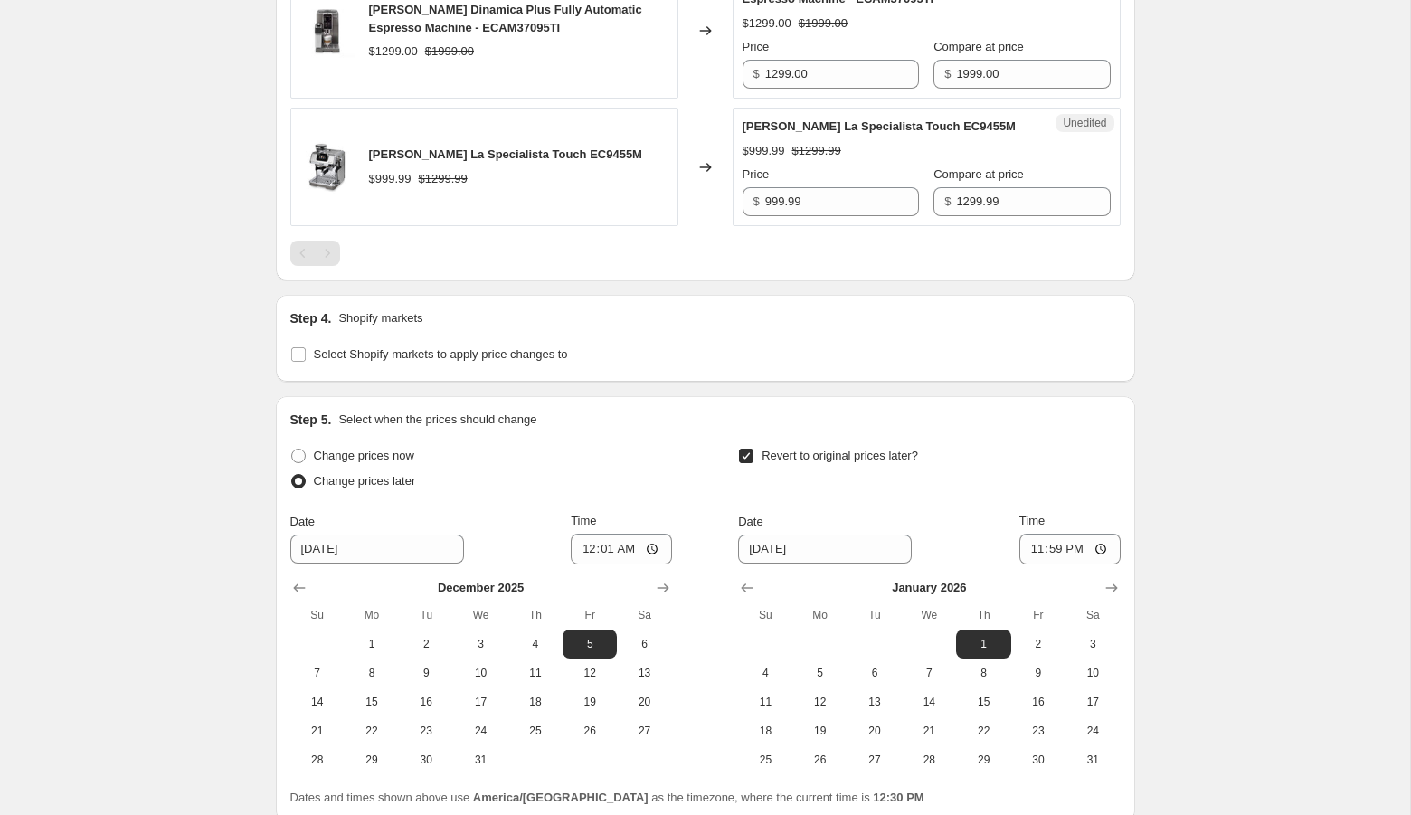
scroll to position [1257, 0]
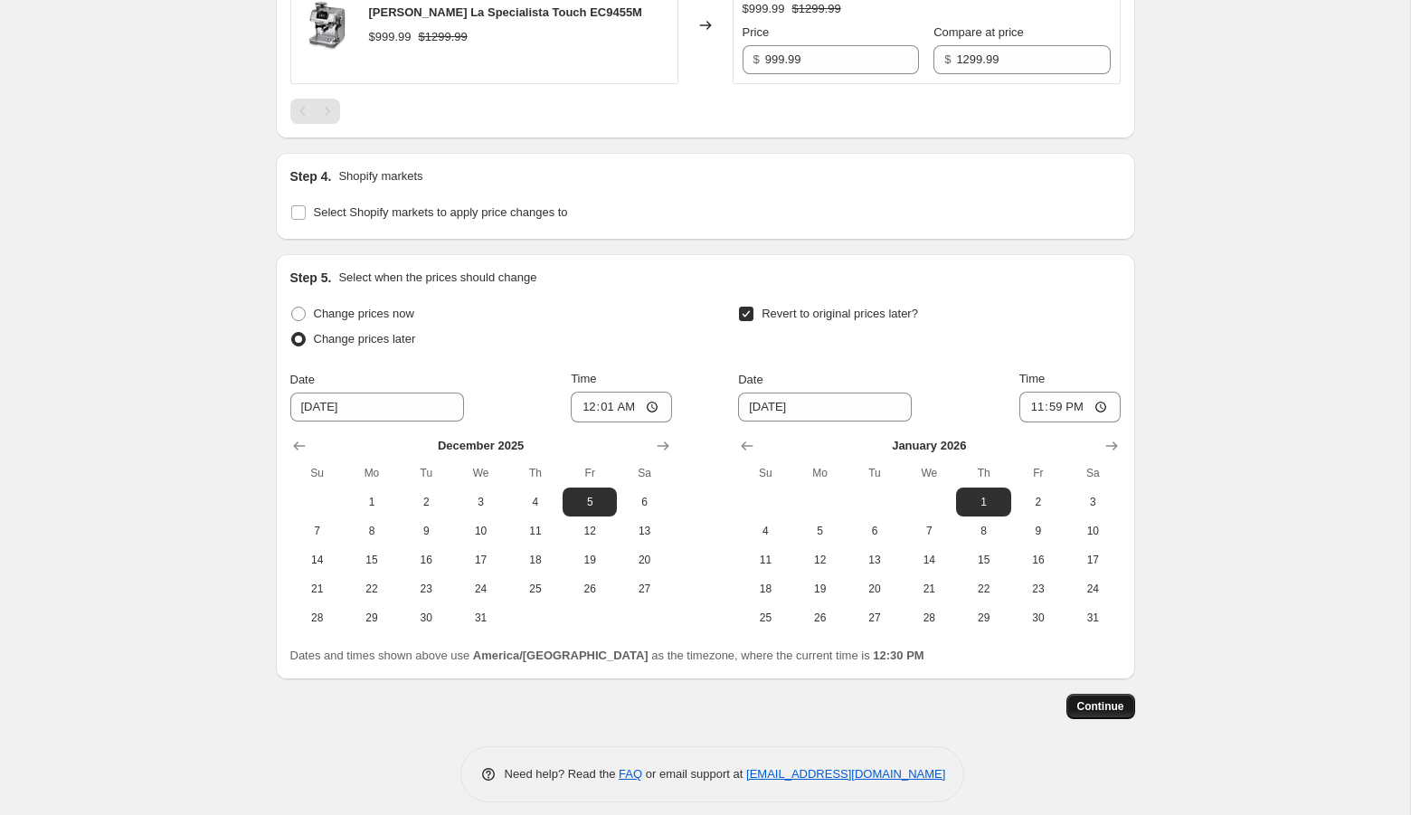
click at [1080, 699] on span "Continue" at bounding box center [1100, 706] width 47 height 14
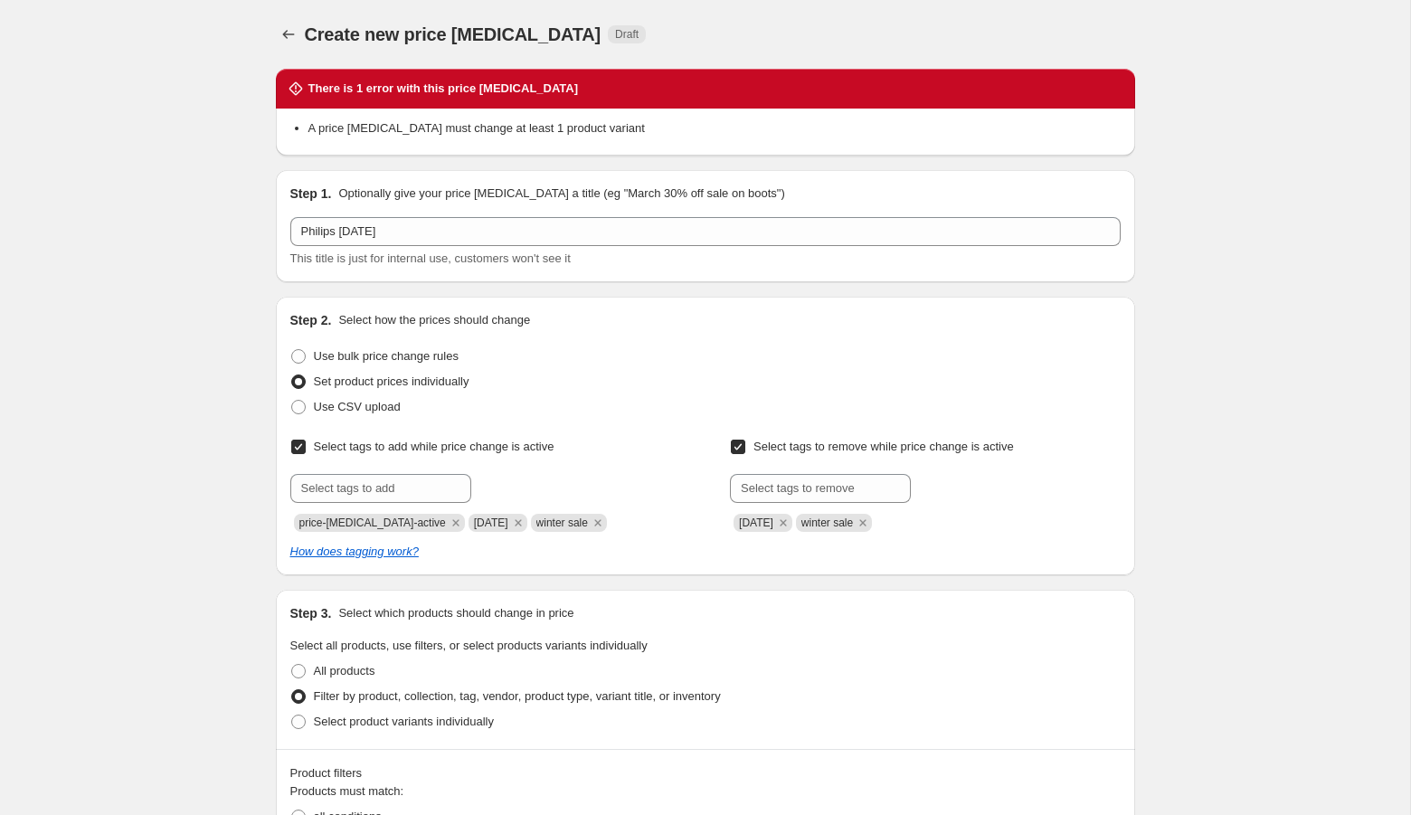
click at [1114, 439] on div "Select tags to remove while price change is active Submit [DATE] winter sale" at bounding box center [925, 483] width 390 height 98
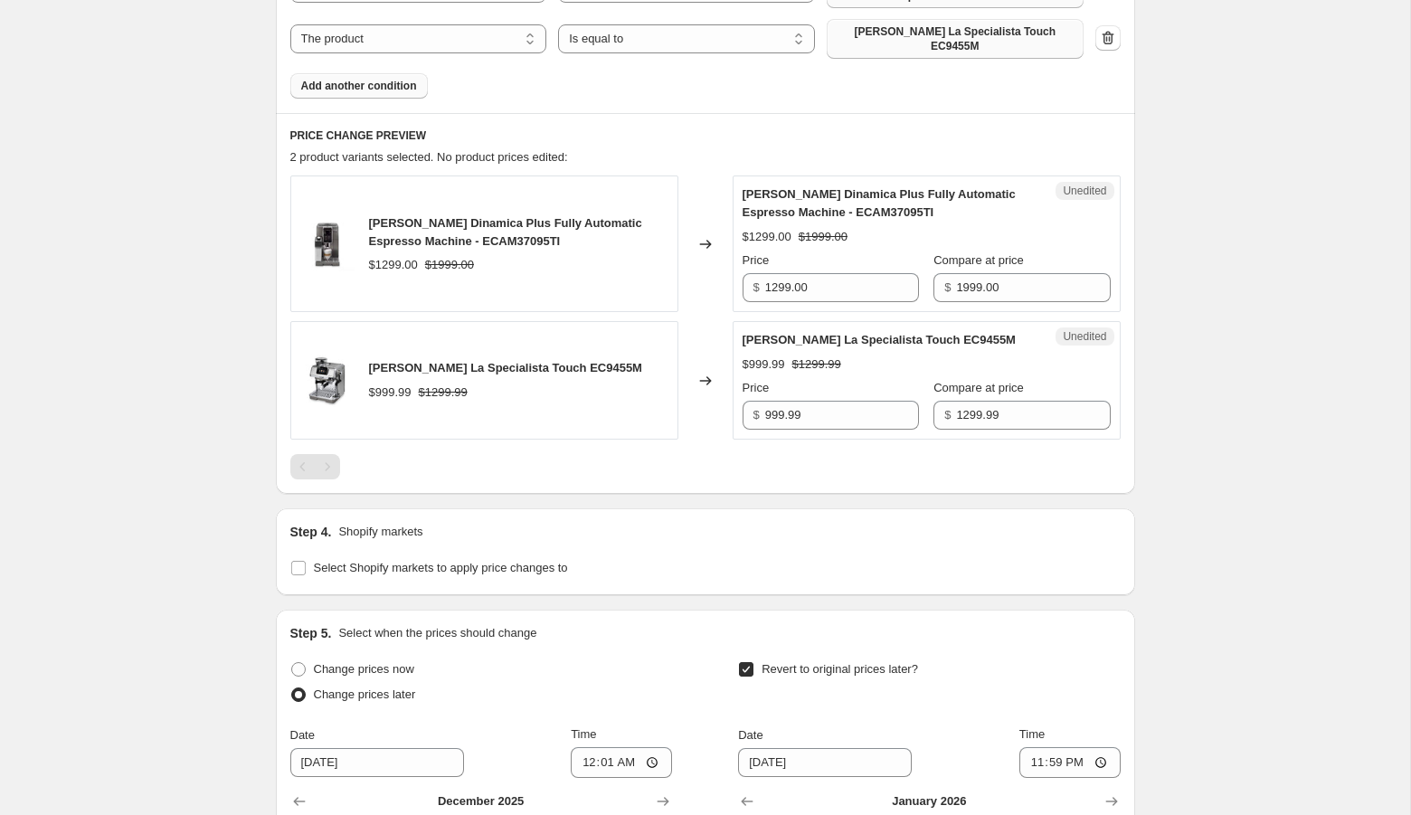
scroll to position [906, 0]
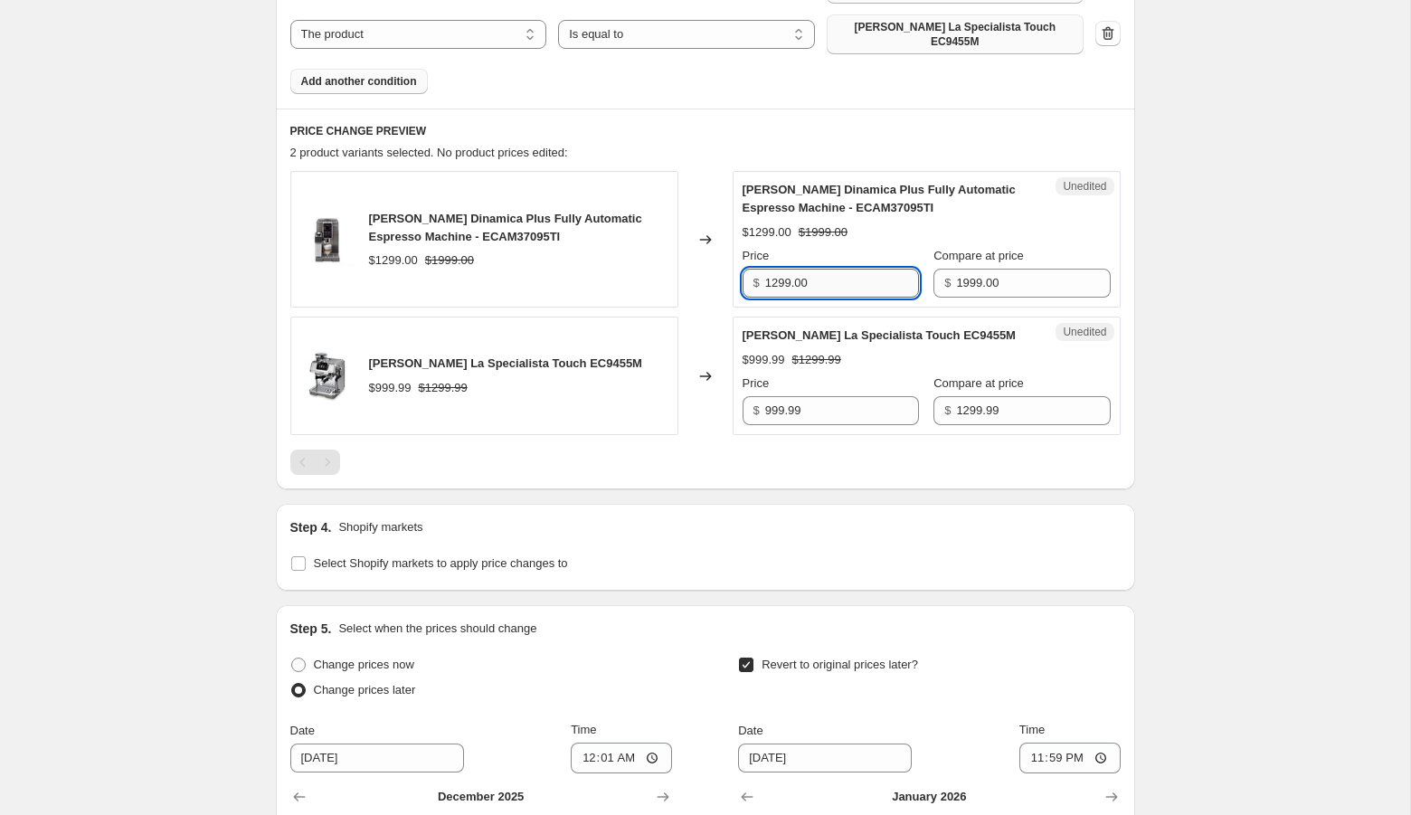
click at [770, 275] on input "1299.00" at bounding box center [842, 283] width 154 height 29
click at [1297, 403] on div "Create new price [MEDICAL_DATA]. This page is ready Create new price [MEDICAL_D…" at bounding box center [705, 137] width 1410 height 2086
click at [831, 269] on input "1299" at bounding box center [842, 283] width 154 height 29
click at [841, 375] on div "Price" at bounding box center [831, 384] width 176 height 18
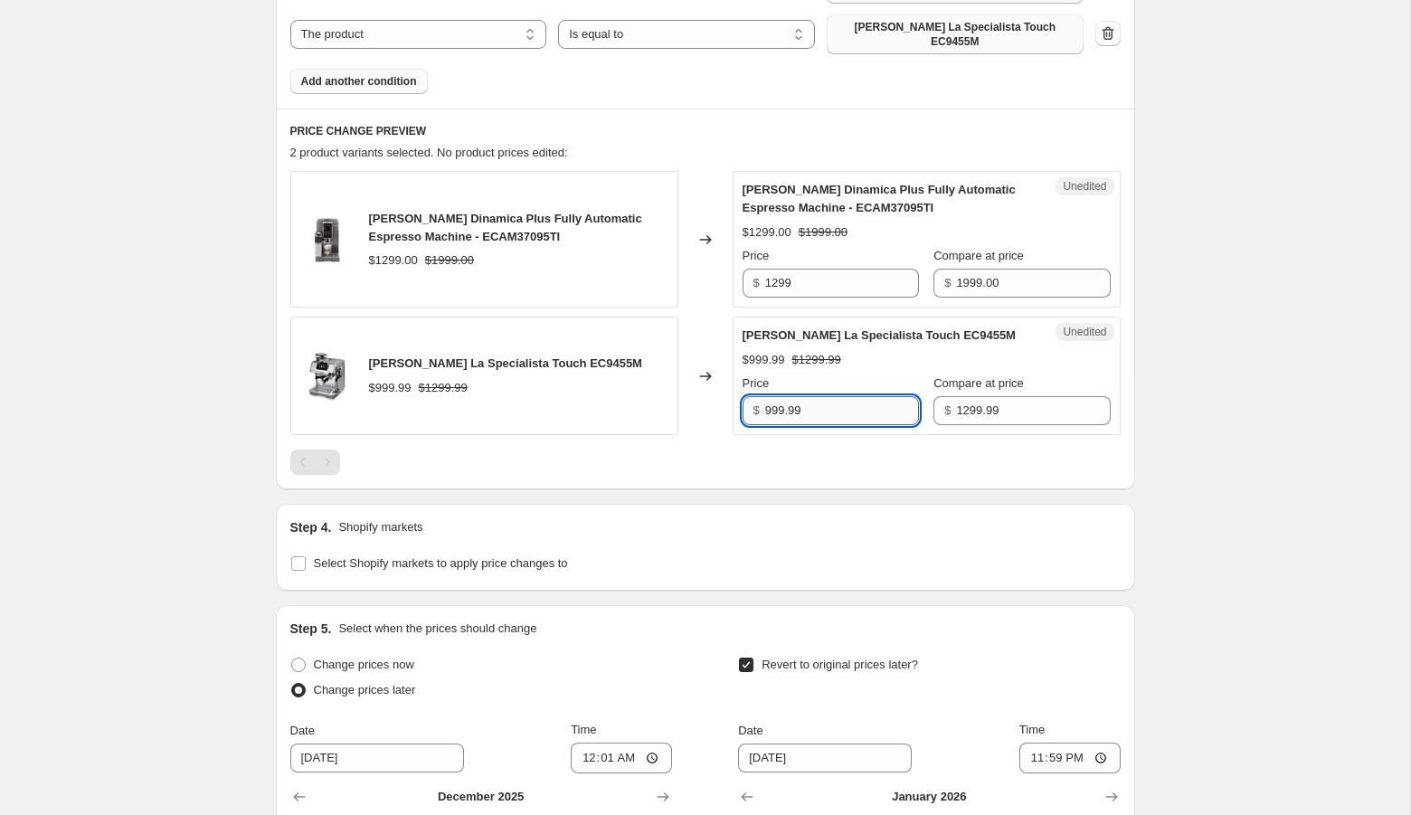
click at [841, 396] on input "999.99" at bounding box center [842, 410] width 154 height 29
click at [820, 274] on input "1299" at bounding box center [842, 283] width 154 height 29
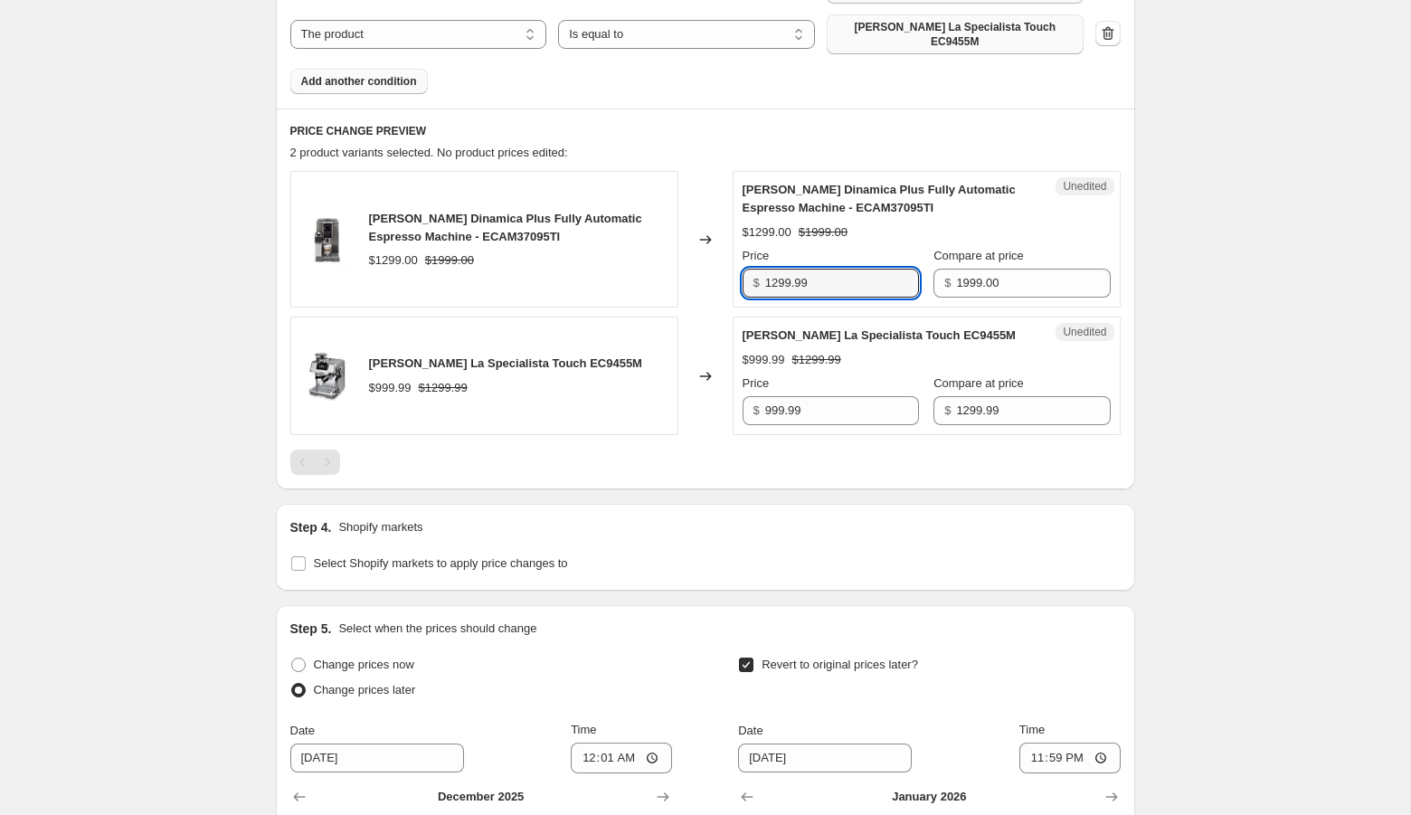
type input "1299.99"
click at [1170, 399] on div "Create new price [MEDICAL_DATA]. This page is ready Create new price [MEDICAL_D…" at bounding box center [705, 137] width 1410 height 2086
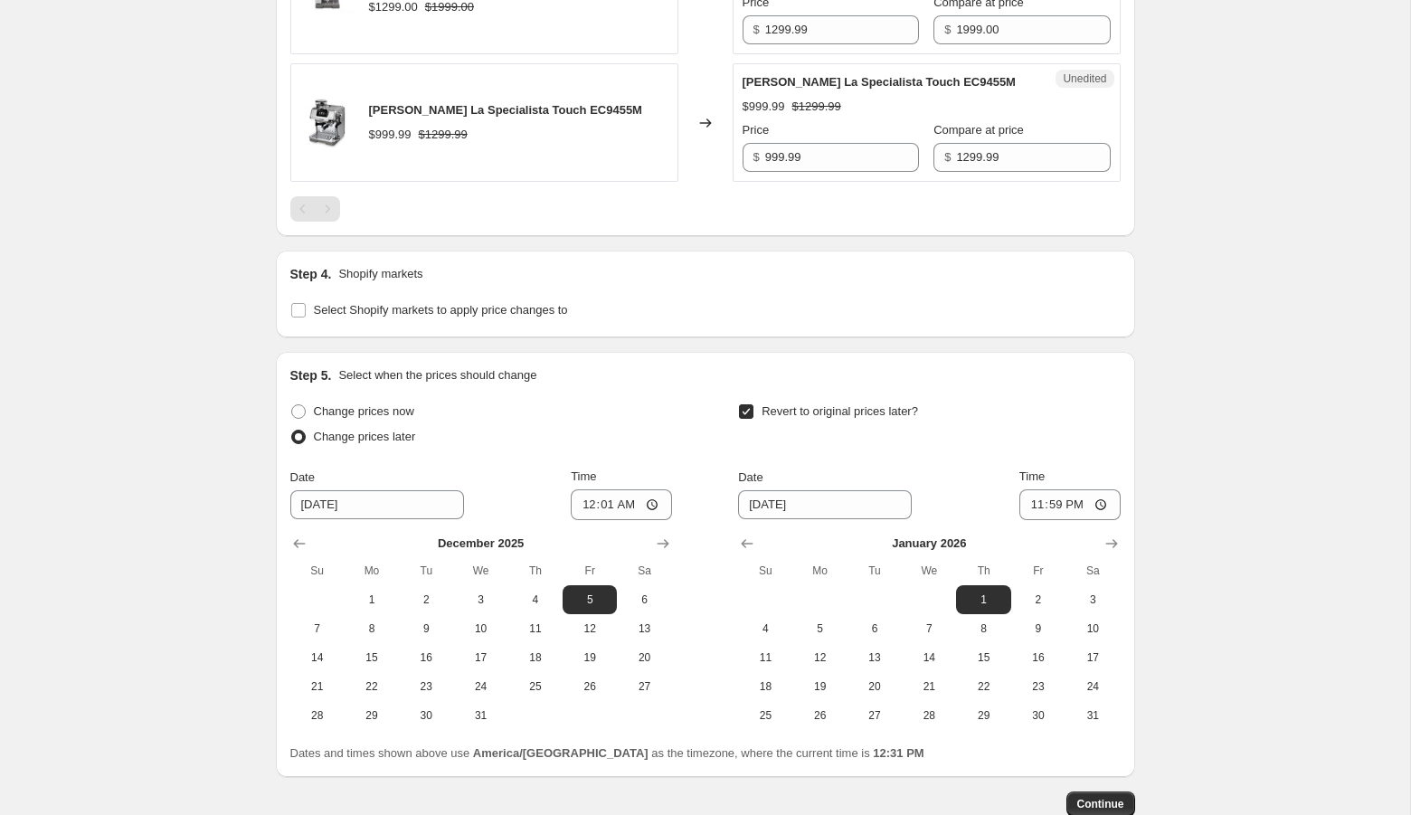
scroll to position [1257, 0]
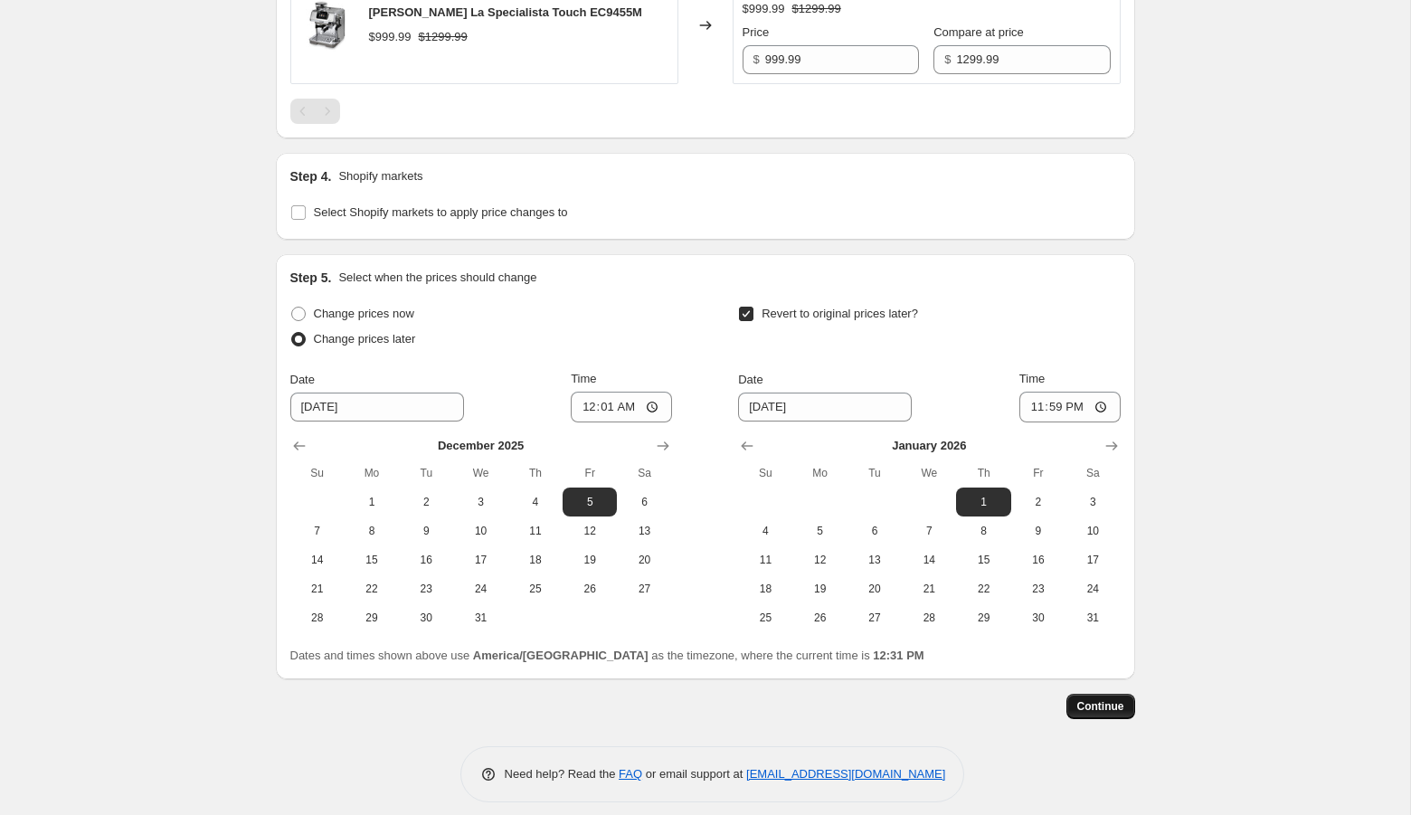
click at [1093, 699] on span "Continue" at bounding box center [1100, 706] width 47 height 14
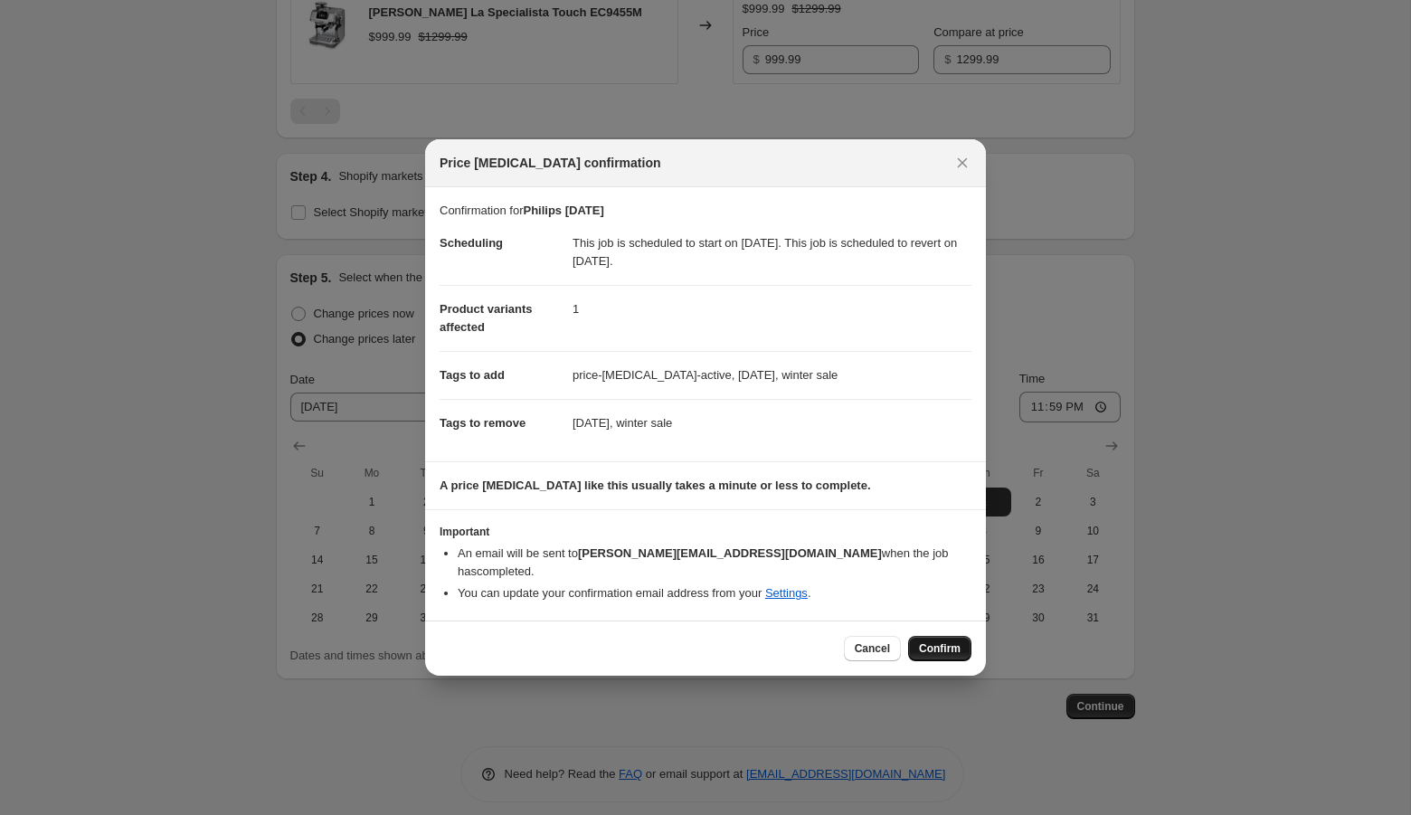
click at [925, 645] on span "Confirm" at bounding box center [940, 648] width 42 height 14
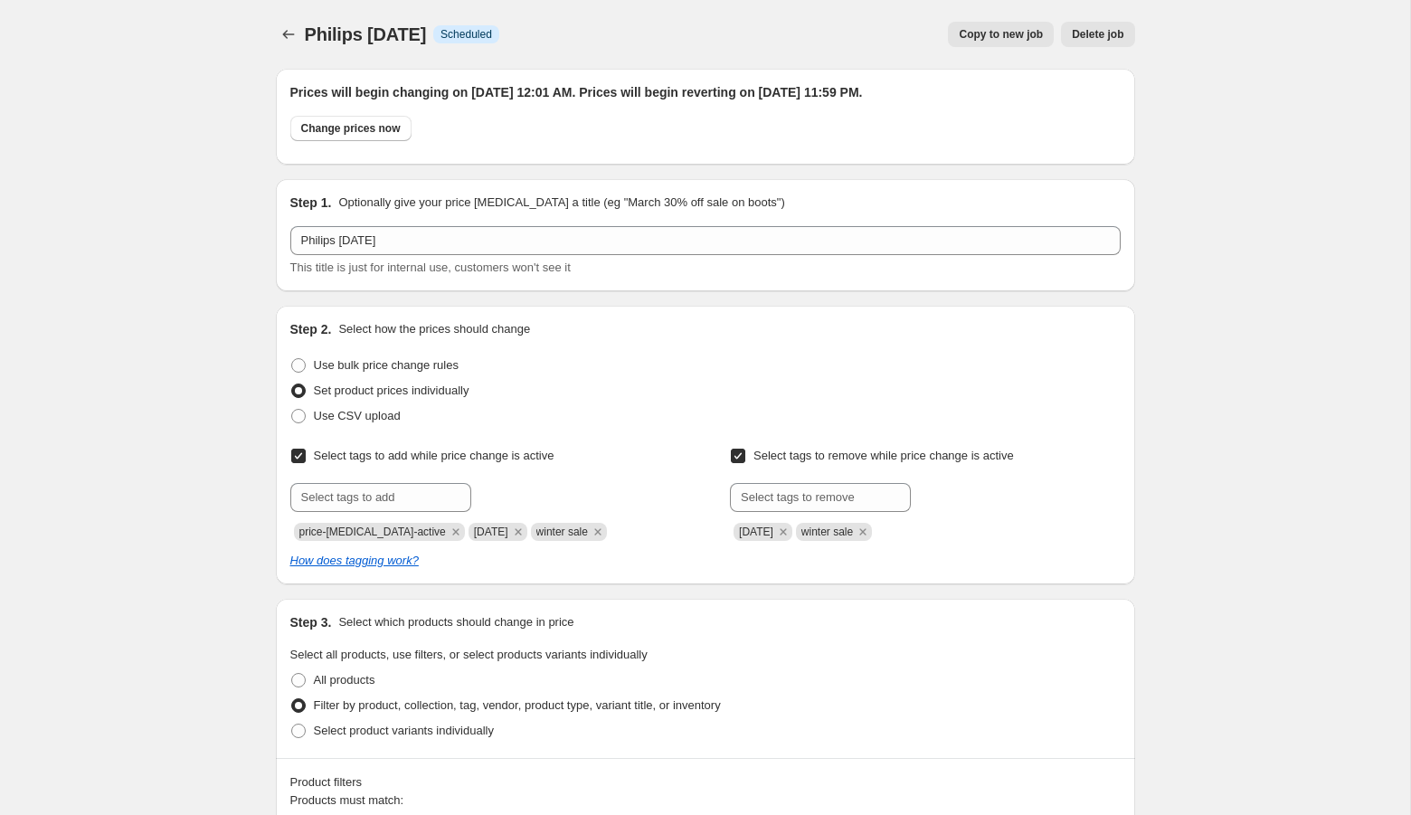
click at [1106, 32] on span "Delete job" at bounding box center [1098, 34] width 52 height 14
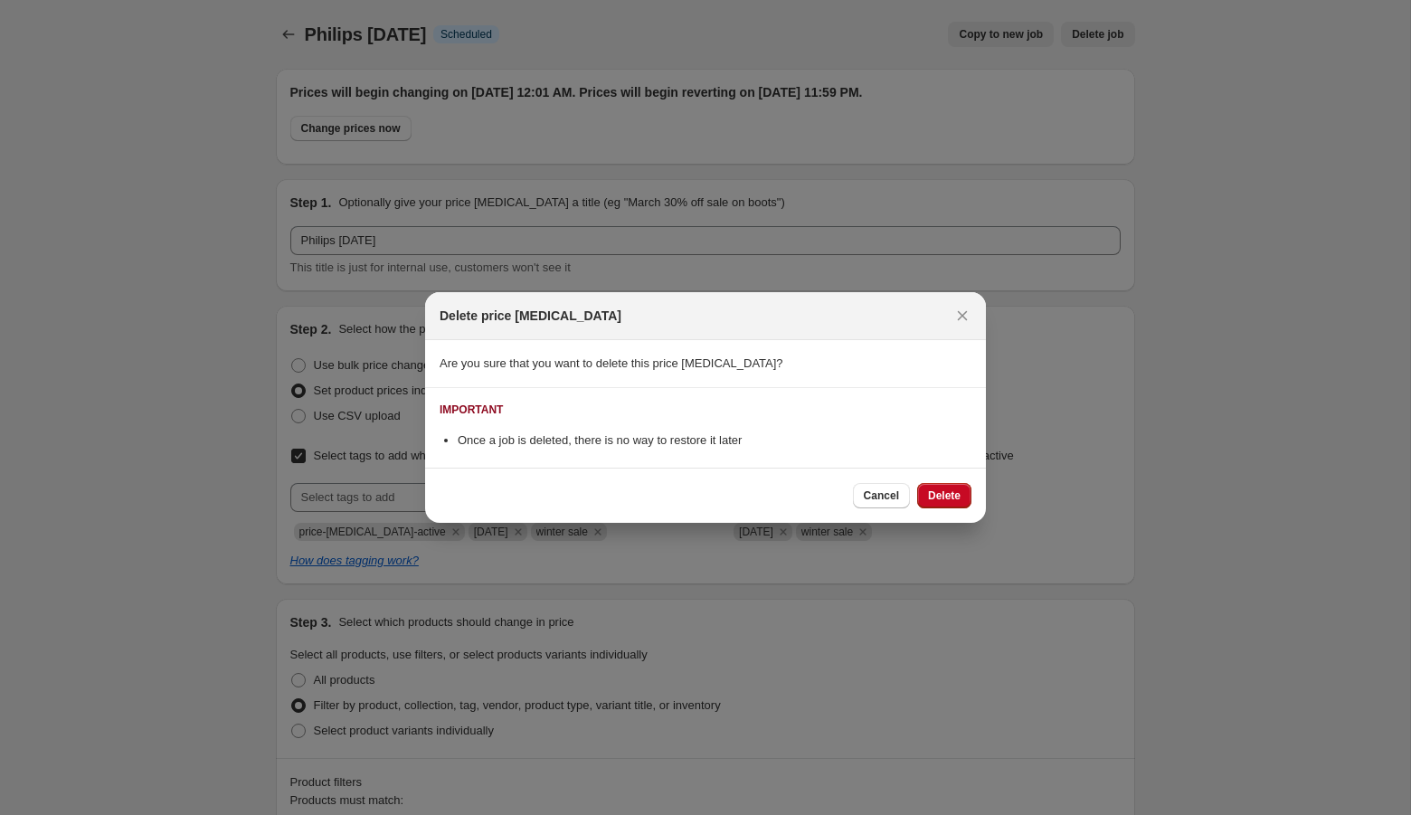
click at [944, 508] on div "Cancel Delete" at bounding box center [912, 495] width 119 height 25
click at [942, 499] on span "Delete" at bounding box center [944, 496] width 33 height 14
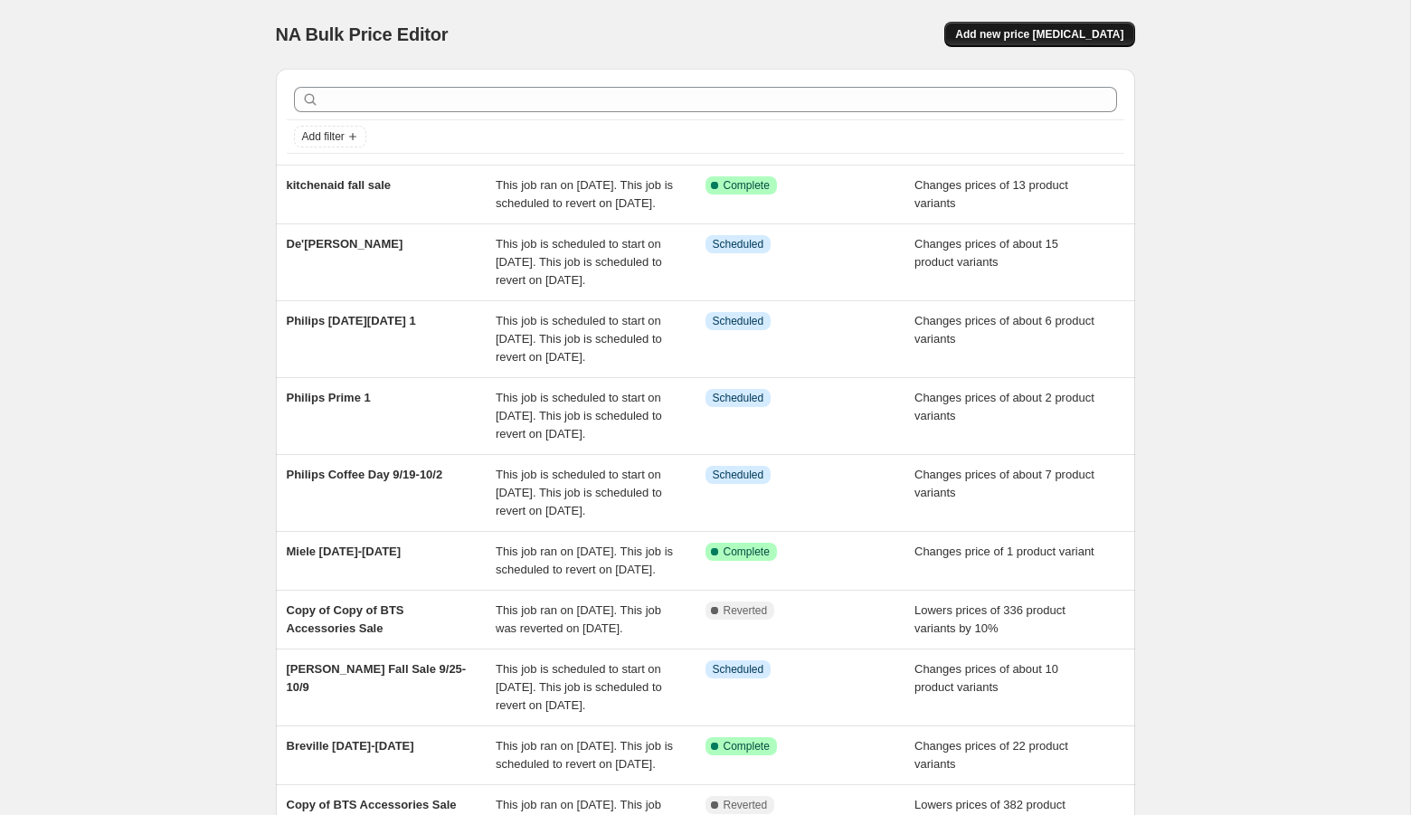
click at [1014, 26] on button "Add new price [MEDICAL_DATA]" at bounding box center [1039, 34] width 190 height 25
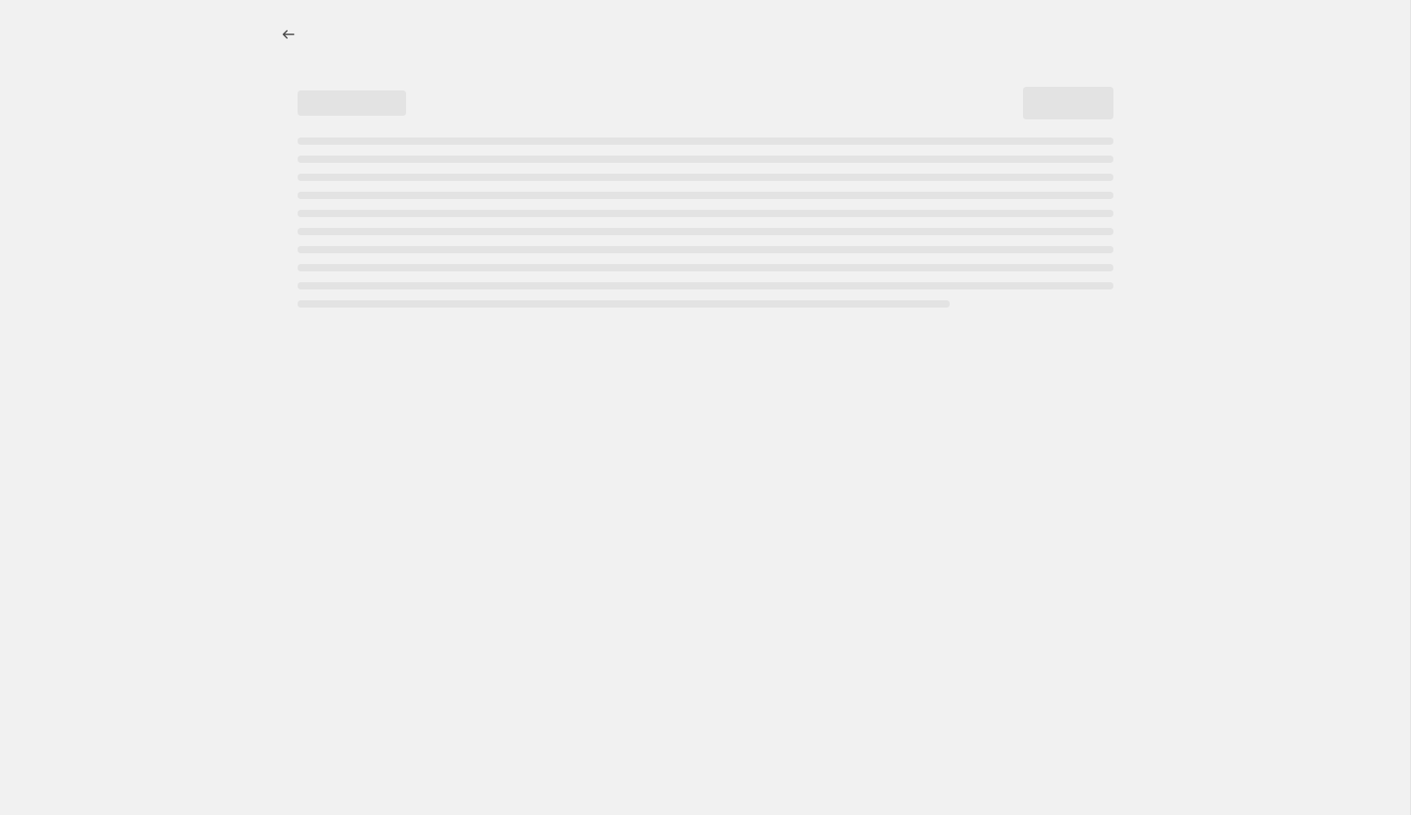
select select "percentage"
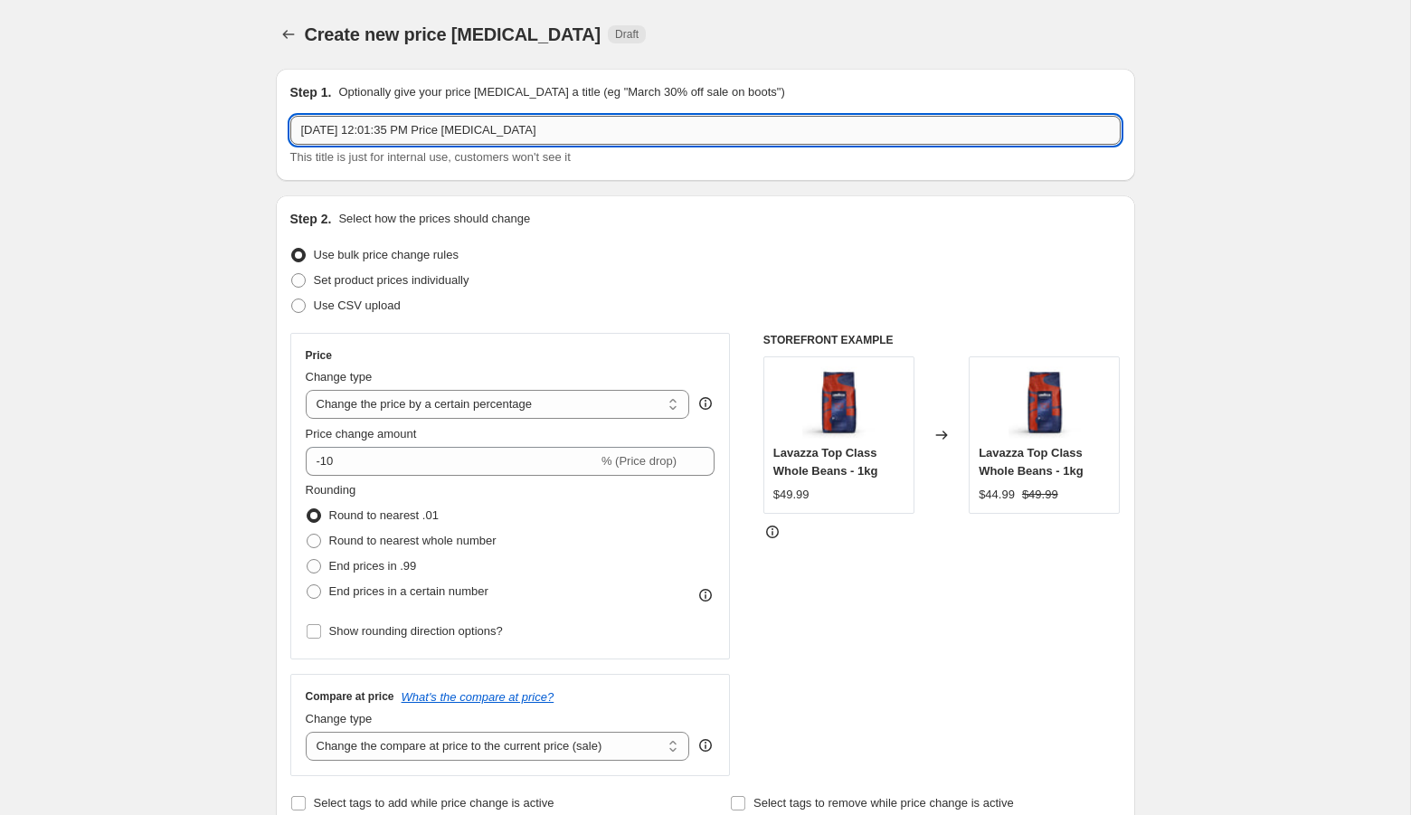
click at [432, 126] on input "[DATE] 12:01:35 PM Price [MEDICAL_DATA]" at bounding box center [705, 130] width 831 height 29
type input "[PERSON_NAME] [DATE]"
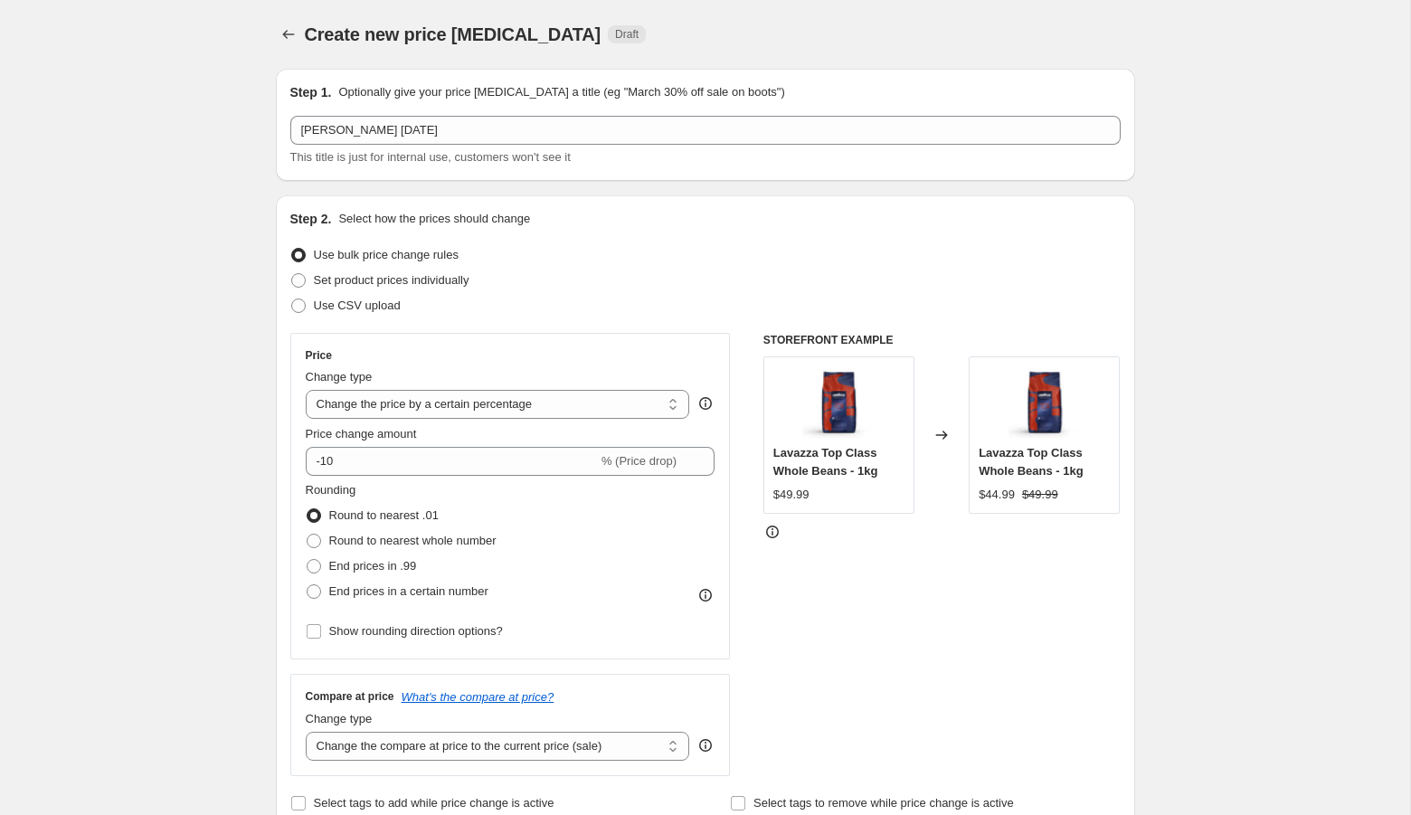
click at [612, 255] on div "Use bulk price change rules" at bounding box center [705, 254] width 831 height 25
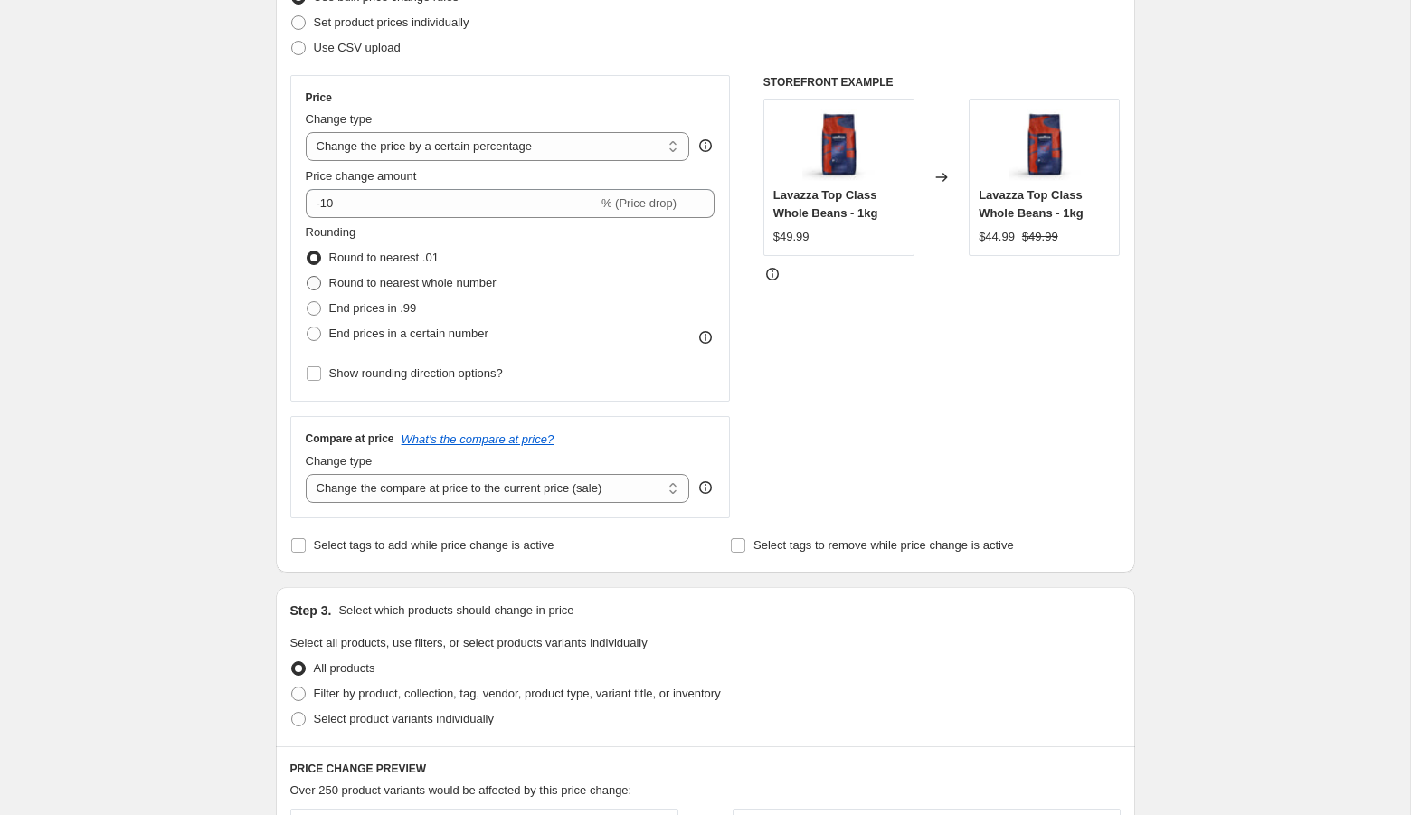
scroll to position [273, 0]
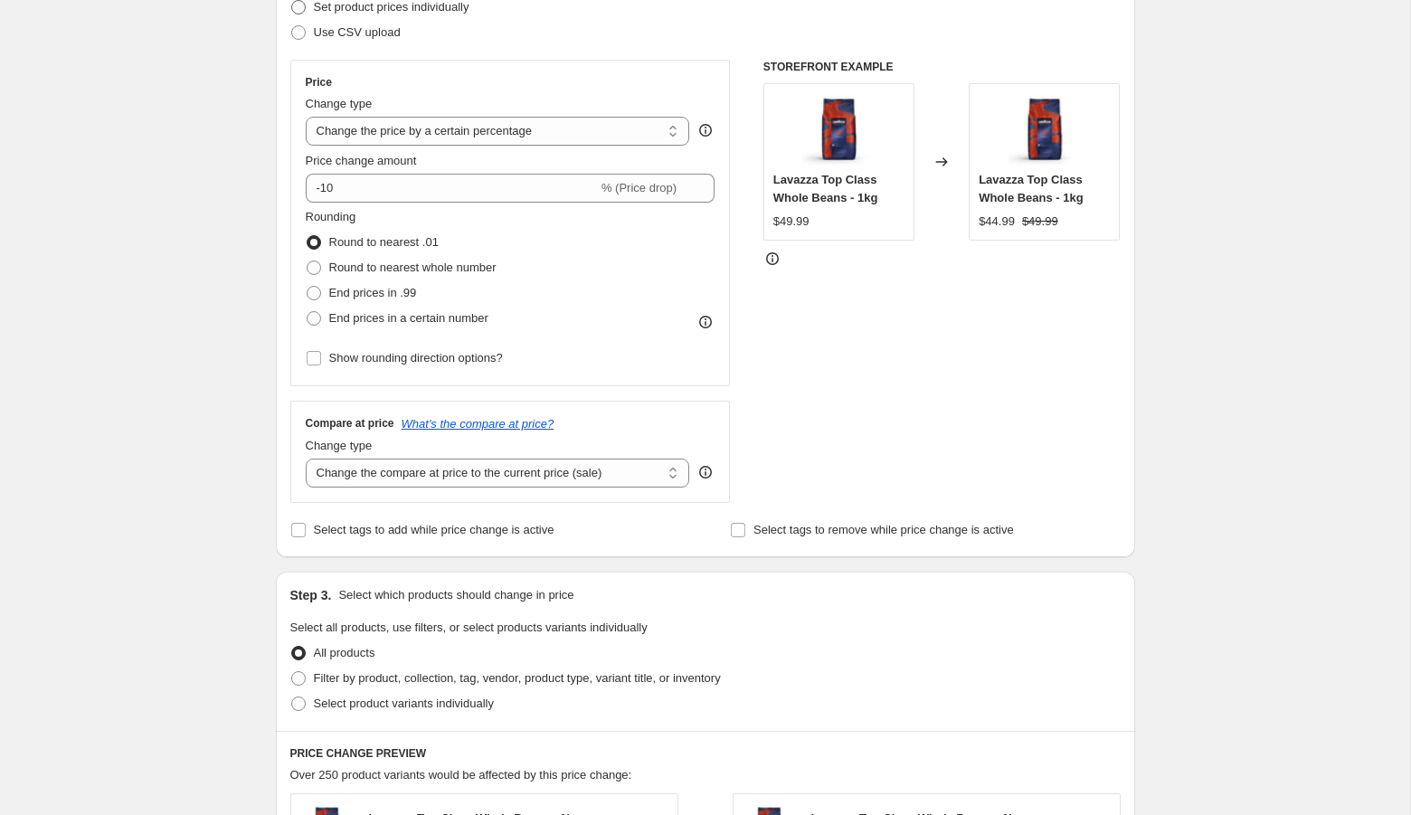
click at [356, 10] on span "Set product prices individually" at bounding box center [392, 7] width 156 height 14
click at [292, 1] on input "Set product prices individually" at bounding box center [291, 0] width 1 height 1
radio input "true"
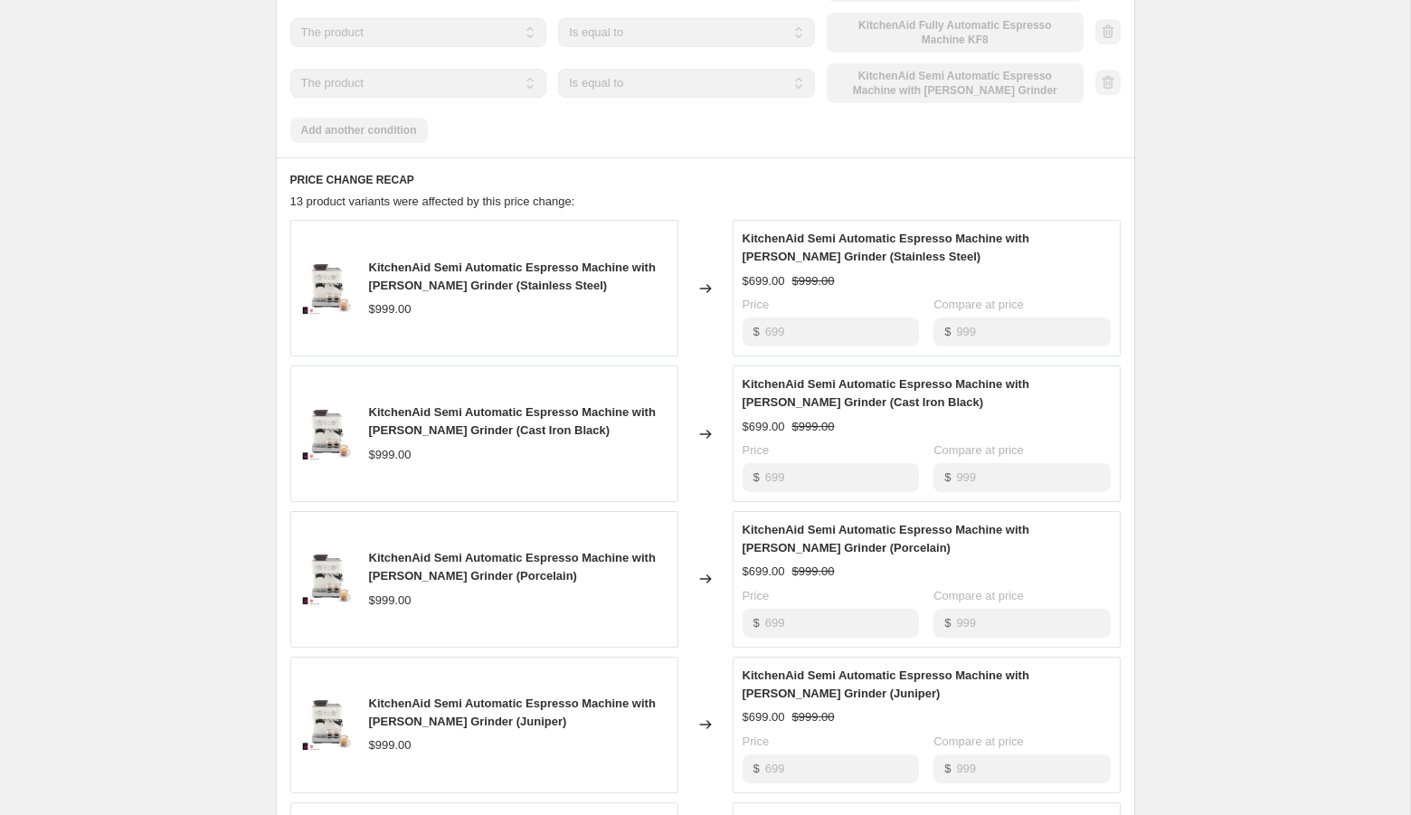
scroll to position [353, 0]
